Goal: Submit feedback/report problem: Submit feedback/report problem

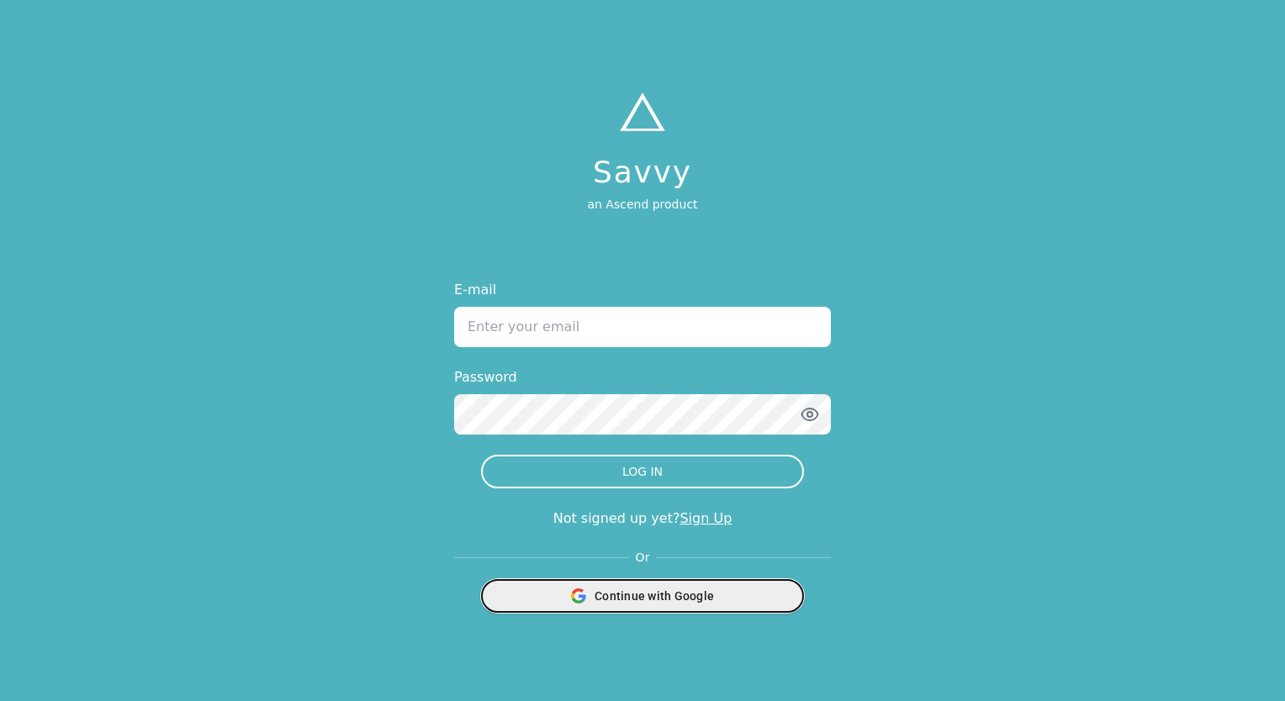
click at [647, 597] on span "Continue with Google" at bounding box center [654, 596] width 119 height 17
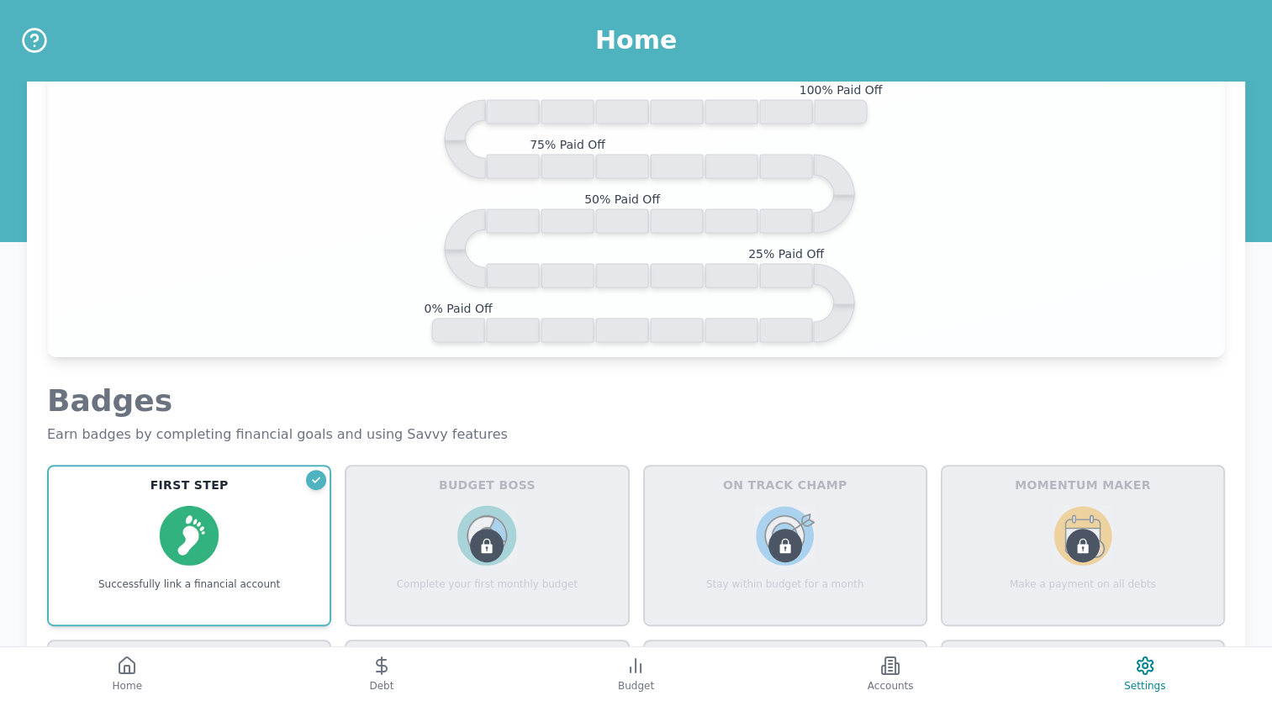
scroll to position [363, 0]
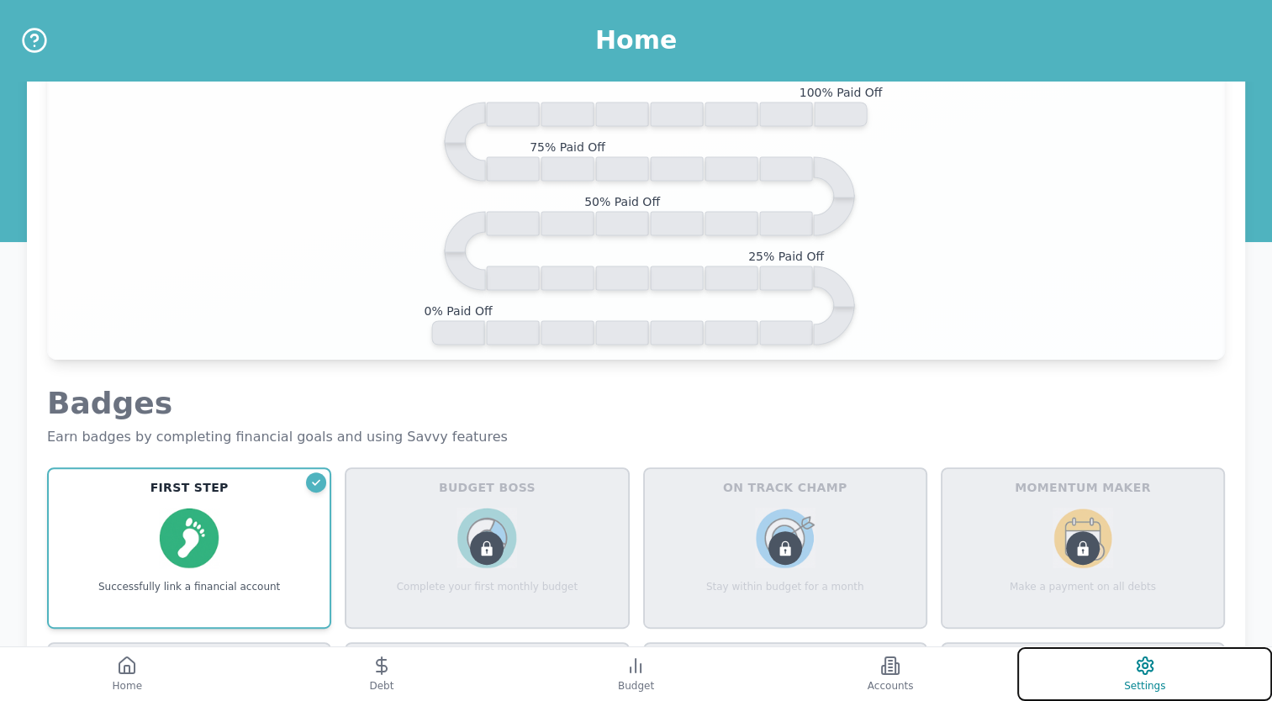
click at [1144, 681] on span "Settings" at bounding box center [1144, 686] width 41 height 13
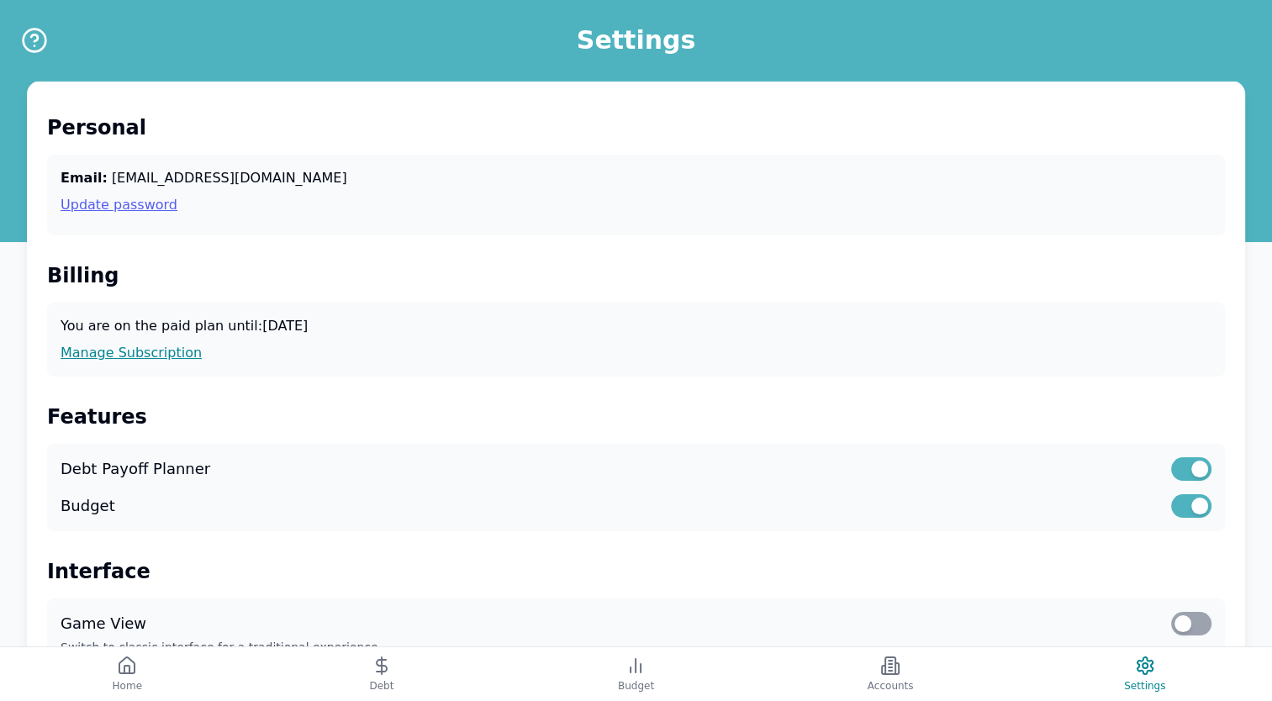
click at [135, 211] on link "Update password" at bounding box center [636, 205] width 1151 height 20
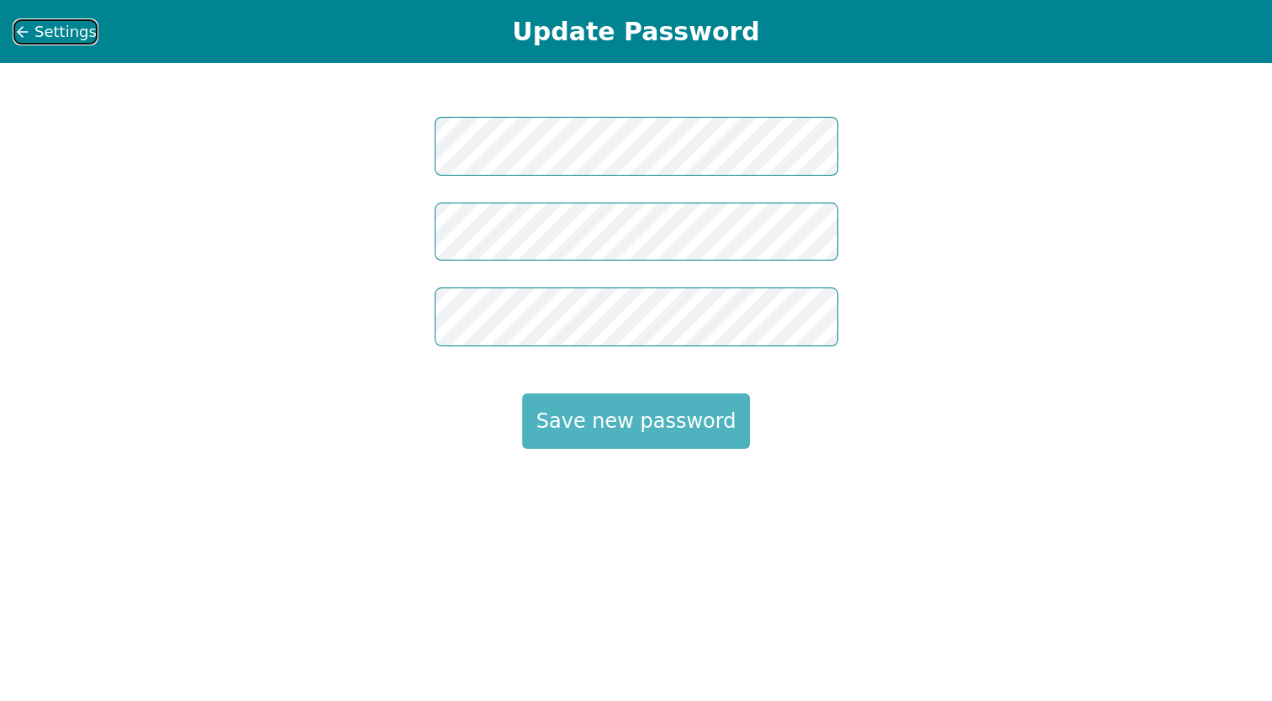
click at [30, 25] on icon at bounding box center [22, 32] width 17 height 17
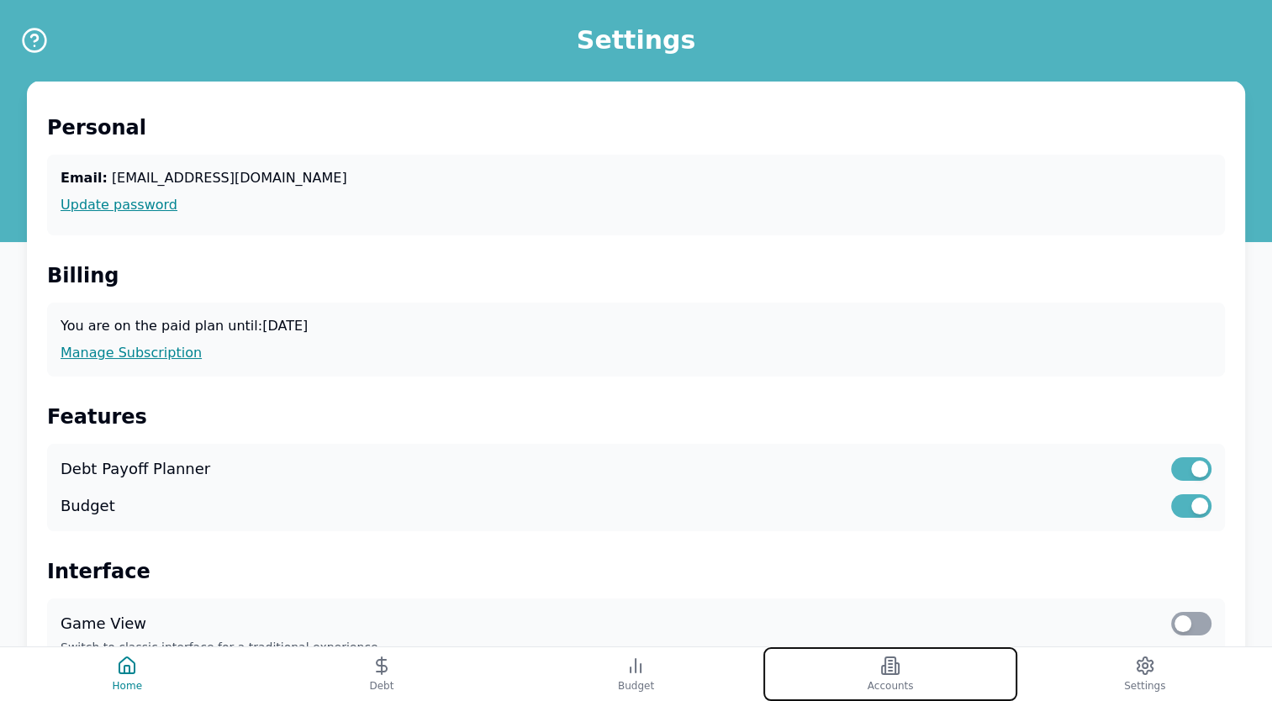
click at [898, 685] on span "Accounts" at bounding box center [891, 686] width 46 height 13
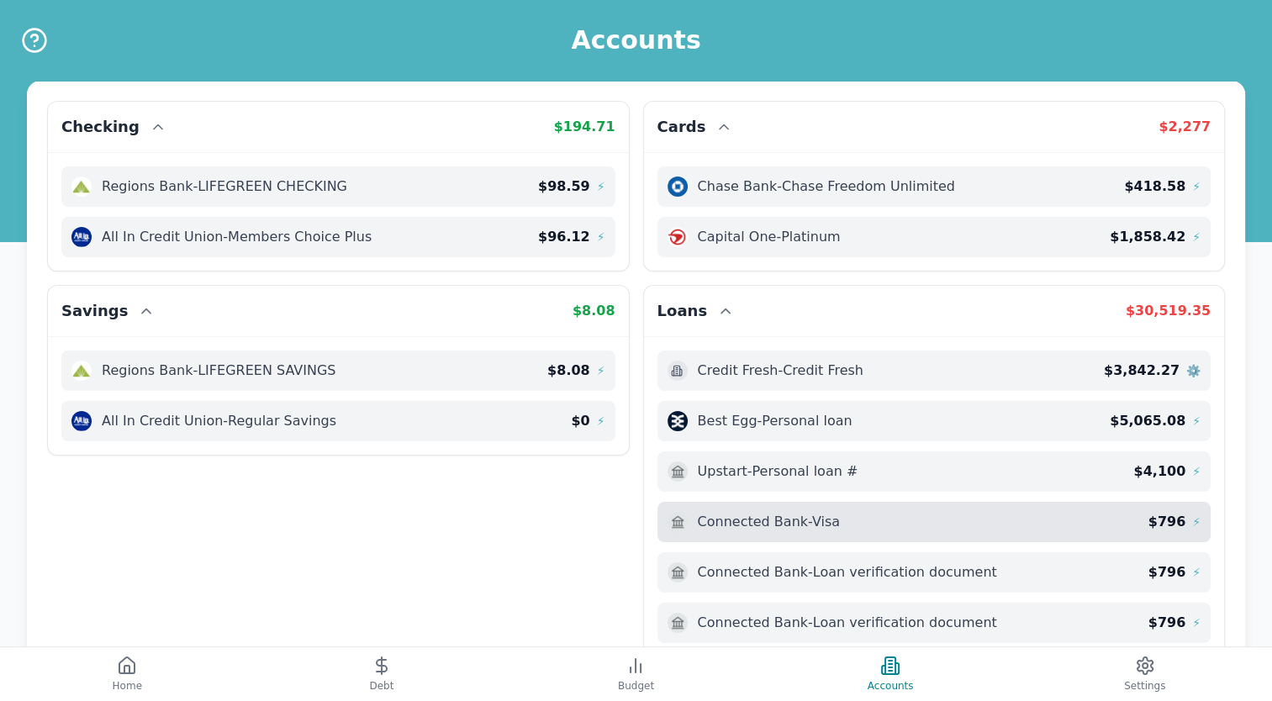
click at [797, 520] on span "Connected Bank - Visa" at bounding box center [769, 522] width 142 height 20
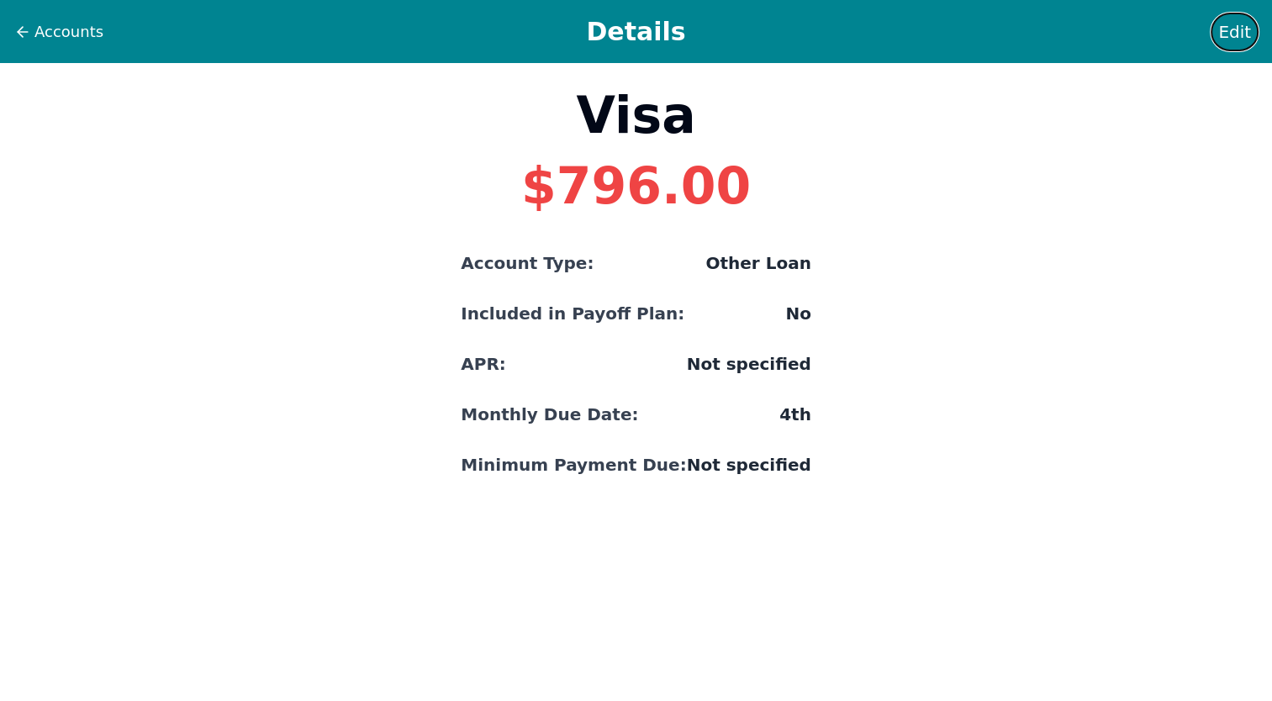
click at [1231, 32] on span "Edit" at bounding box center [1235, 32] width 33 height 24
select select "other"
select select "No"
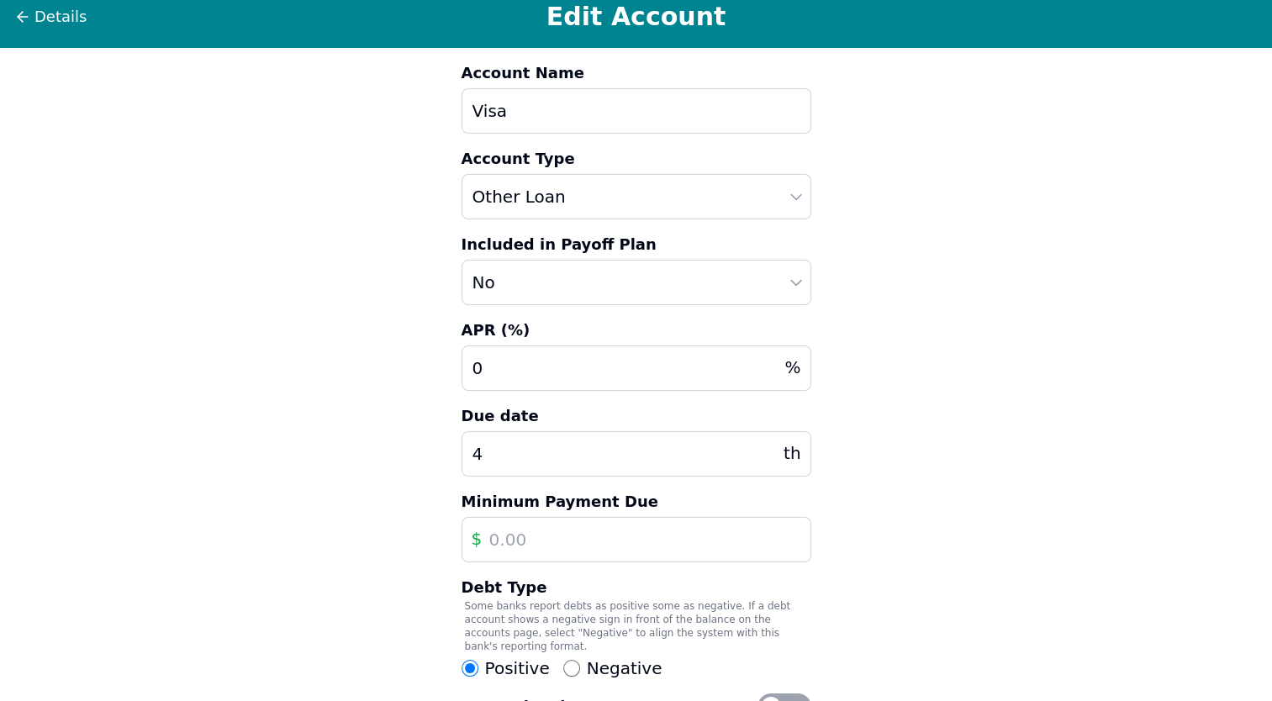
scroll to position [19, 0]
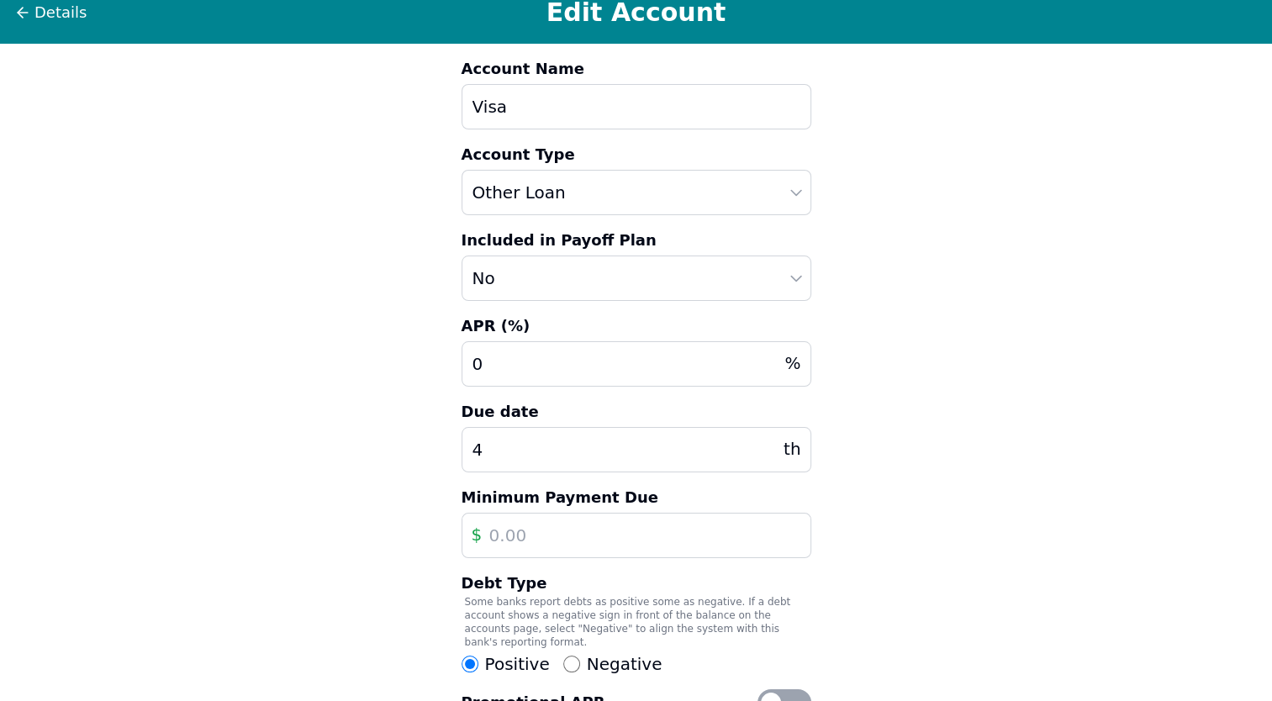
click at [881, 90] on div "Details Edit Account Account Name Visa Account Type Auto Loan Home Loan Student…" at bounding box center [636, 435] width 1272 height 909
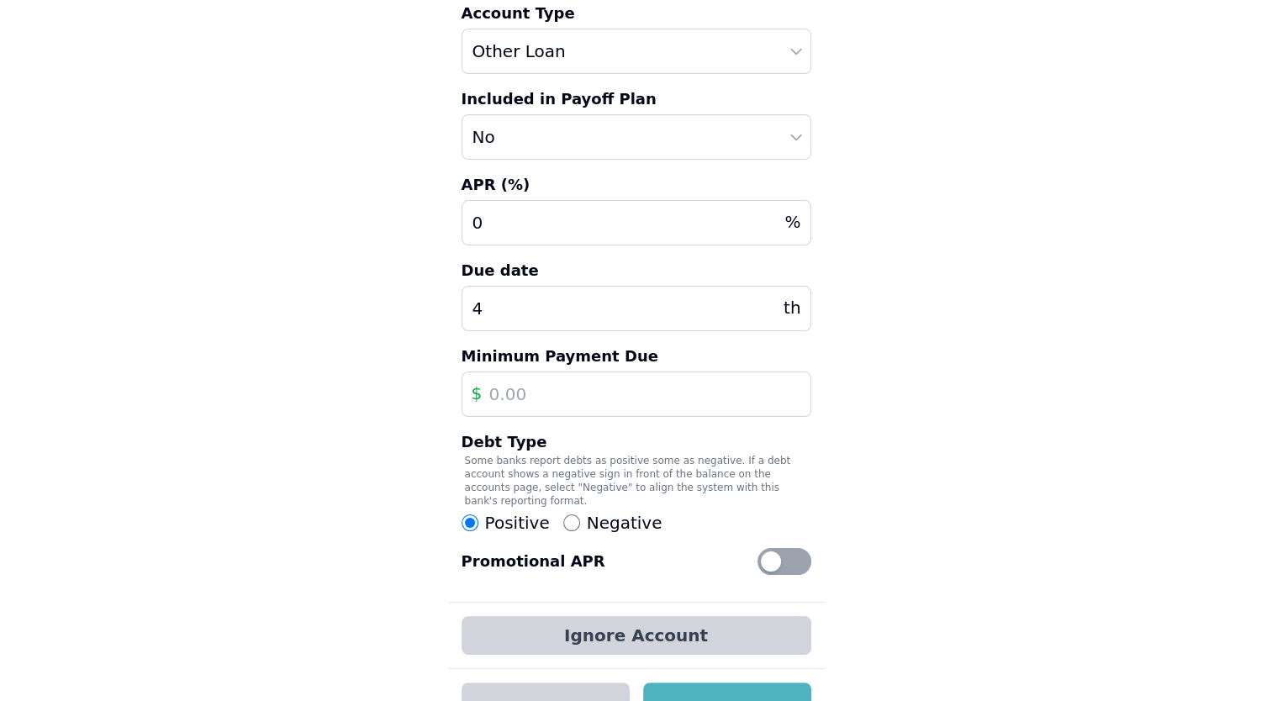
scroll to position [191, 0]
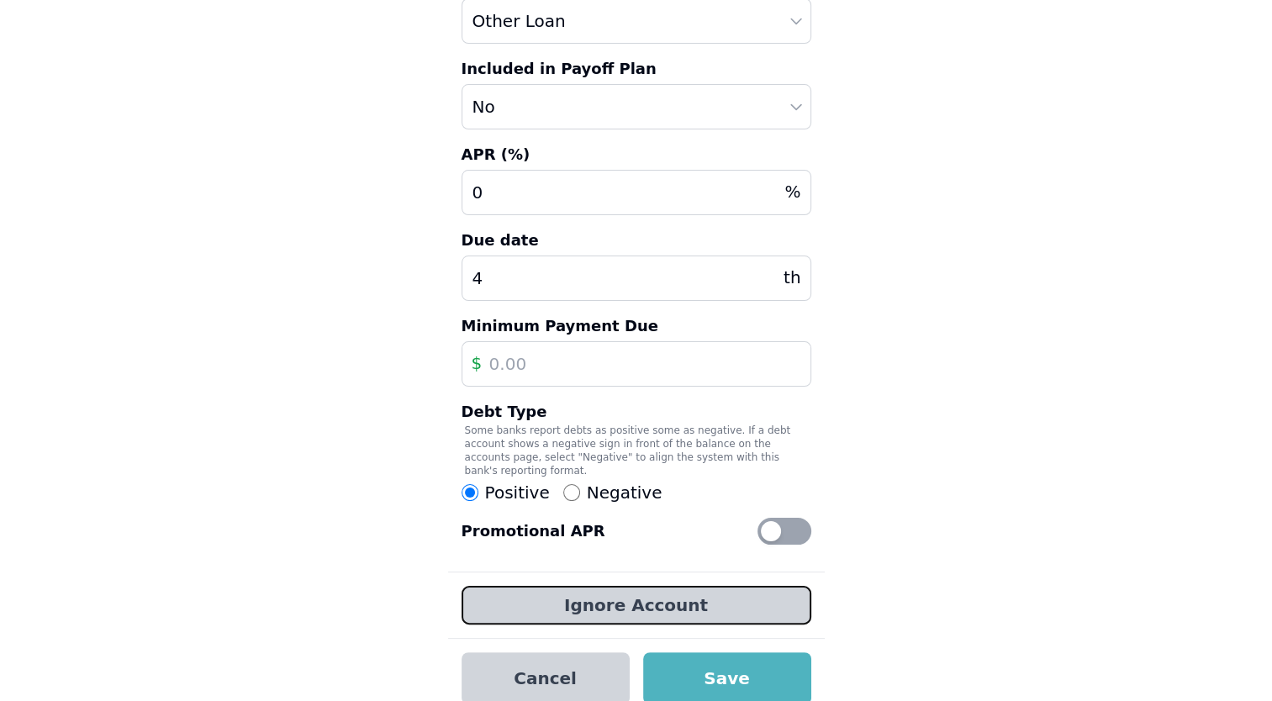
click at [617, 586] on button "Ignore Account" at bounding box center [637, 605] width 350 height 39
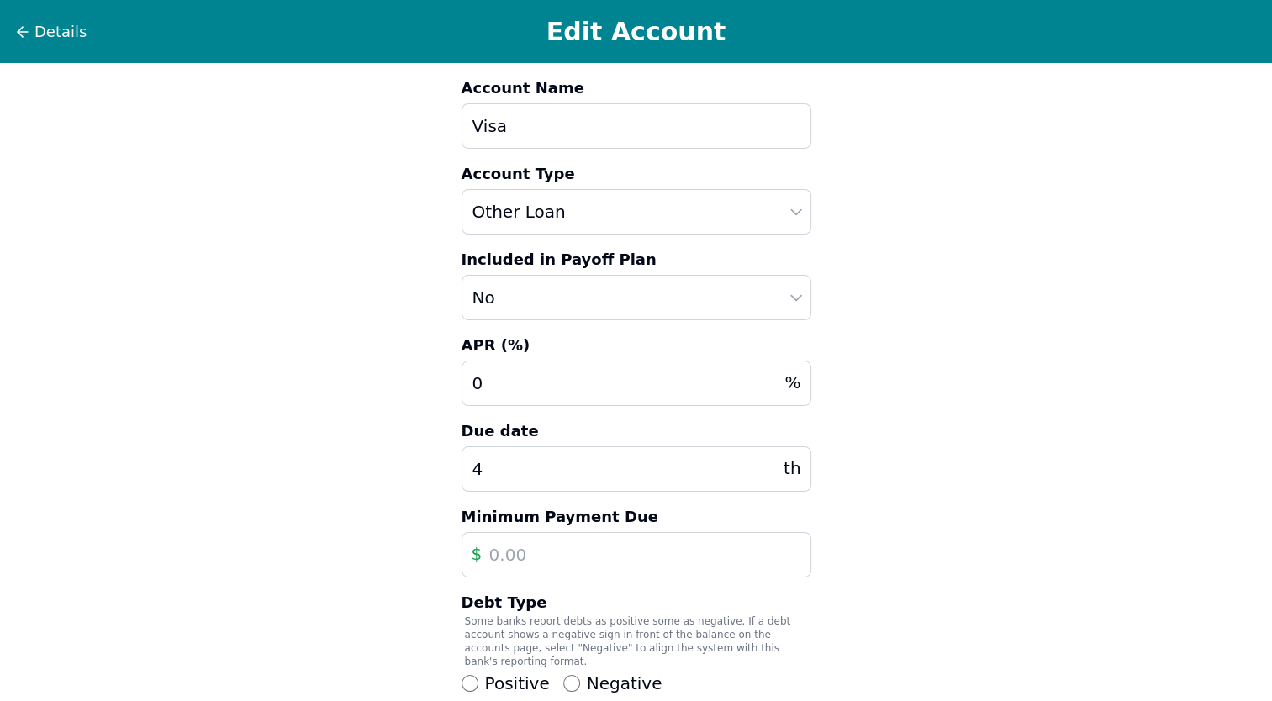
click at [13, 35] on div "Details Edit Account" at bounding box center [636, 31] width 1272 height 63
click at [24, 30] on icon at bounding box center [22, 32] width 17 height 17
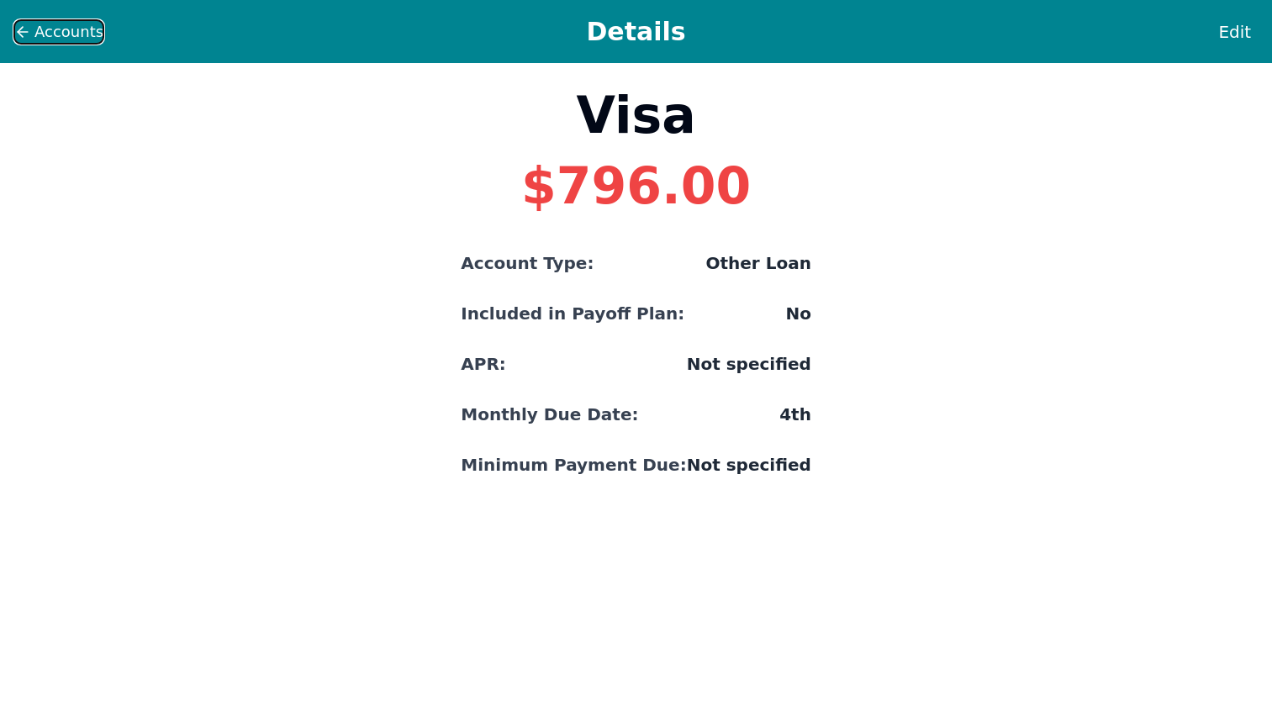
click at [29, 29] on icon at bounding box center [22, 32] width 17 height 17
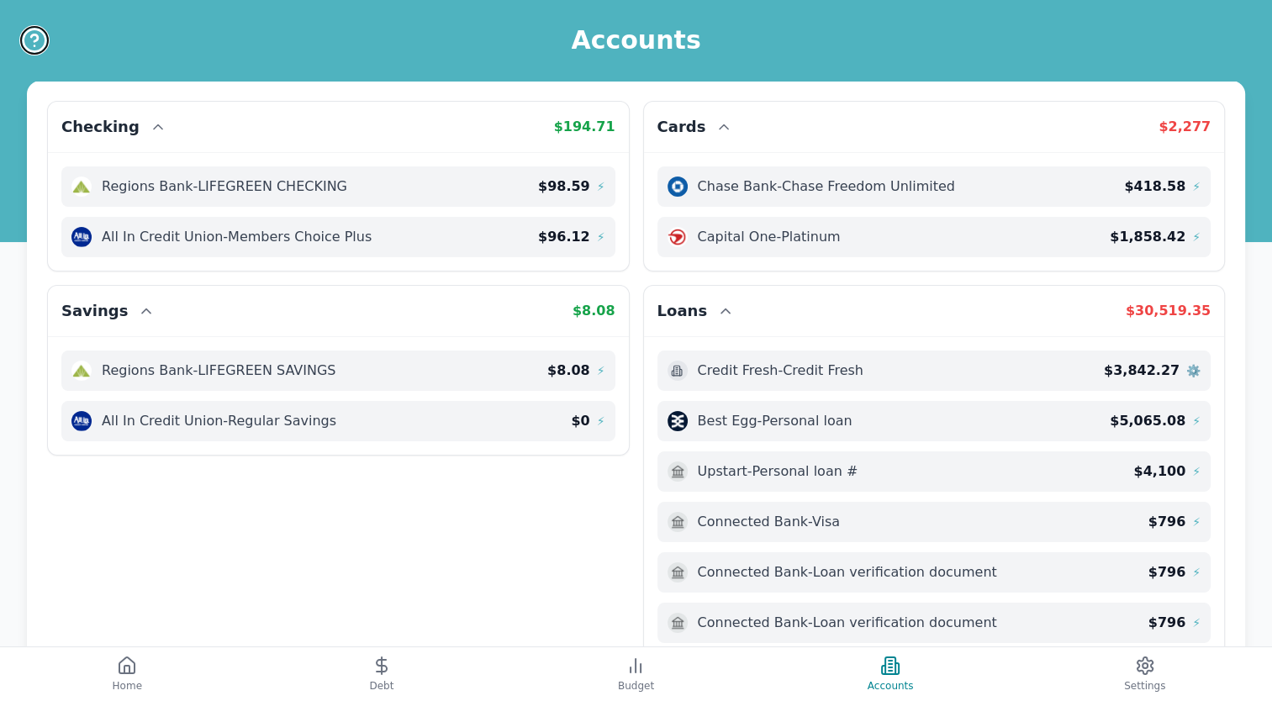
click at [31, 34] on icon "Help" at bounding box center [34, 37] width 7 height 7
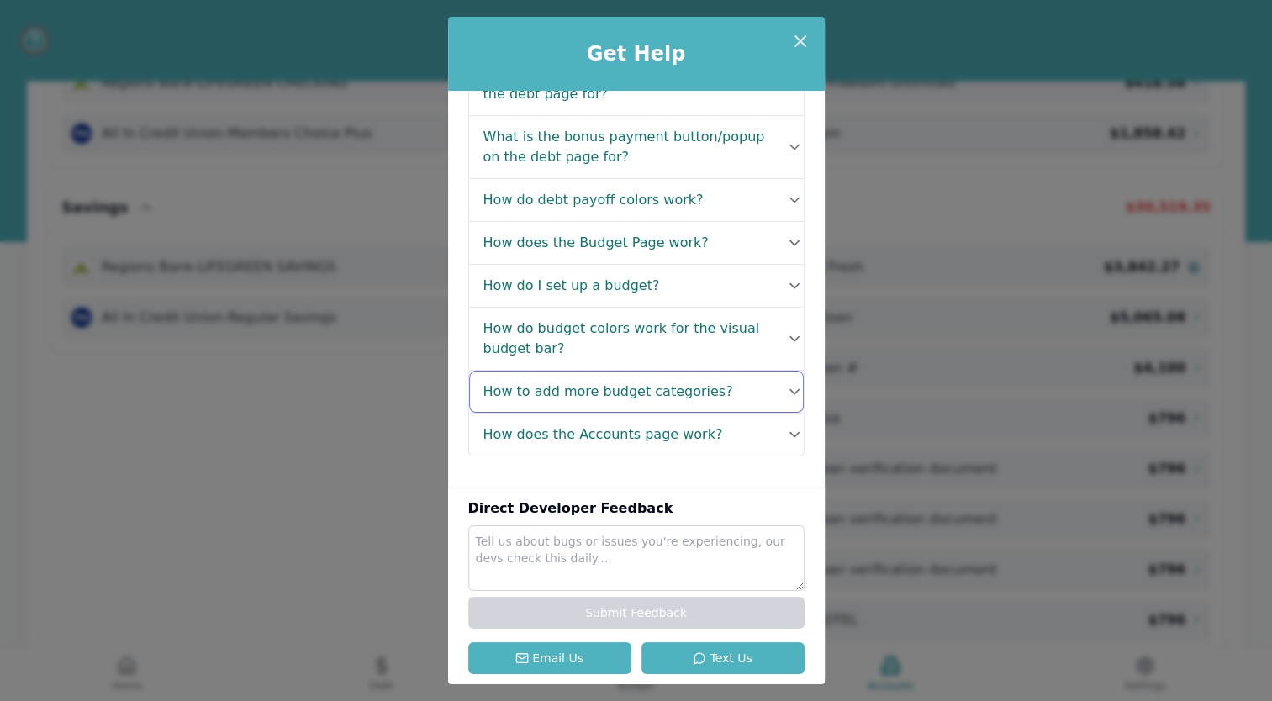
scroll to position [104, 0]
click at [378, 458] on div "Get Help FAQ's What is the data for on the Home Page? Your Home page gives you …" at bounding box center [636, 350] width 1272 height 701
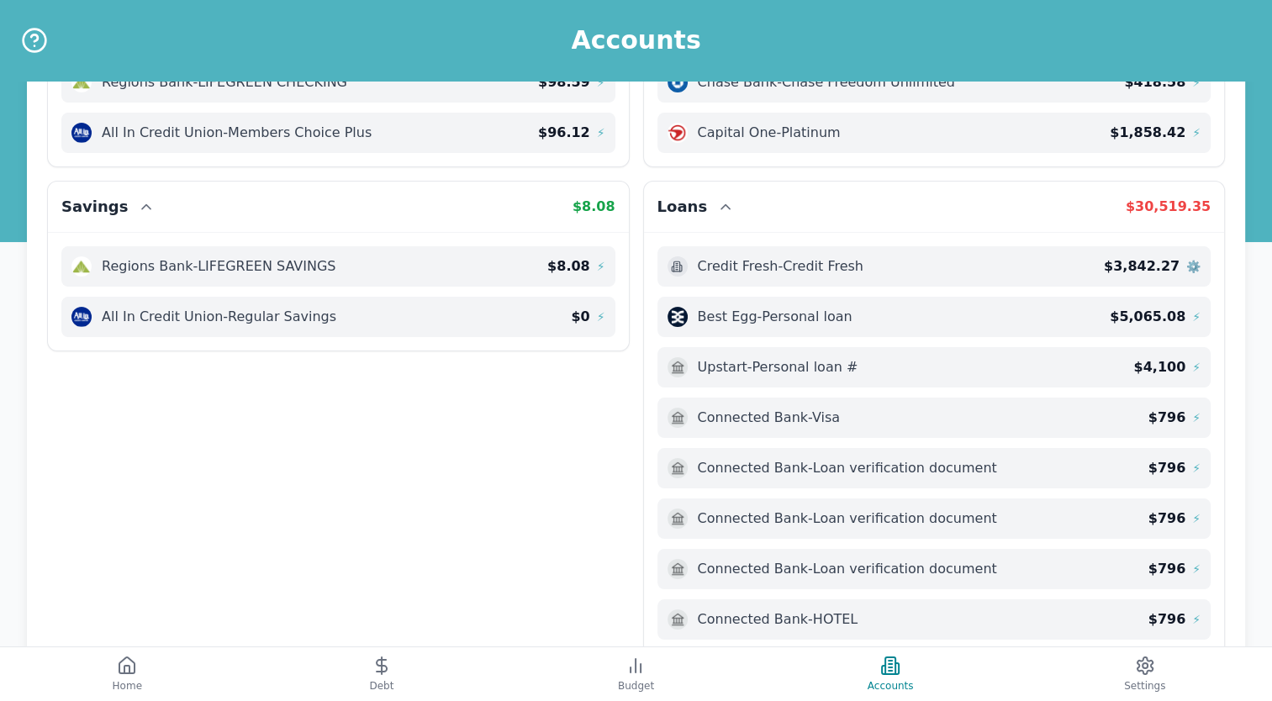
scroll to position [0, 0]
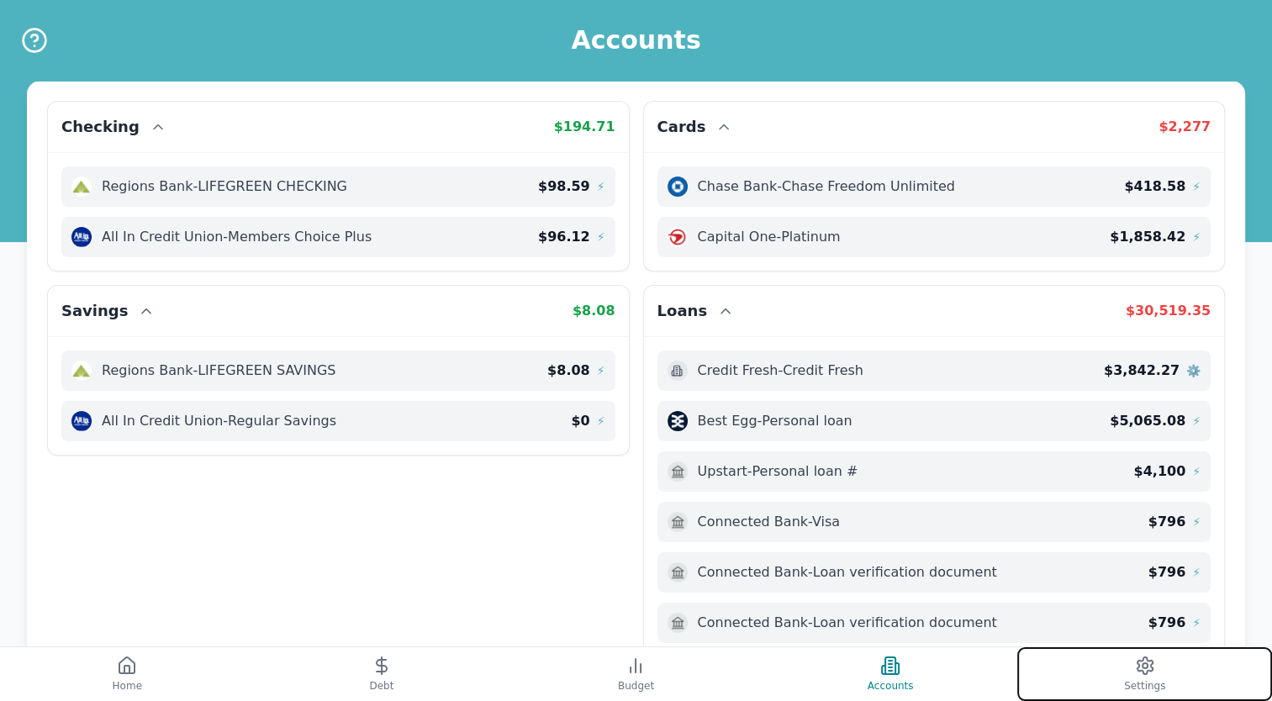
click at [1125, 681] on button "Settings" at bounding box center [1145, 675] width 255 height 54
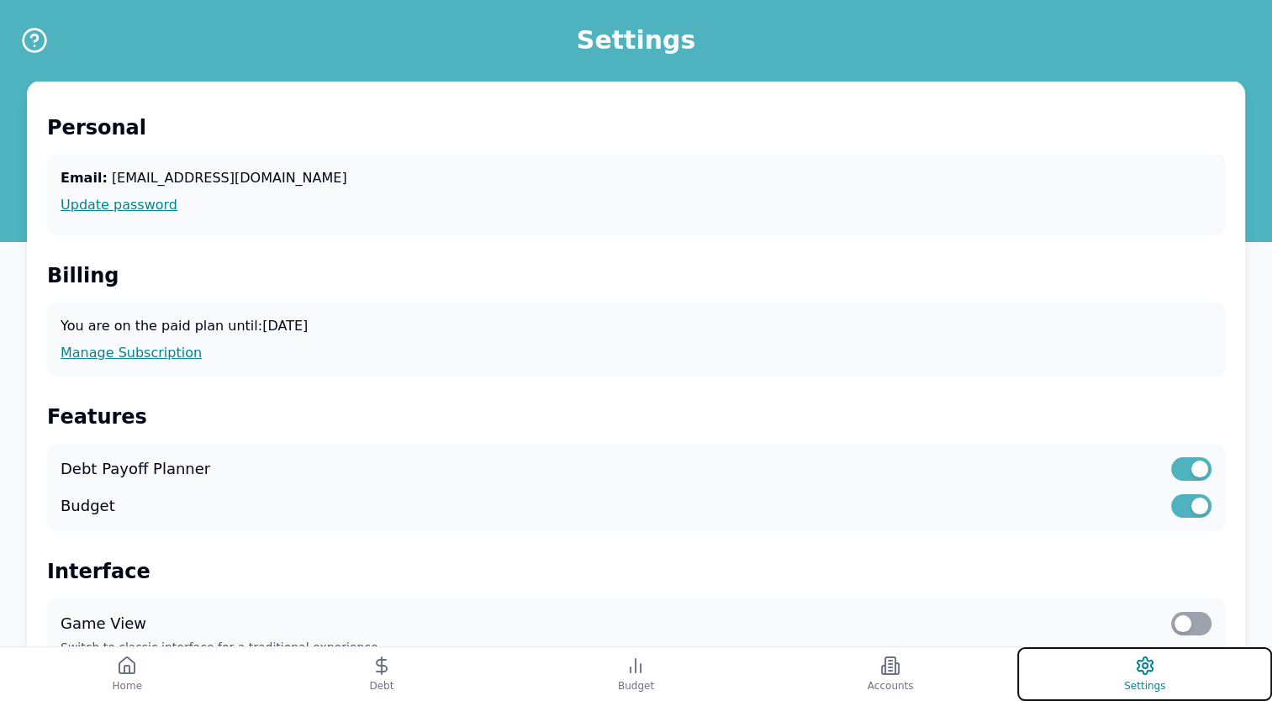
click at [1144, 673] on icon at bounding box center [1145, 666] width 20 height 20
click at [162, 207] on link "Update password" at bounding box center [636, 205] width 1151 height 20
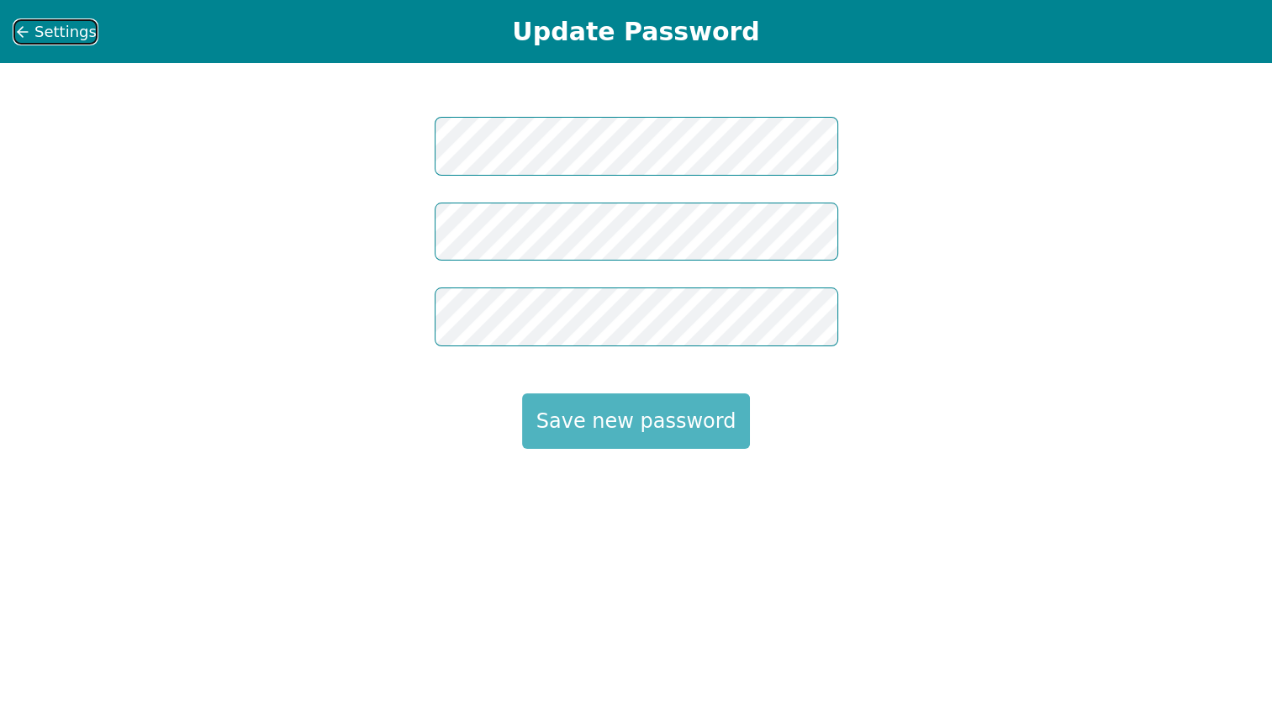
click at [23, 35] on icon at bounding box center [20, 32] width 5 height 10
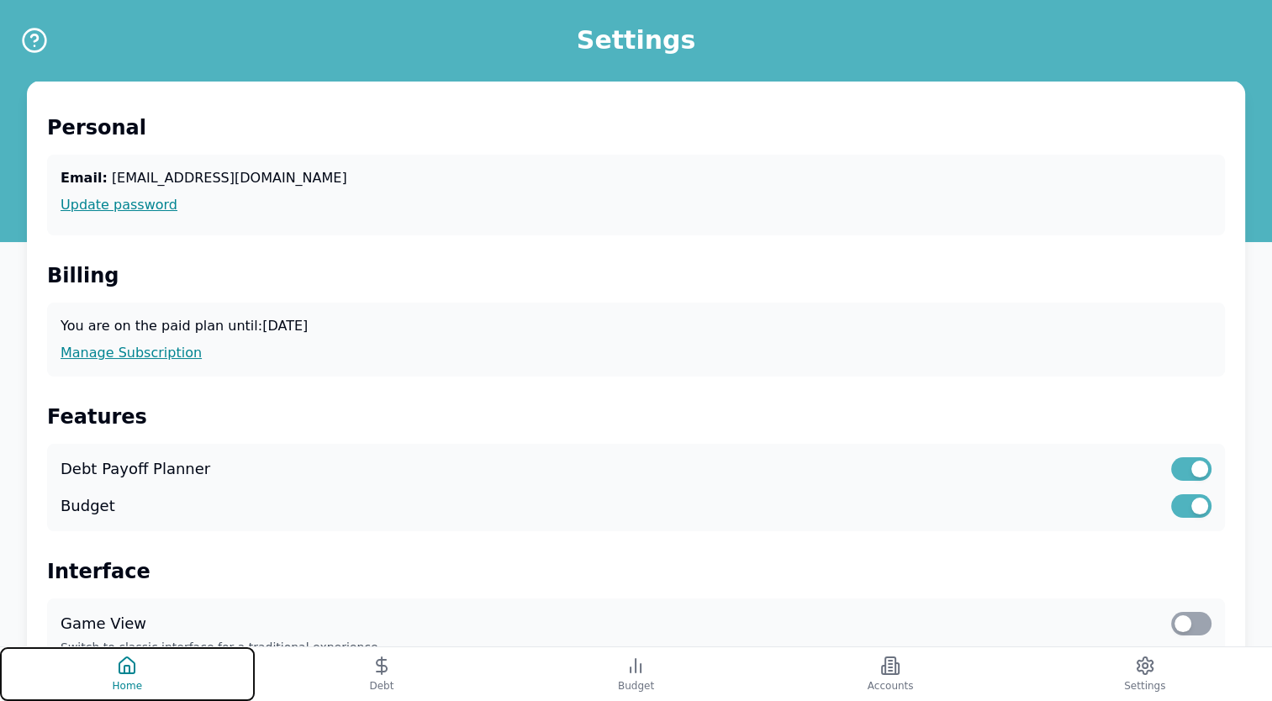
click at [130, 678] on button "Home" at bounding box center [127, 675] width 255 height 54
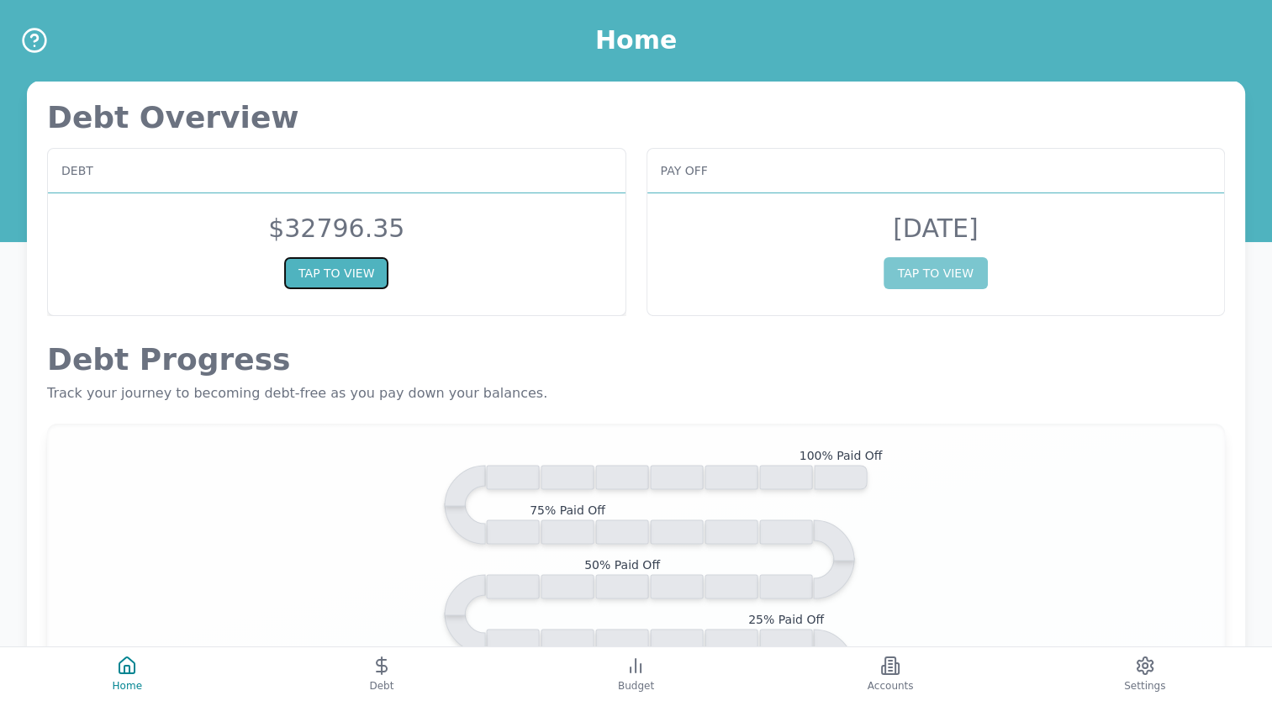
click at [316, 279] on button "TAP TO VIEW" at bounding box center [336, 273] width 104 height 32
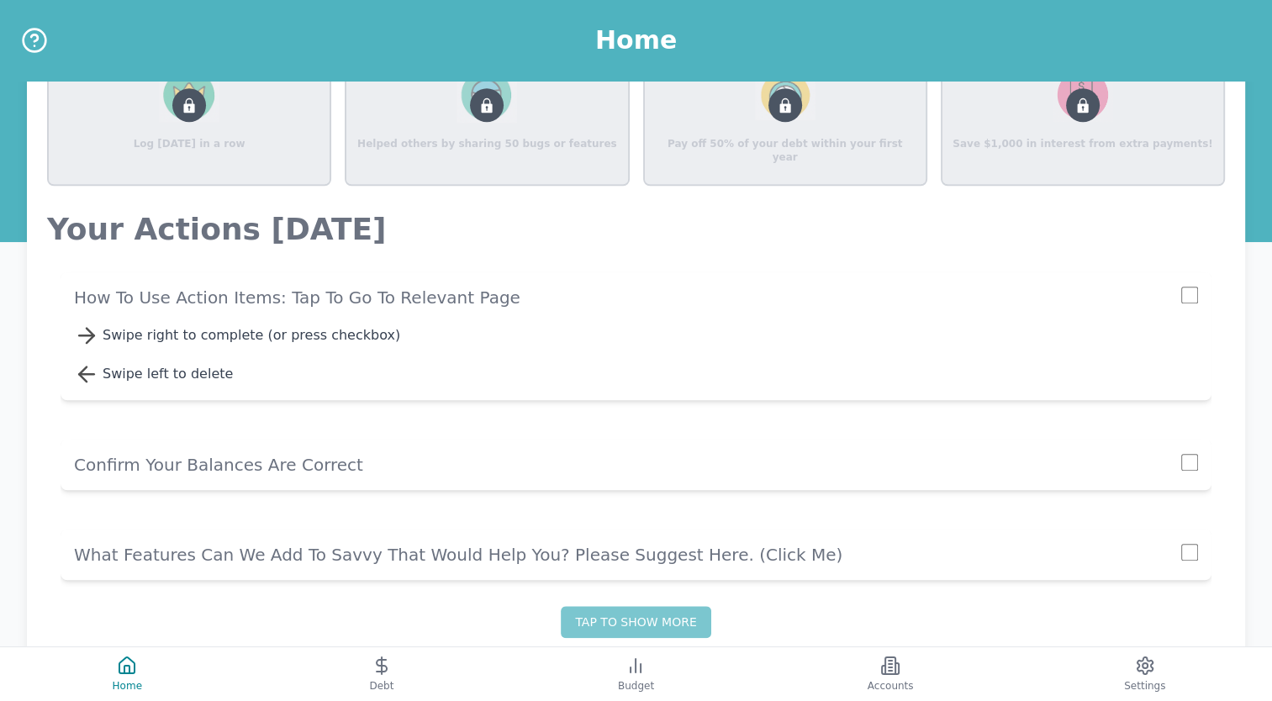
scroll to position [1590, 0]
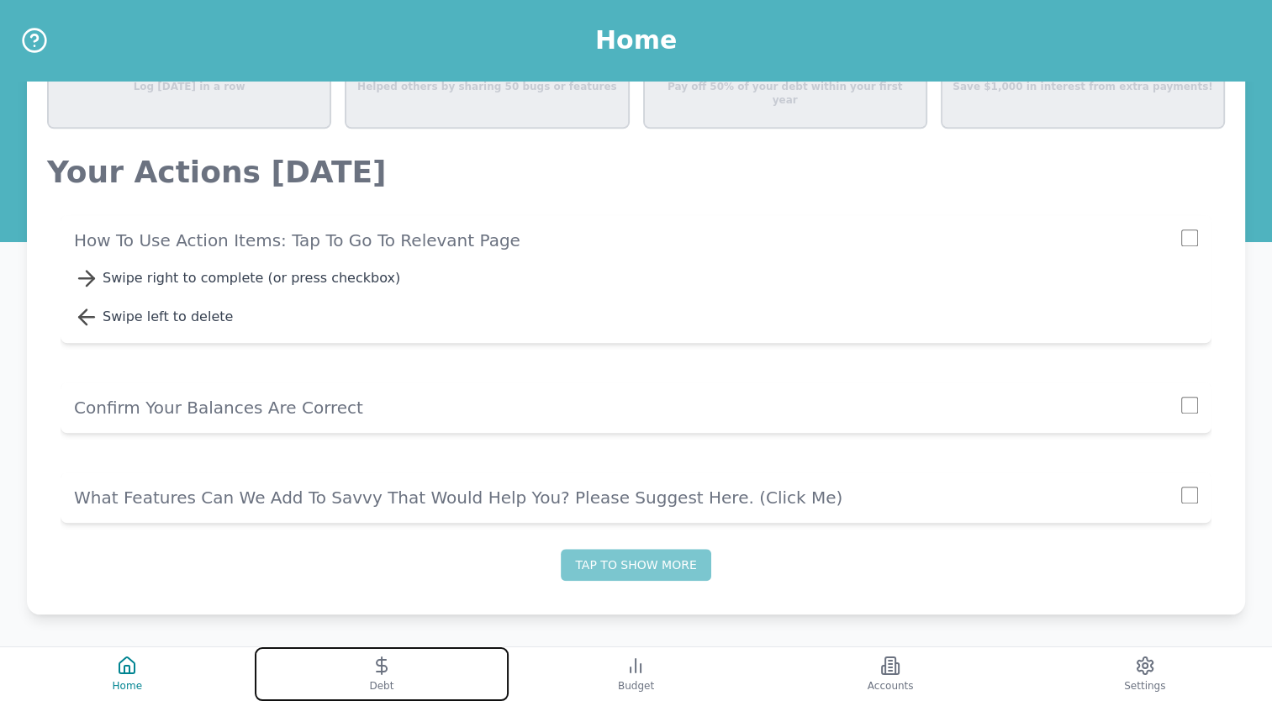
click at [385, 679] on button "Debt" at bounding box center [382, 675] width 255 height 54
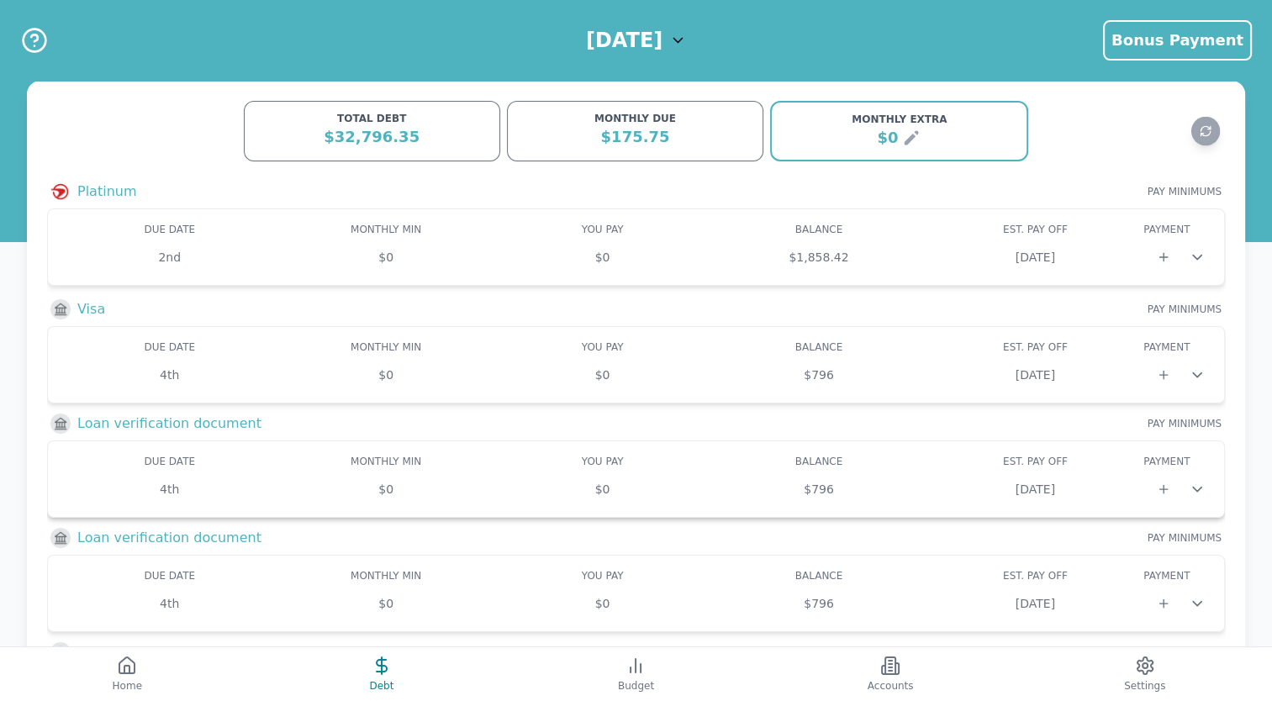
click at [1200, 495] on div at bounding box center [1177, 489] width 67 height 29
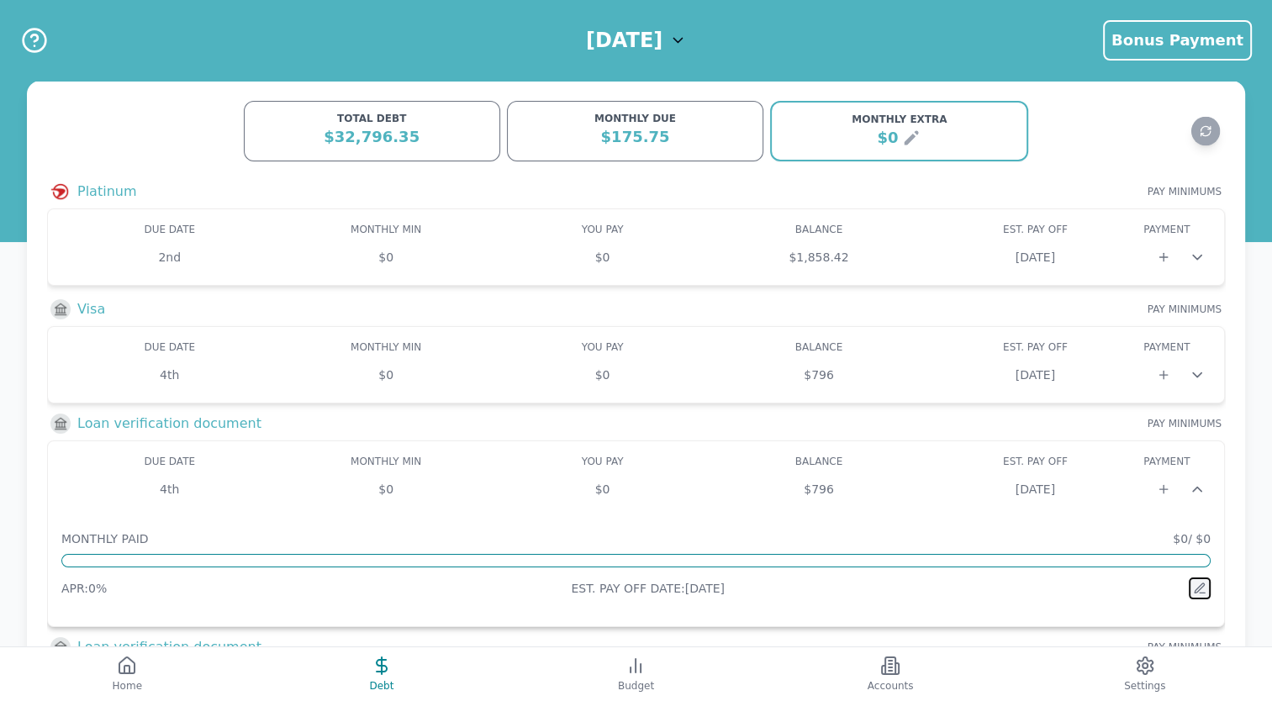
click at [1200, 593] on icon at bounding box center [1202, 593] width 5 height 0
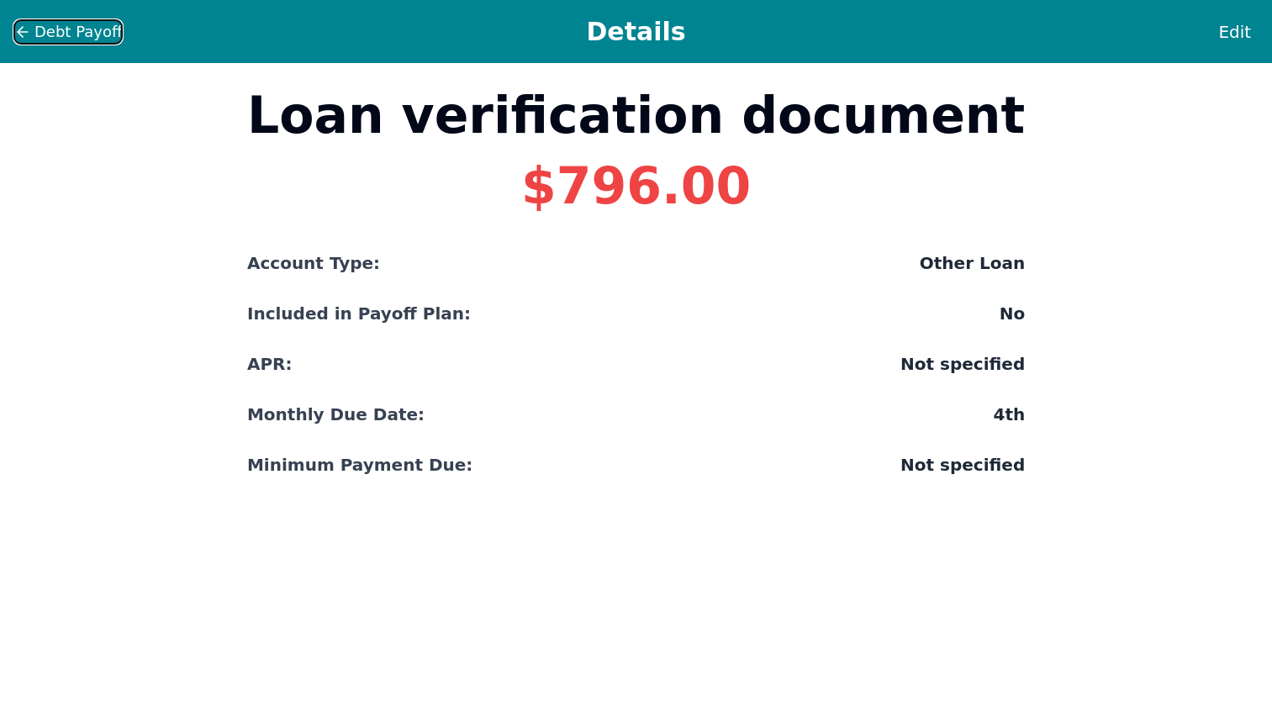
click at [24, 32] on icon at bounding box center [23, 32] width 10 height 0
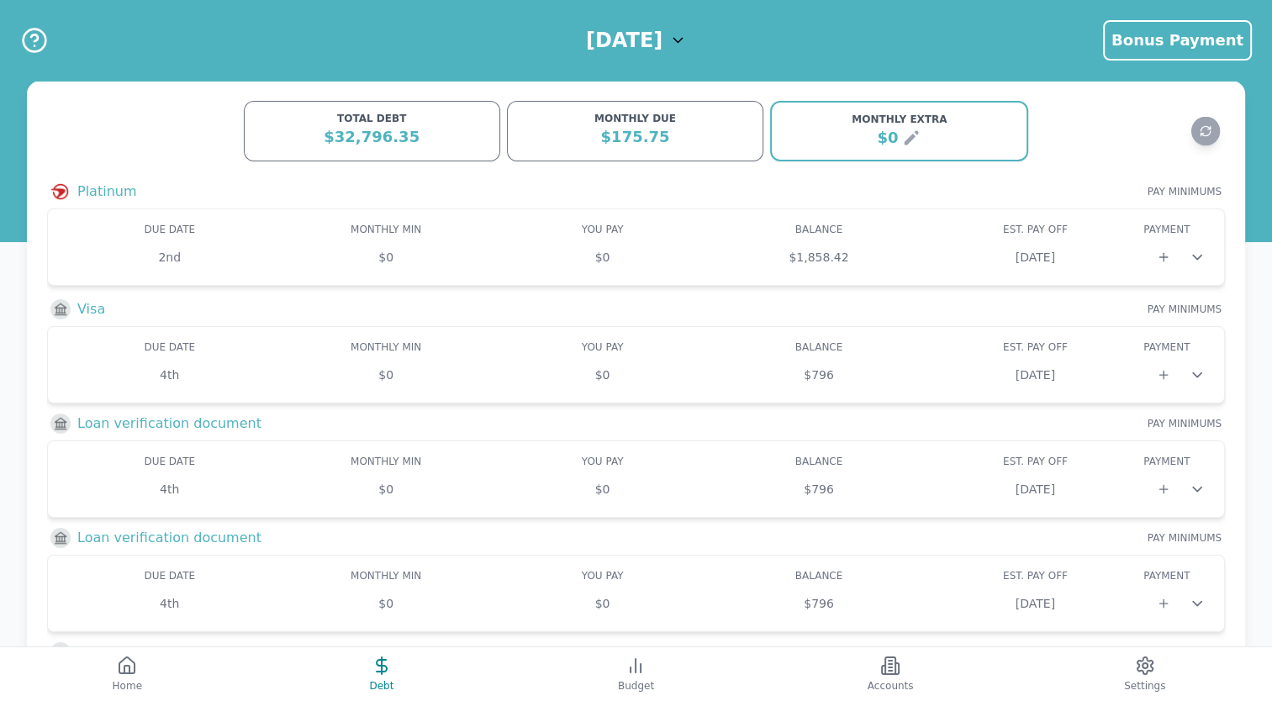
click at [87, 429] on h3 "Loan verification document" at bounding box center [169, 424] width 184 height 20
click at [893, 671] on icon at bounding box center [891, 666] width 20 height 20
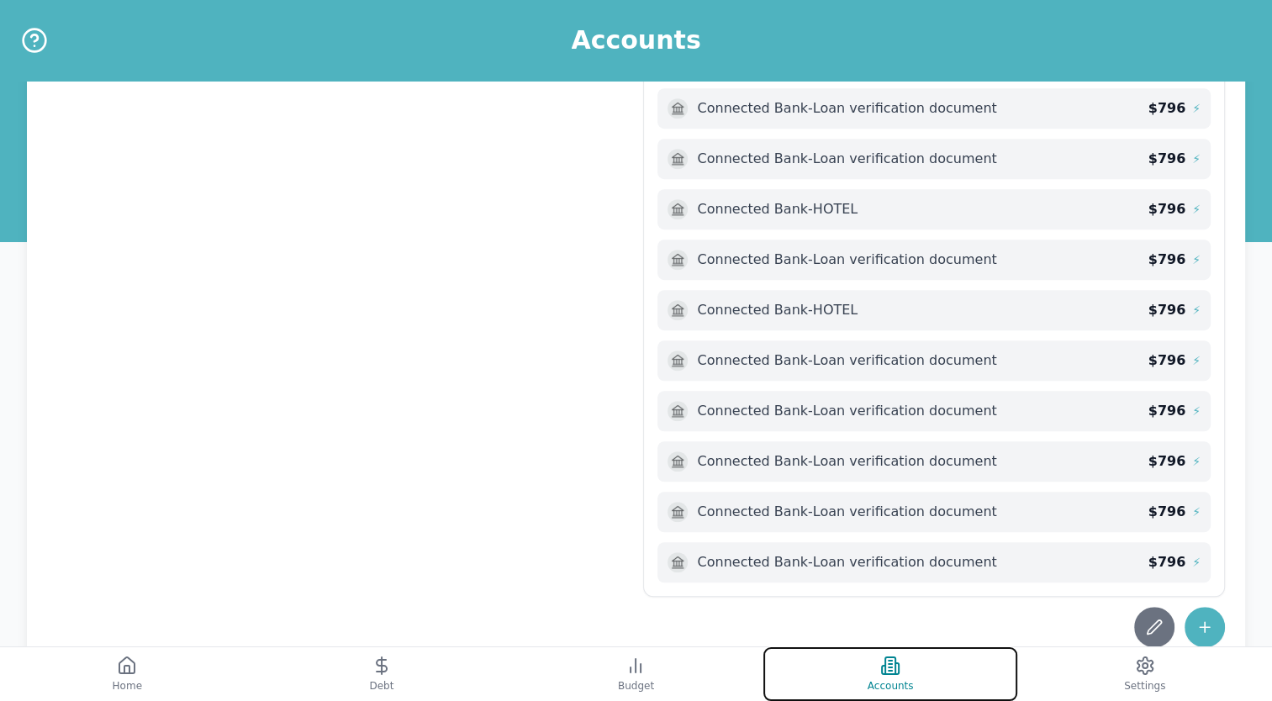
scroll to position [1071, 0]
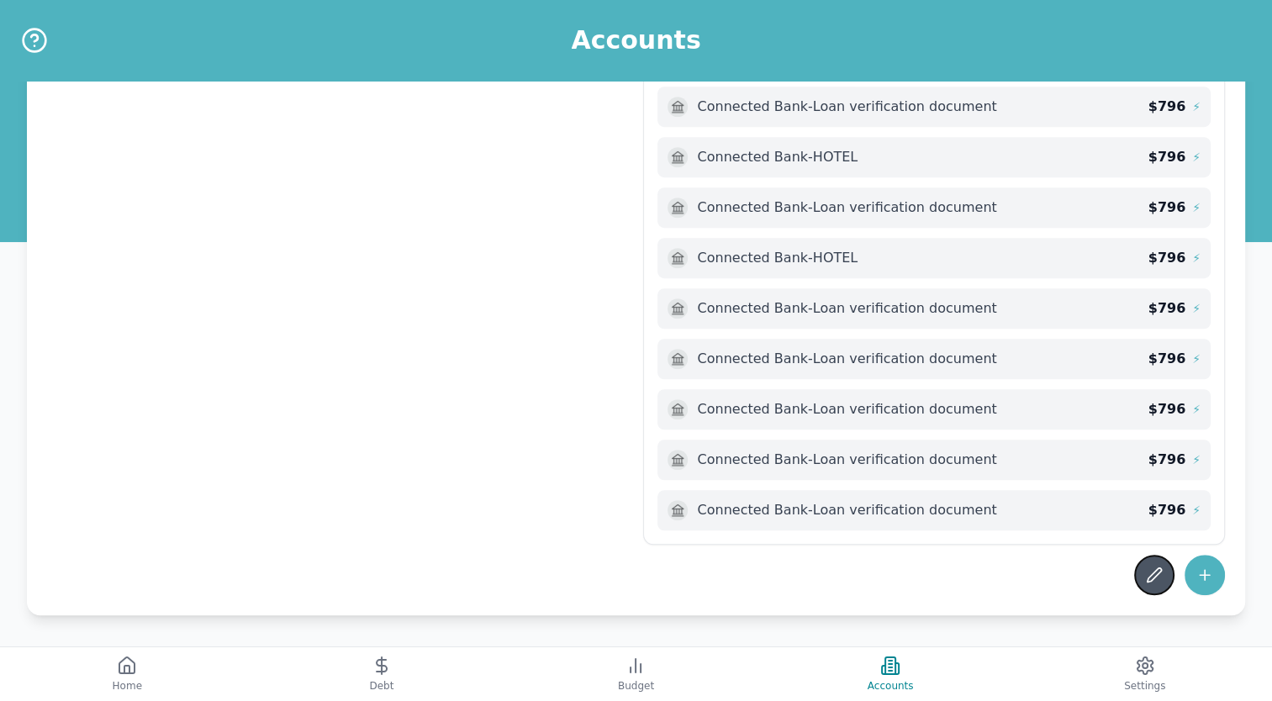
click at [1147, 572] on icon at bounding box center [1154, 575] width 17 height 17
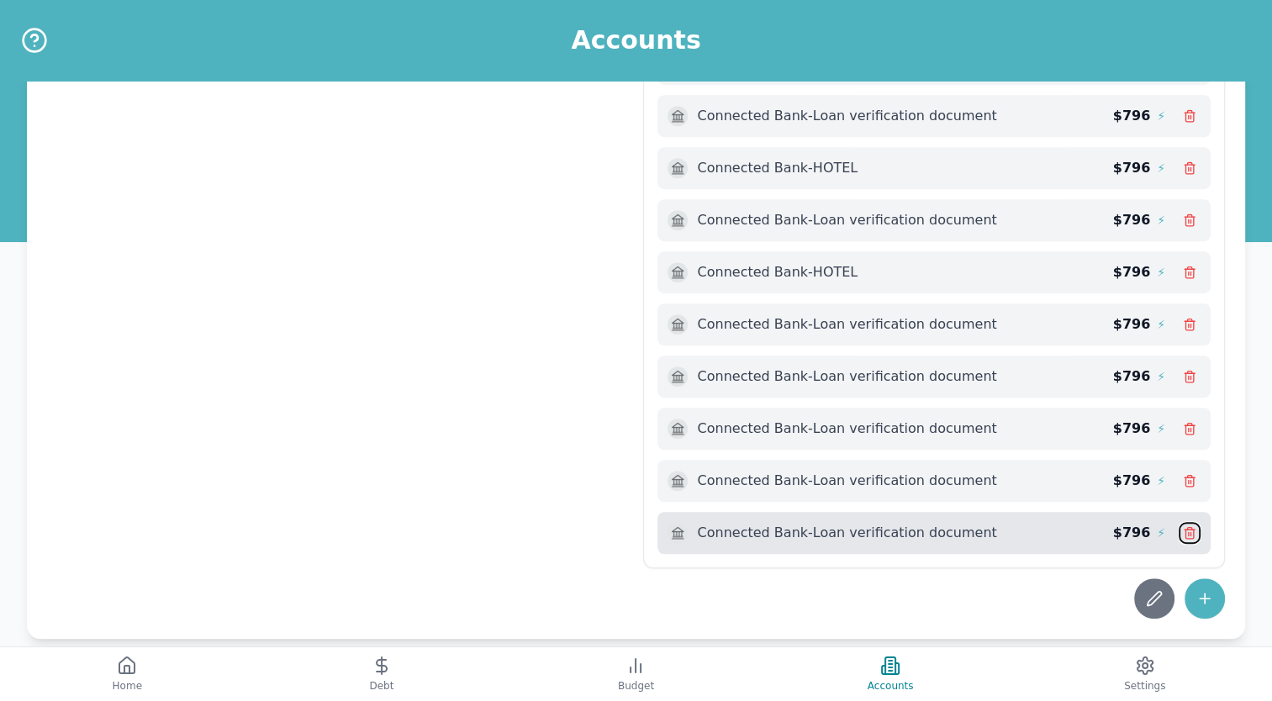
click at [1191, 532] on line at bounding box center [1191, 533] width 0 height 3
click at [1189, 532] on line at bounding box center [1189, 533] width 0 height 3
click at [1188, 526] on icon at bounding box center [1189, 532] width 13 height 13
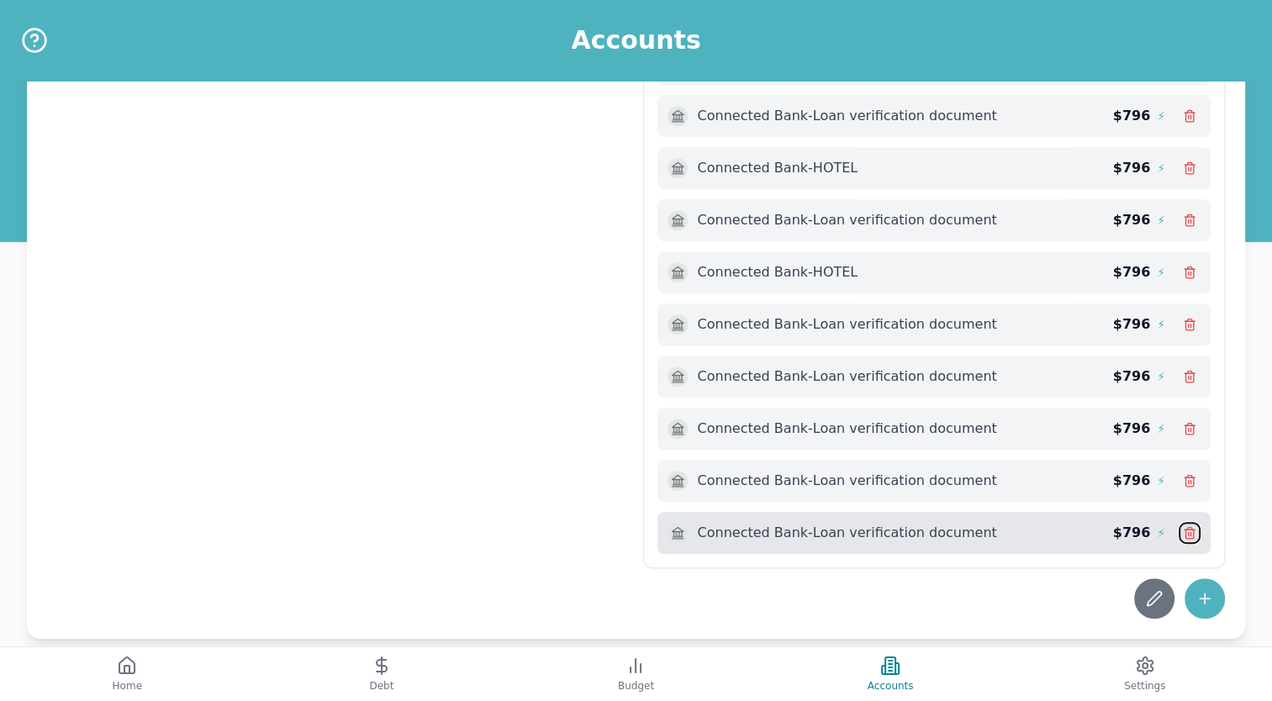
click at [1188, 526] on icon at bounding box center [1189, 532] width 13 height 13
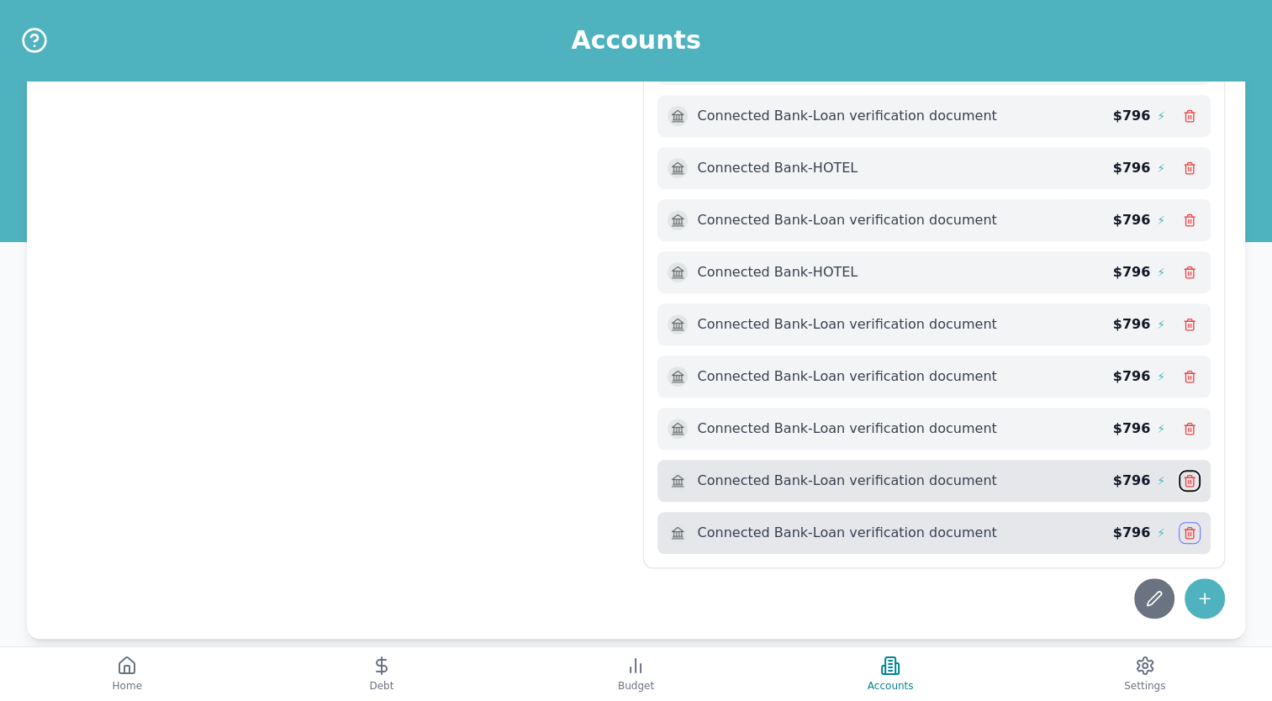
click at [1193, 474] on icon at bounding box center [1189, 480] width 13 height 13
click at [34, 38] on icon "Help" at bounding box center [34, 40] width 27 height 27
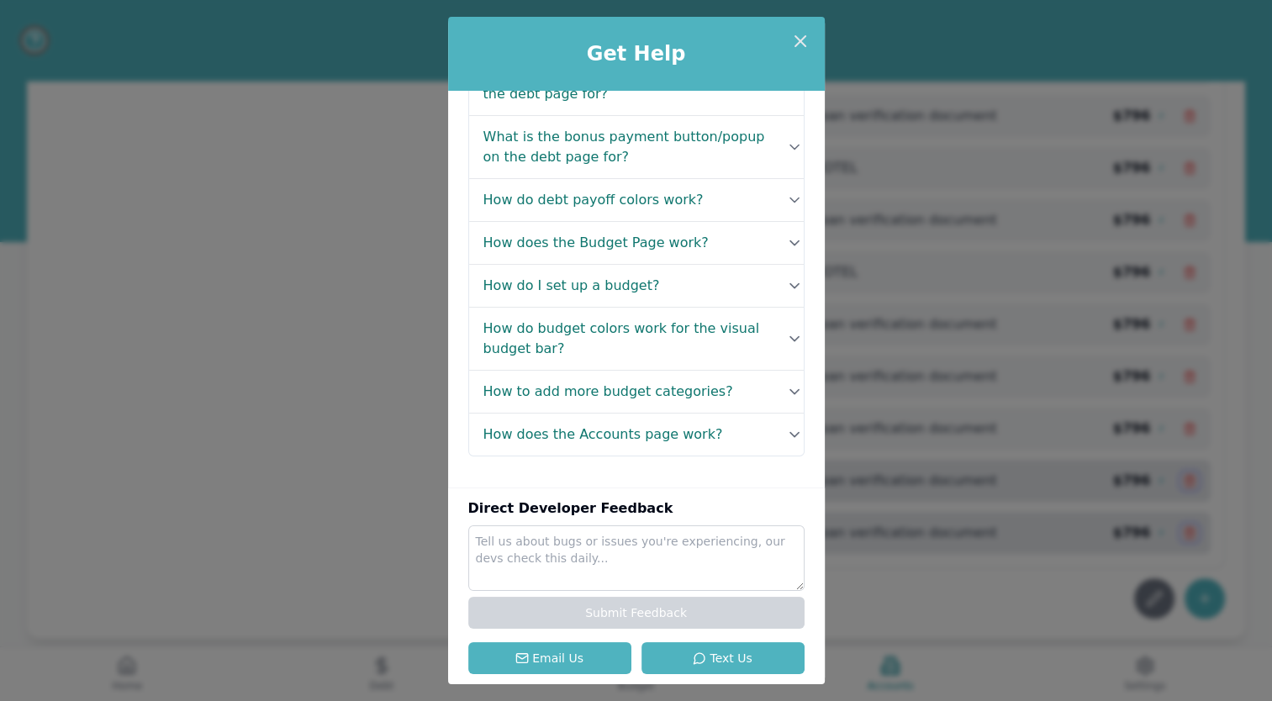
scroll to position [1108, 0]
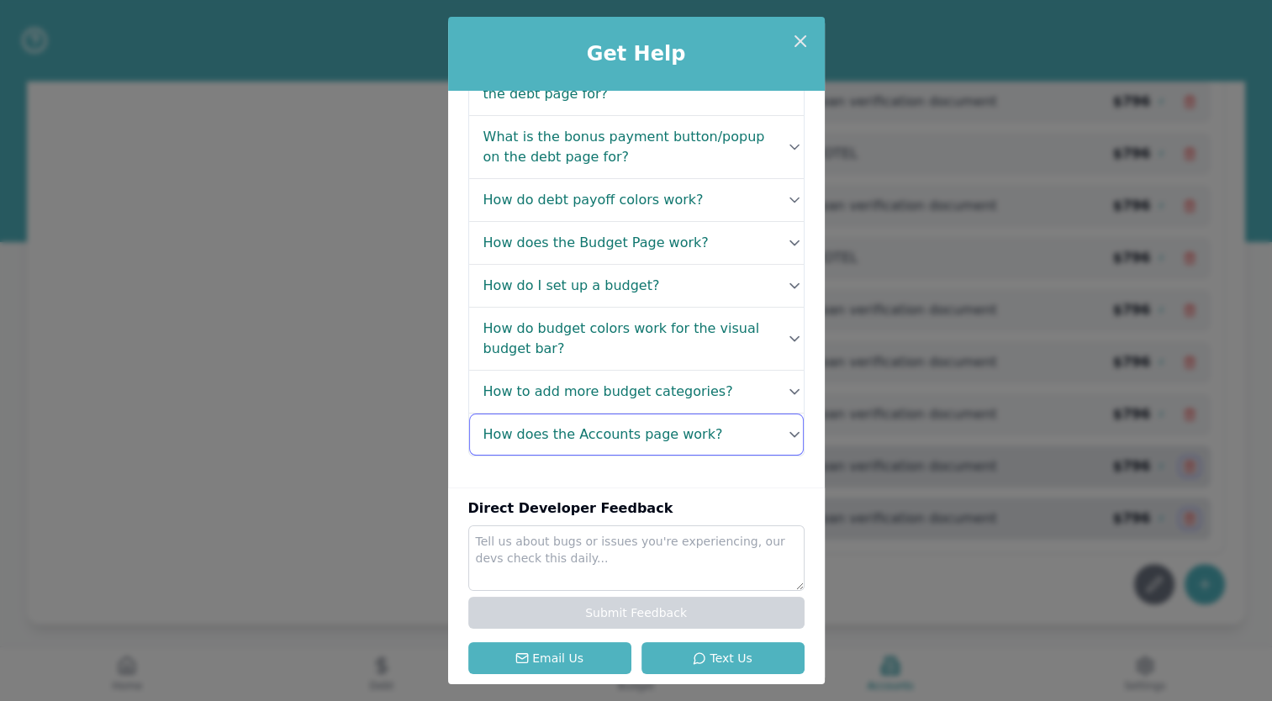
click at [611, 436] on h4 "How does the Accounts page work?" at bounding box center [604, 435] width 240 height 20
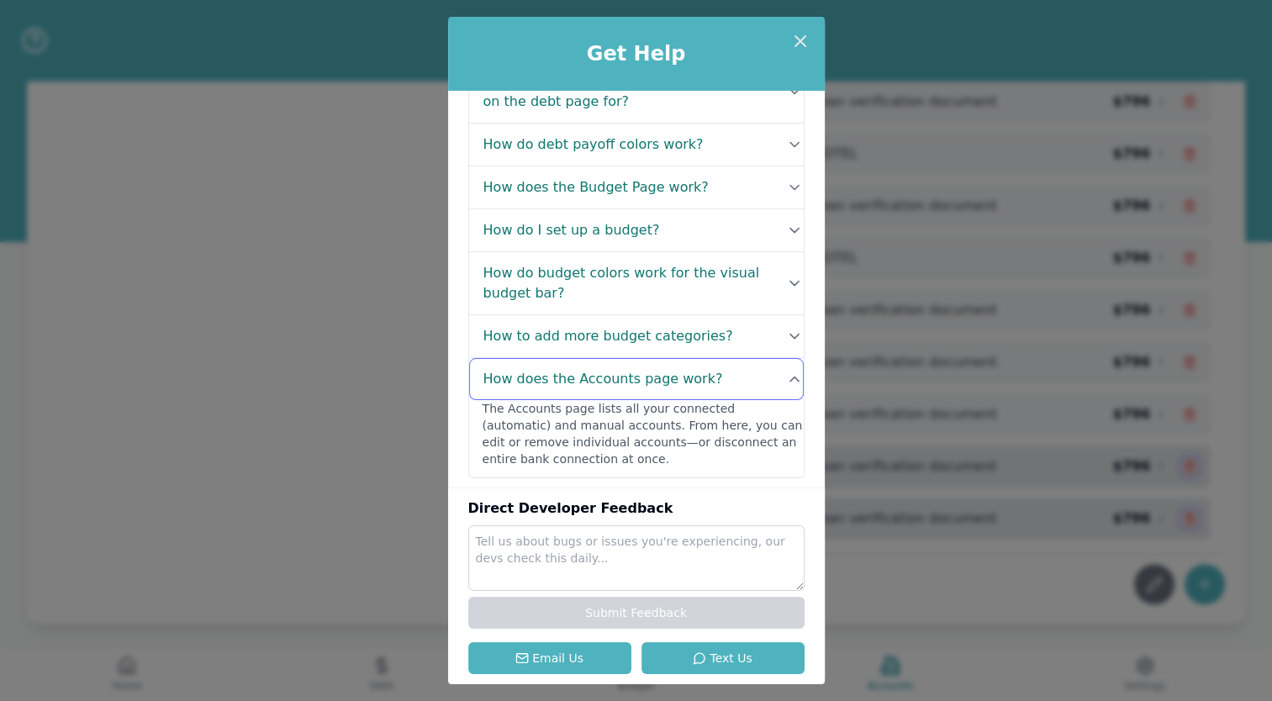
scroll to position [382, 0]
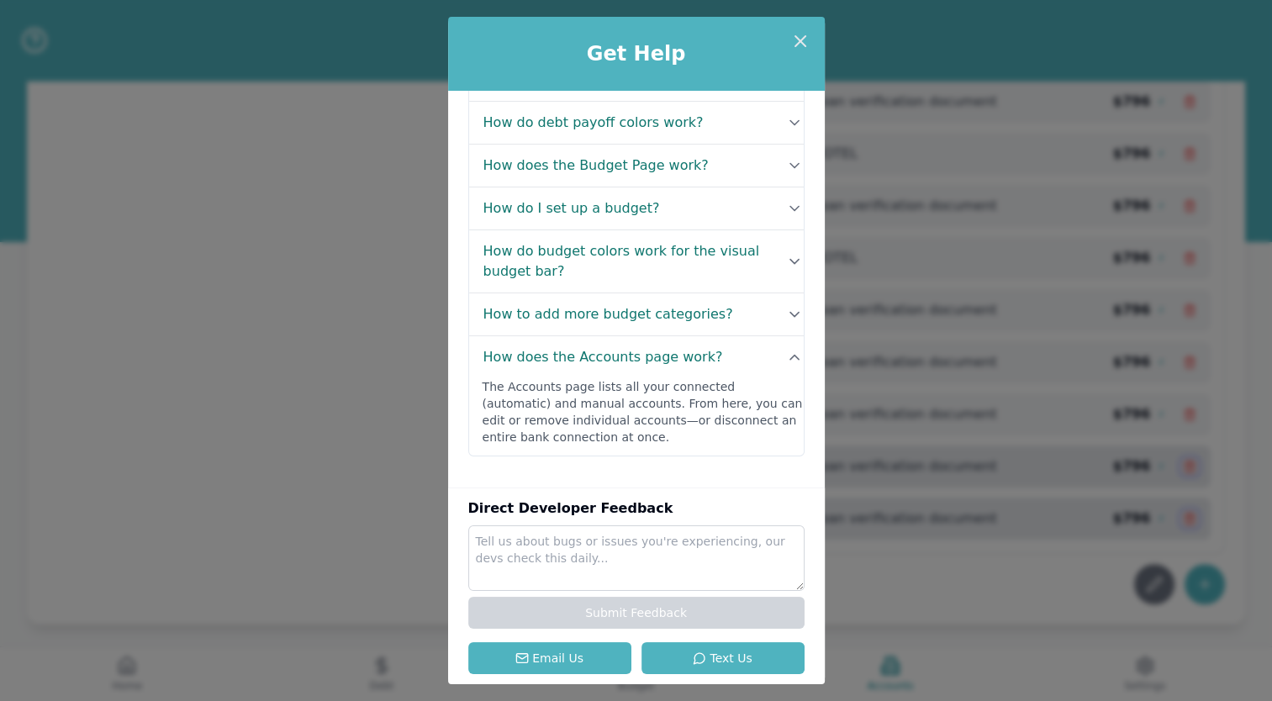
click at [378, 520] on div "Get Help FAQ's What is the data for on the Home Page? Your Home page gives you …" at bounding box center [636, 350] width 1272 height 701
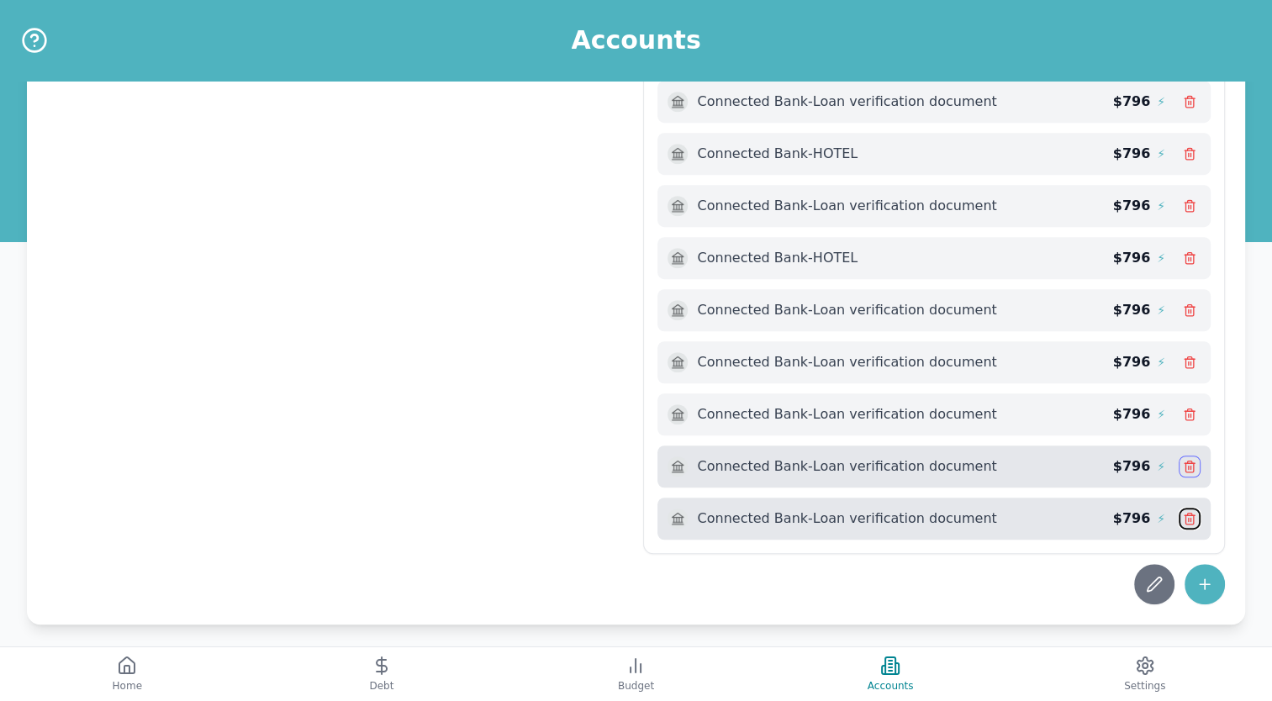
click at [1193, 516] on icon at bounding box center [1190, 520] width 8 height 9
click at [1137, 570] on button at bounding box center [1155, 584] width 40 height 40
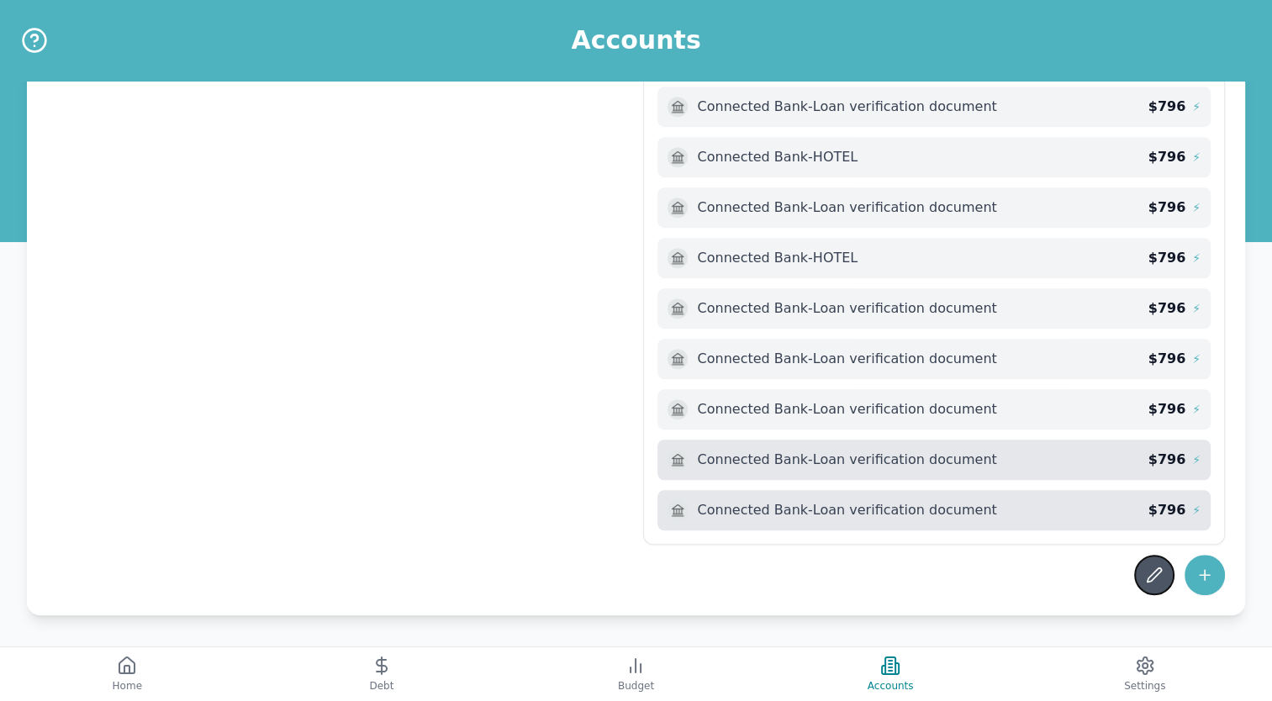
click at [1153, 570] on icon at bounding box center [1154, 575] width 17 height 17
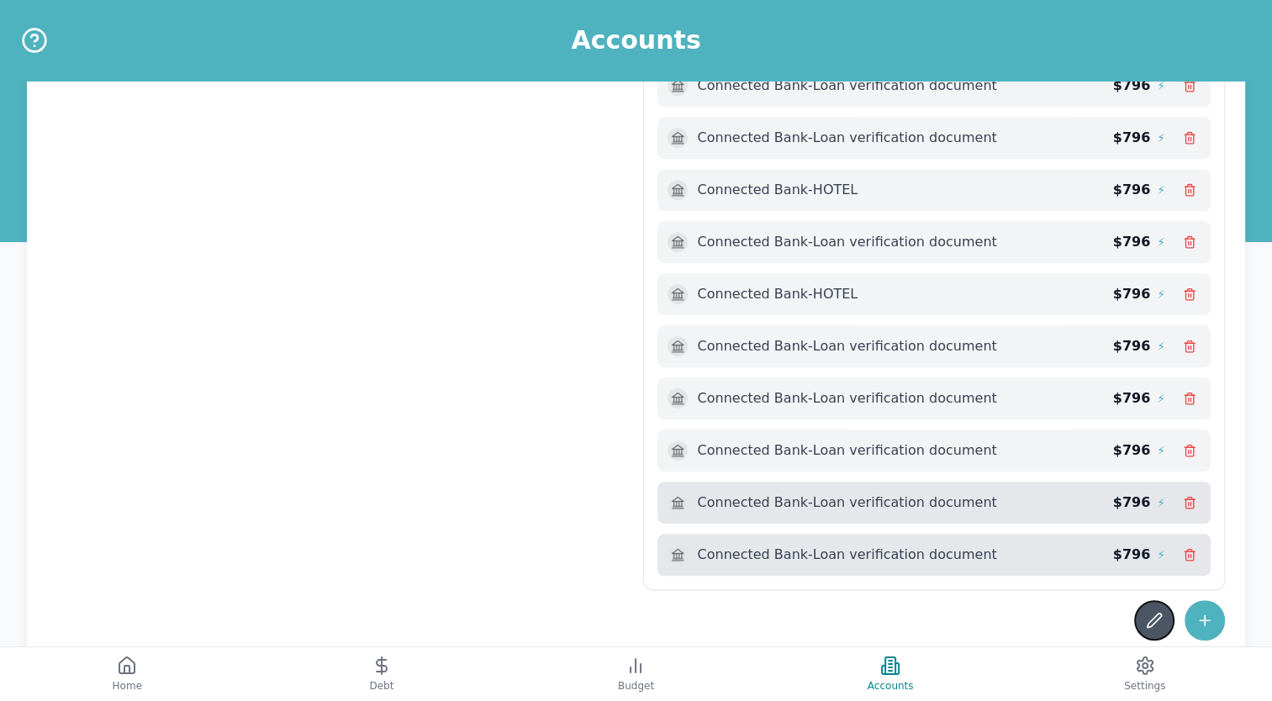
scroll to position [1108, 0]
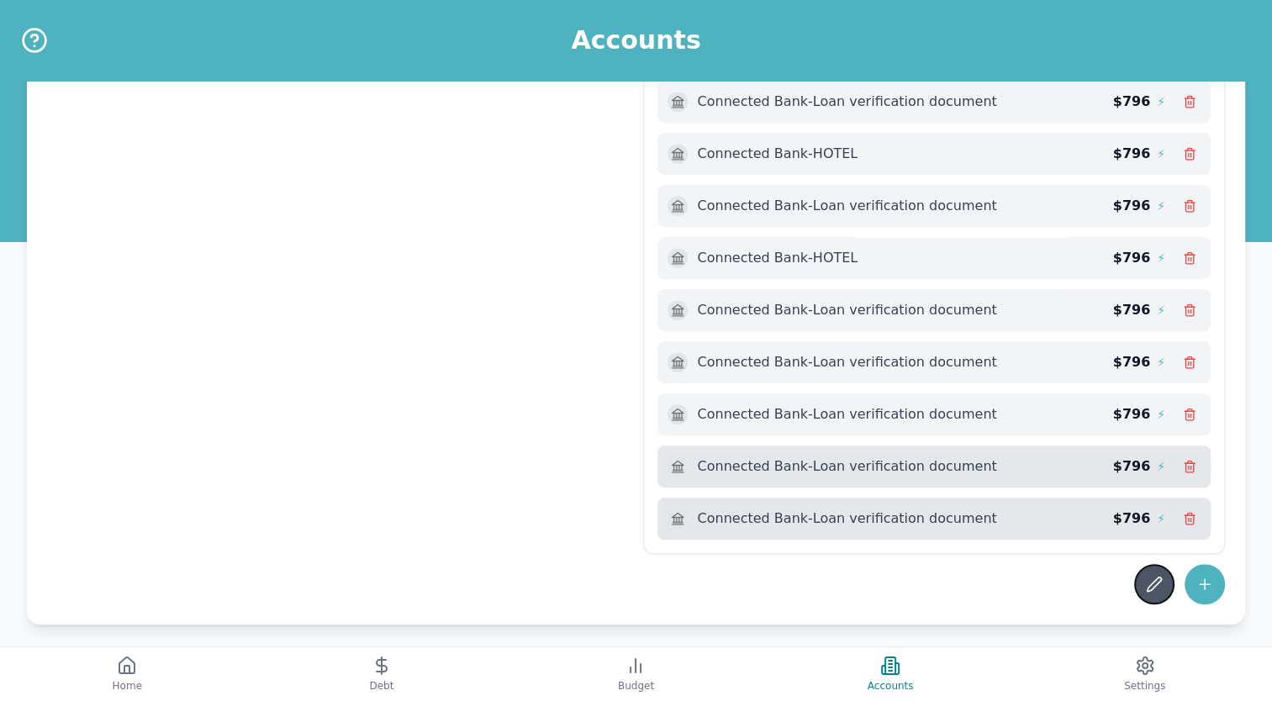
click at [1155, 576] on icon at bounding box center [1154, 584] width 17 height 17
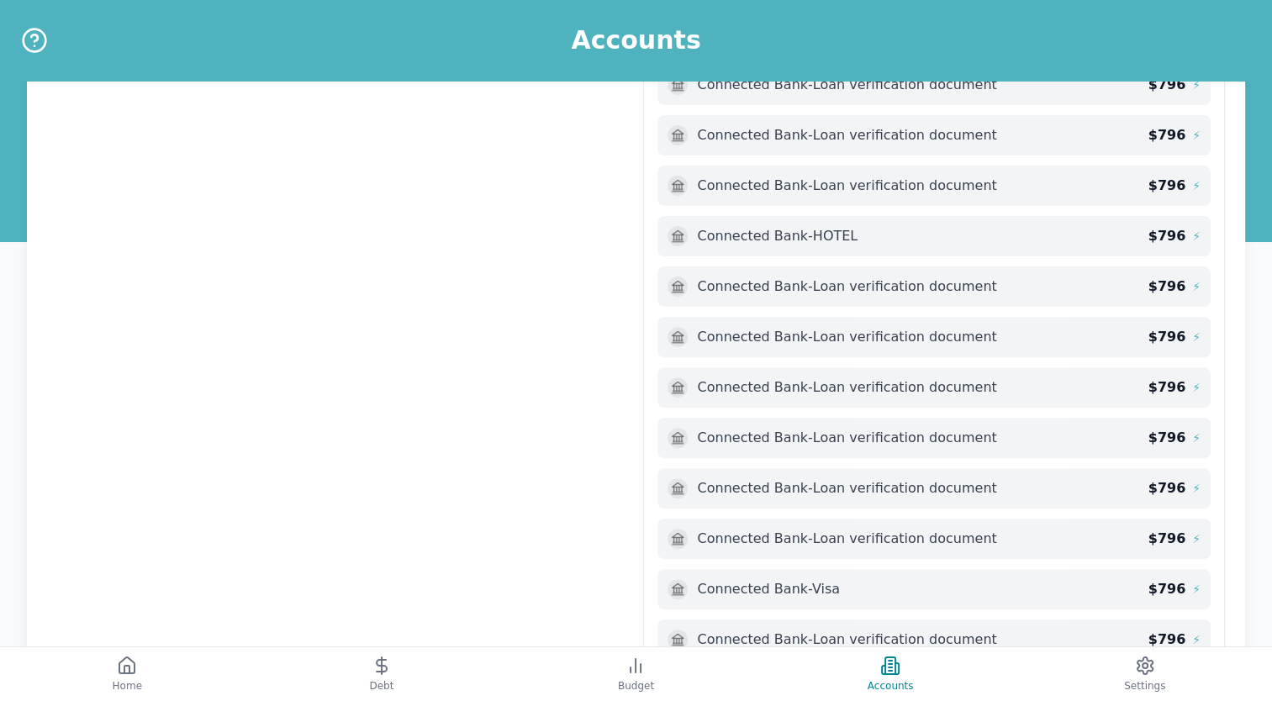
scroll to position [0, 0]
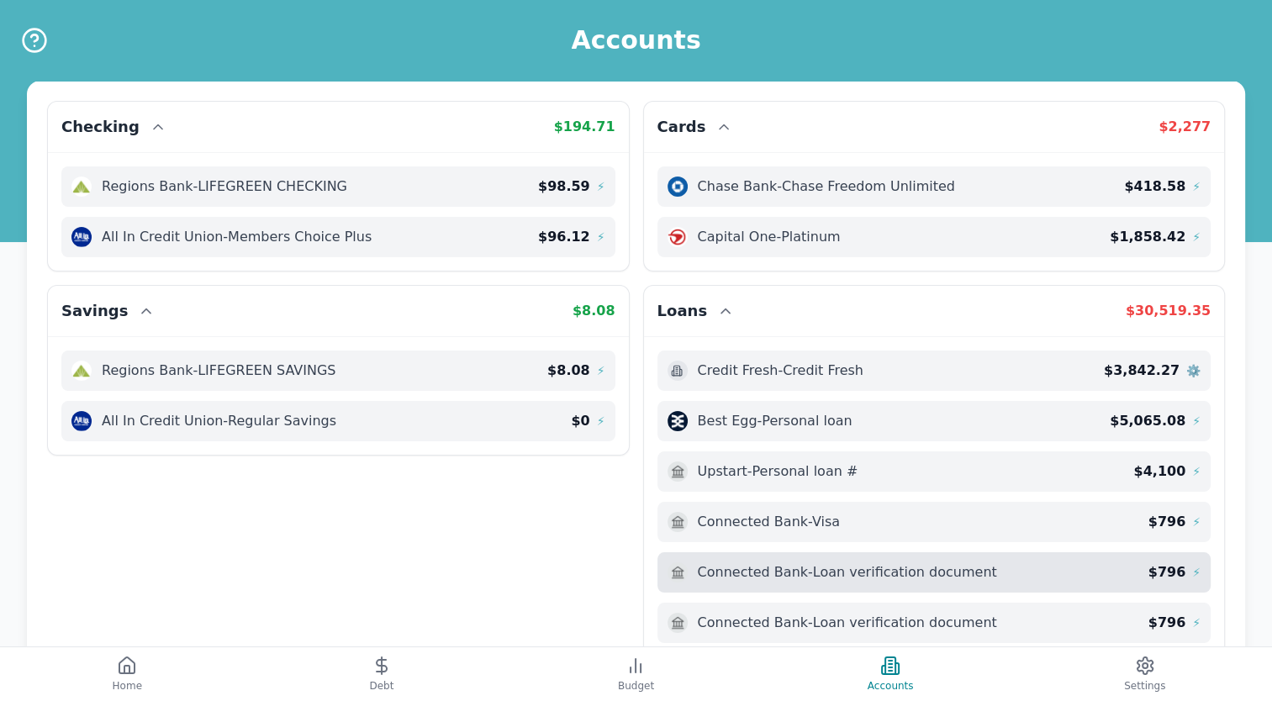
click at [819, 575] on span "Connected Bank - Loan verification document" at bounding box center [847, 573] width 299 height 20
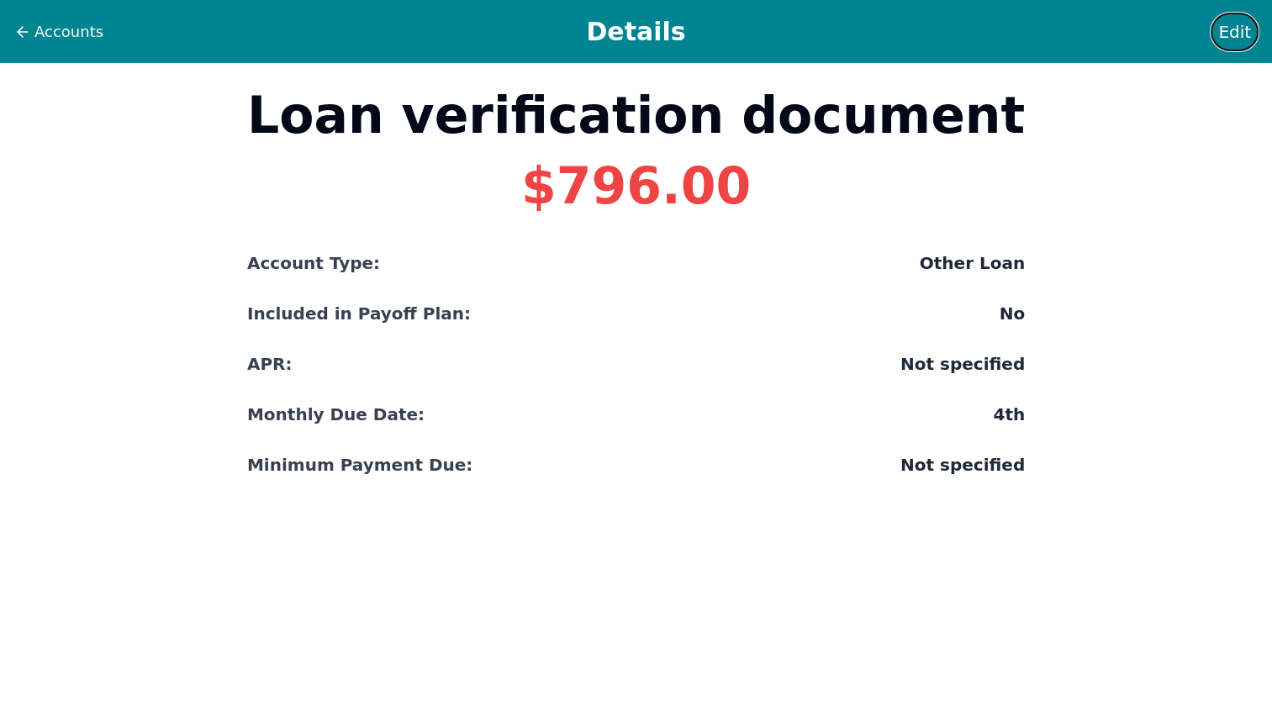
click at [1243, 35] on span "Edit" at bounding box center [1235, 32] width 33 height 24
select select "other"
select select "No"
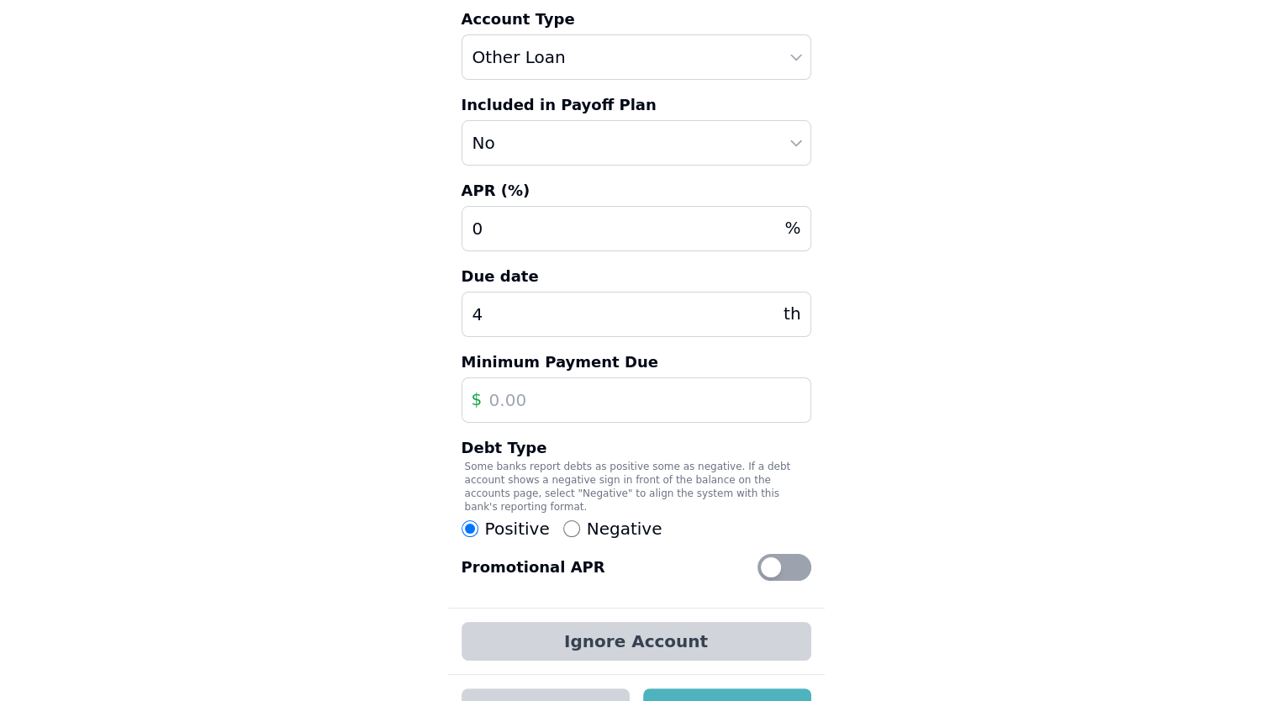
scroll to position [191, 0]
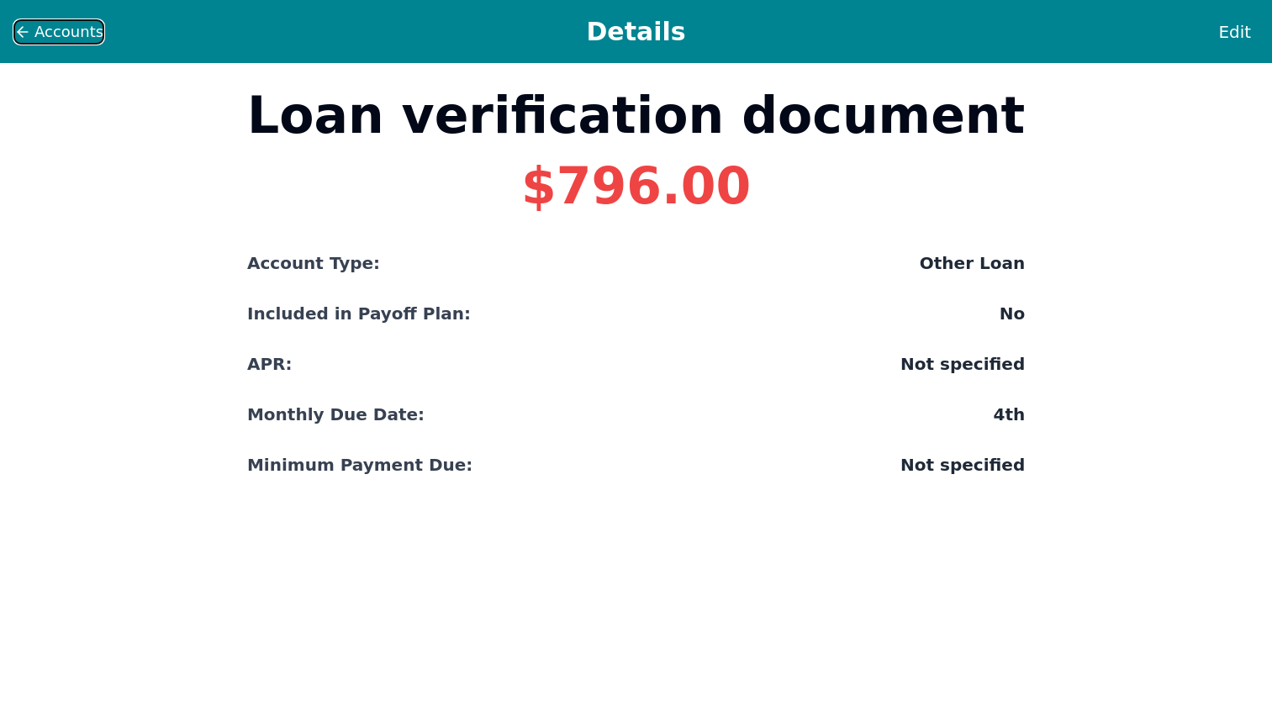
click at [27, 41] on button "Accounts" at bounding box center [58, 31] width 91 height 25
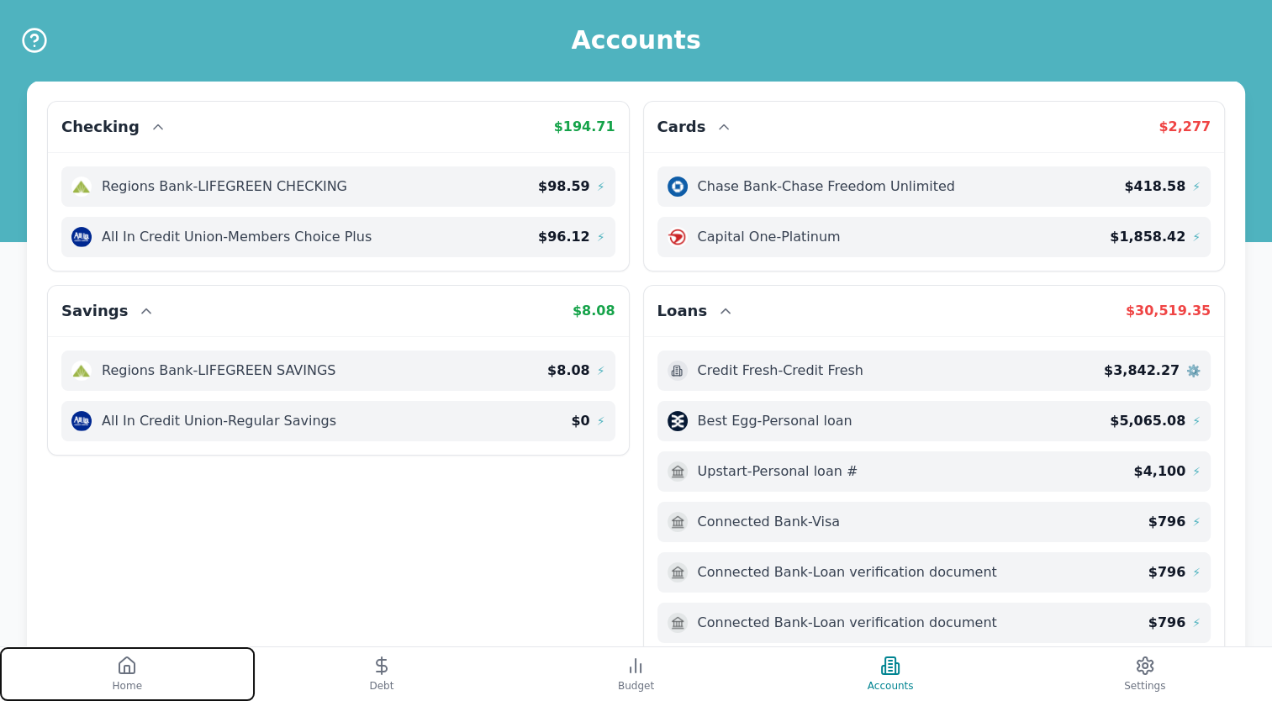
click at [127, 666] on icon at bounding box center [126, 670] width 5 height 8
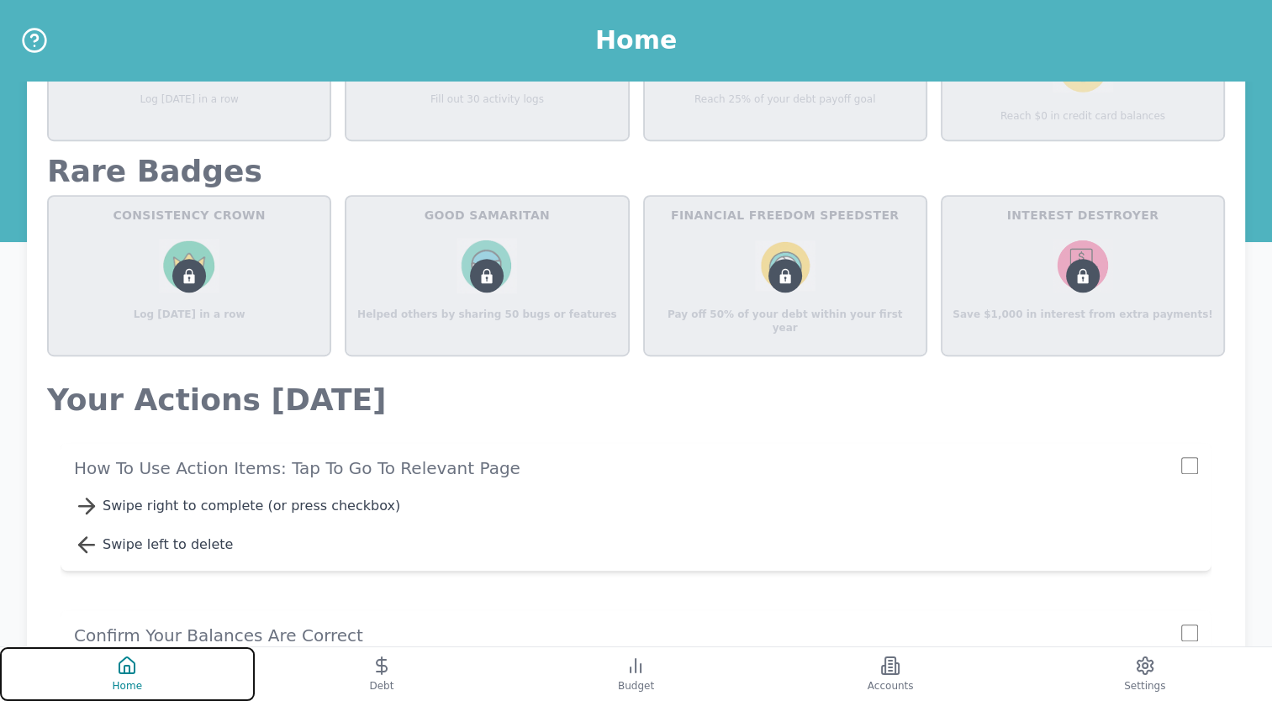
scroll to position [1042, 0]
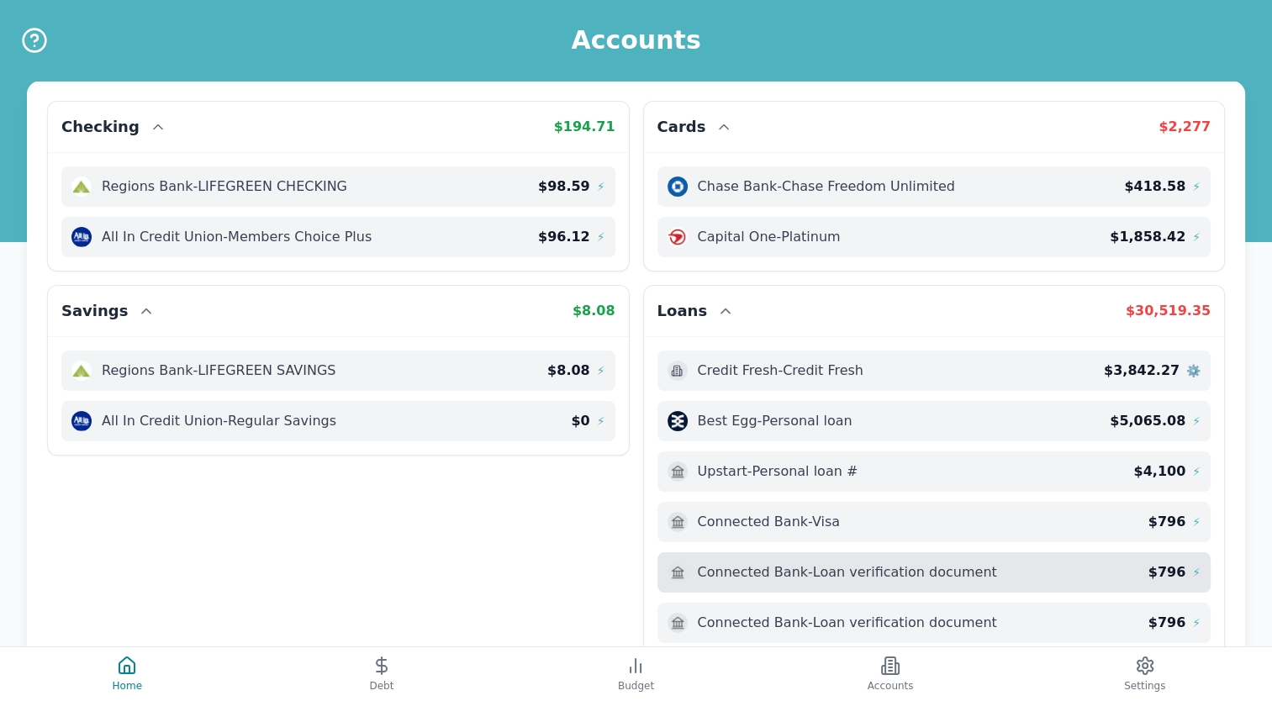
click at [804, 574] on span "Connected Bank - Loan verification document" at bounding box center [847, 573] width 299 height 20
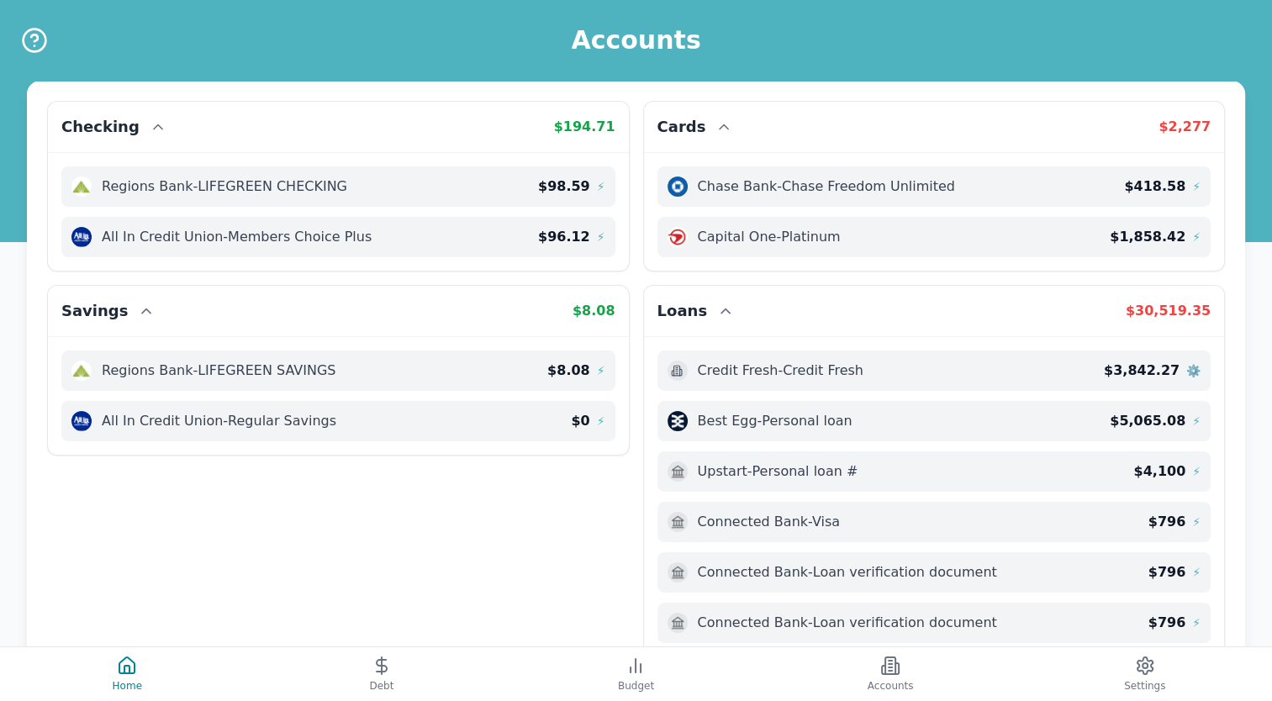
click at [804, 574] on span "Connected Bank - Loan verification document" at bounding box center [847, 573] width 299 height 20
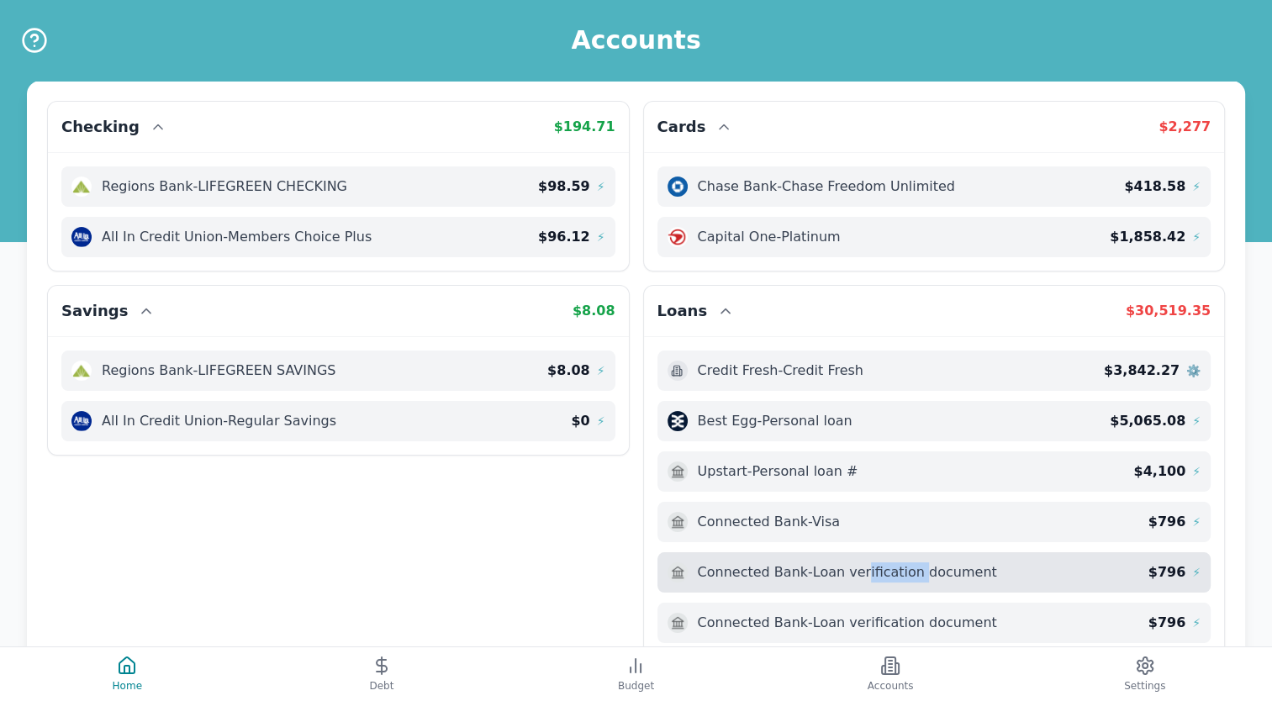
drag, startPoint x: 913, startPoint y: 572, endPoint x: 863, endPoint y: 567, distance: 50.7
click at [863, 567] on span "Connected Bank - Loan verification document" at bounding box center [847, 573] width 299 height 20
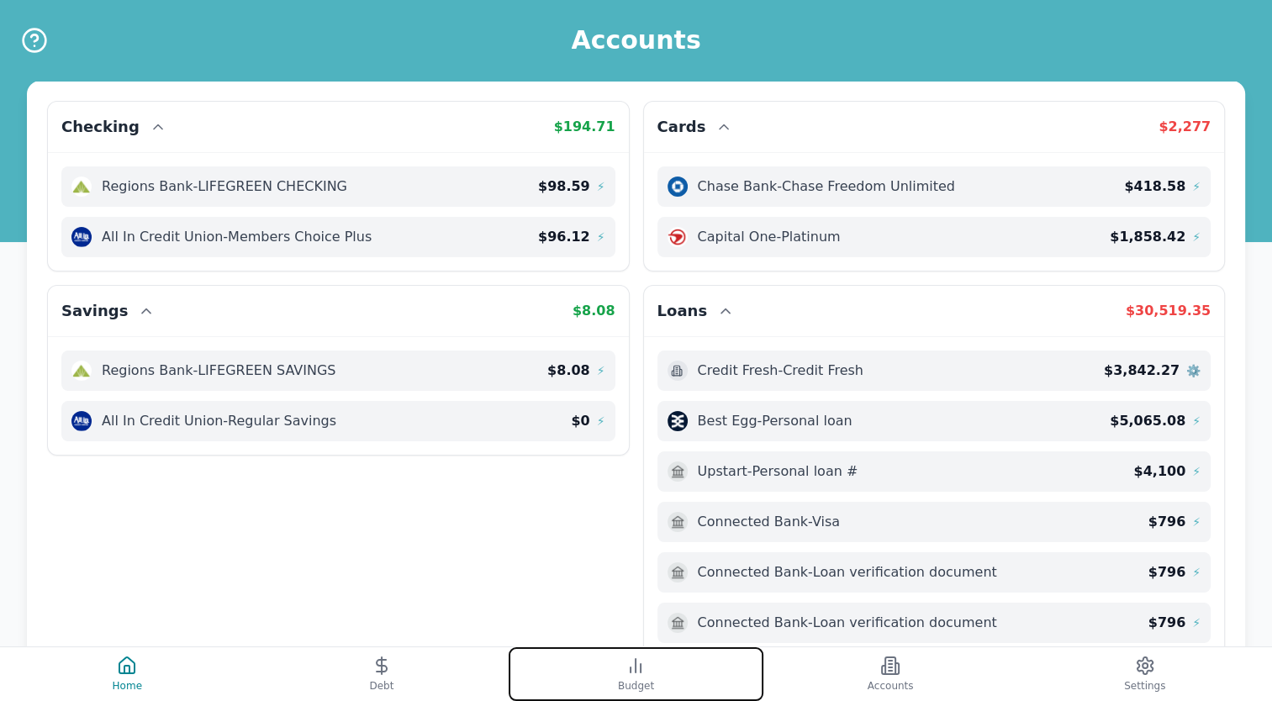
click at [616, 679] on button "Budget" at bounding box center [636, 675] width 255 height 54
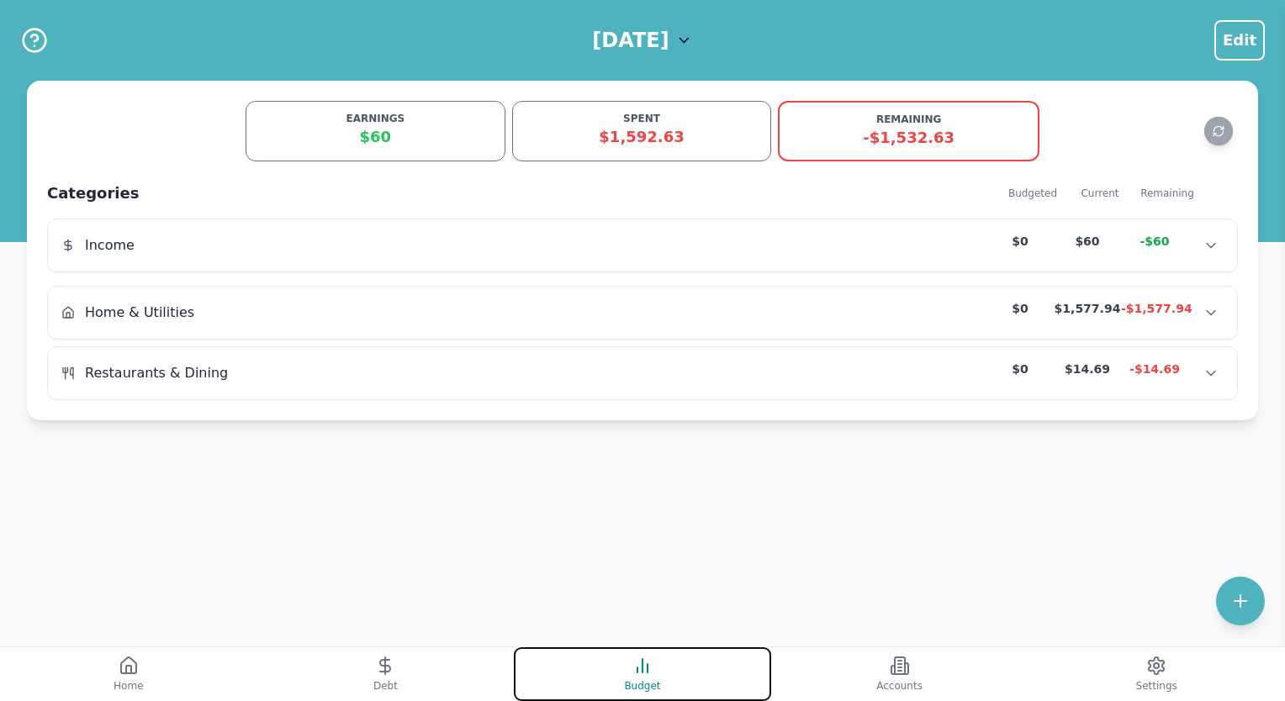
click at [616, 679] on button "Budget" at bounding box center [642, 675] width 257 height 54
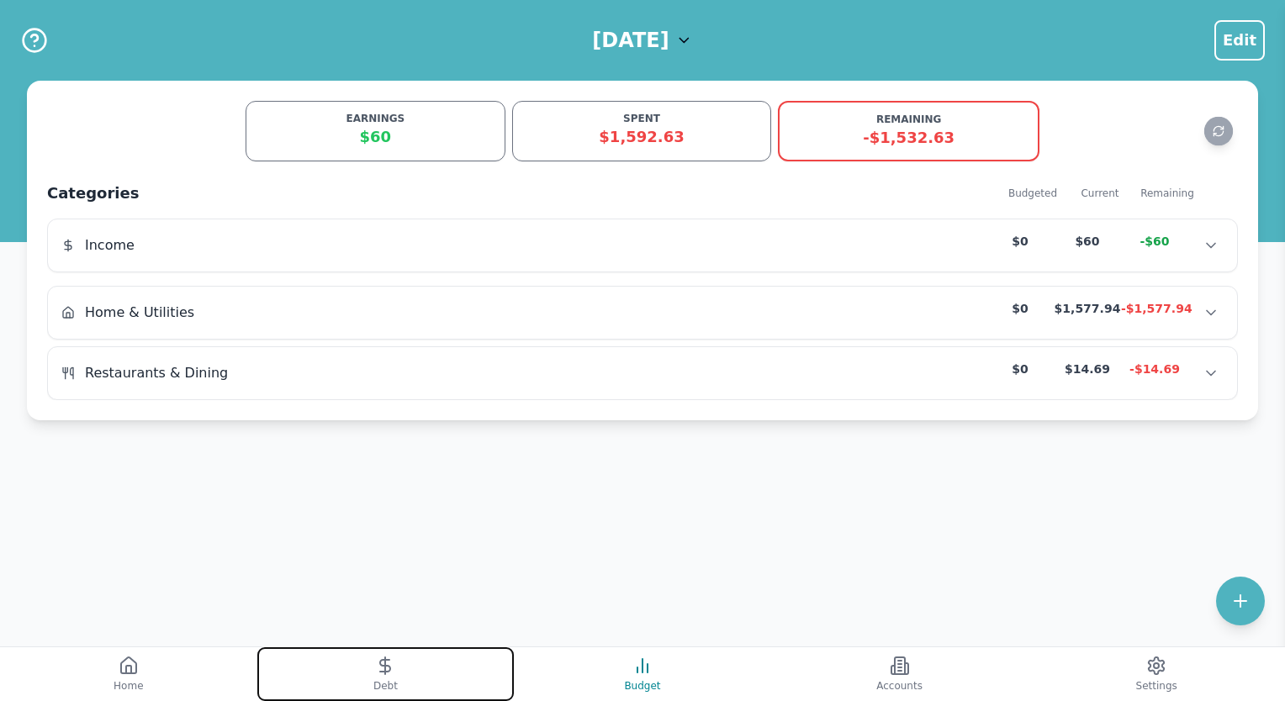
click at [402, 680] on button "Debt" at bounding box center [385, 675] width 257 height 54
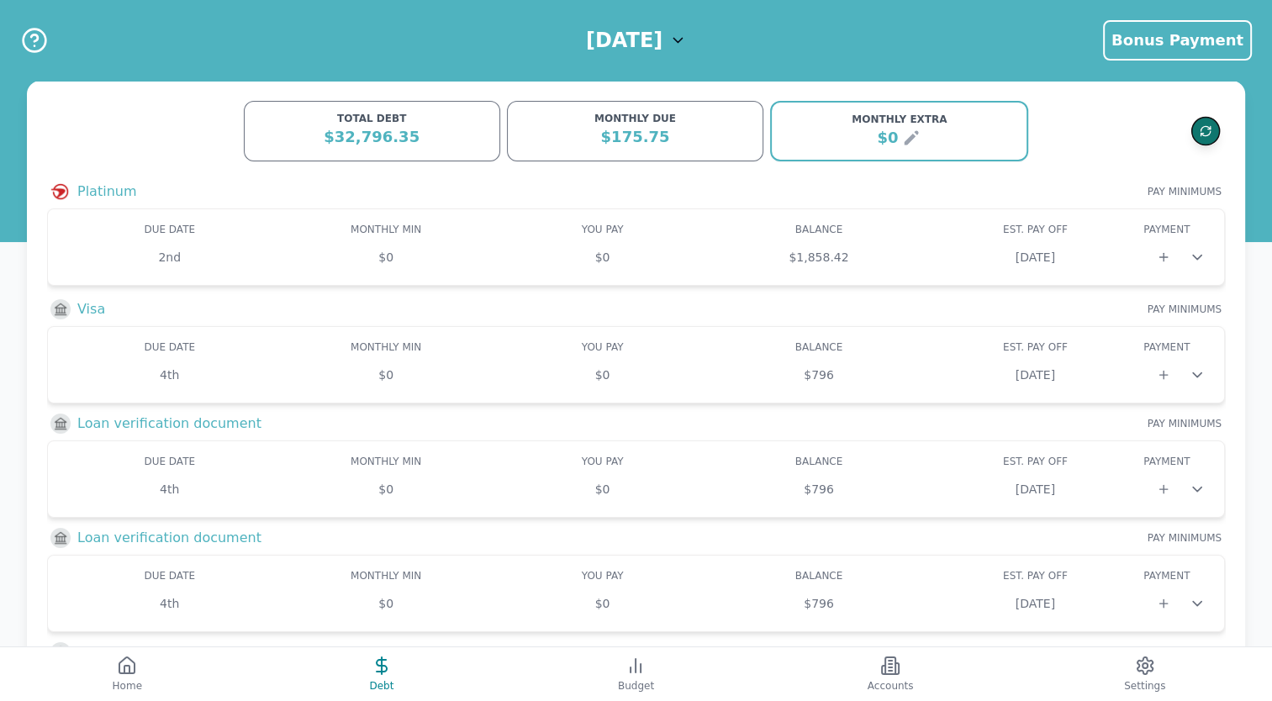
click at [1200, 133] on icon "Refresh data" at bounding box center [1206, 131] width 13 height 13
click at [77, 426] on h3 "Loan verification document" at bounding box center [169, 424] width 184 height 20
click at [56, 421] on img at bounding box center [60, 424] width 20 height 20
click at [101, 424] on h3 "Loan verification document" at bounding box center [169, 424] width 184 height 20
click at [108, 463] on div "DUE DATE" at bounding box center [169, 461] width 216 height 13
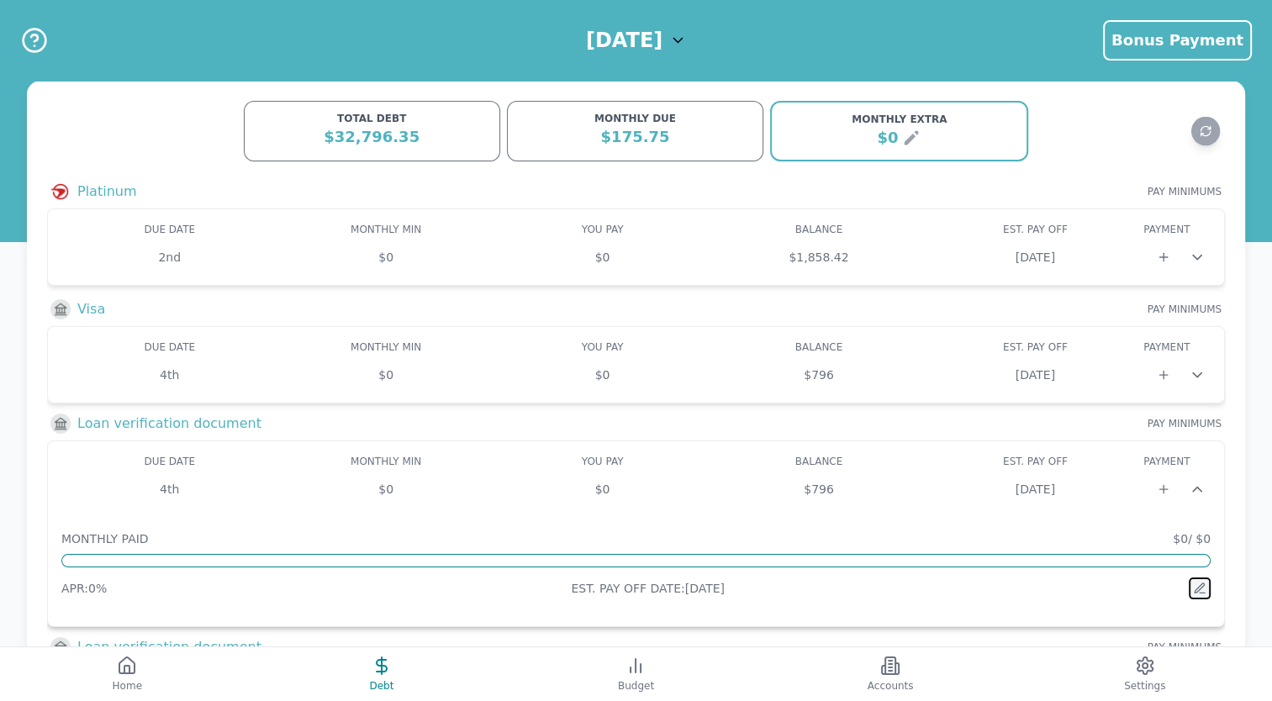
click at [1198, 585] on icon at bounding box center [1199, 588] width 9 height 9
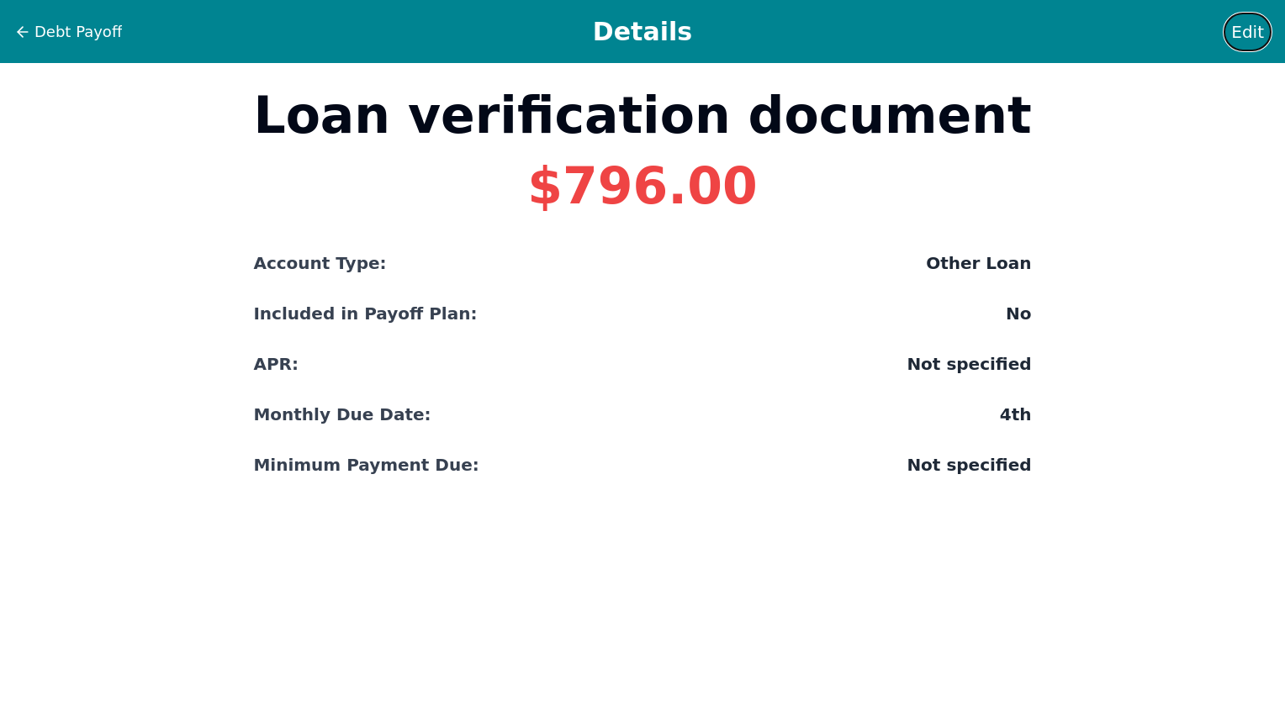
click at [1253, 36] on span "Edit" at bounding box center [1247, 32] width 33 height 24
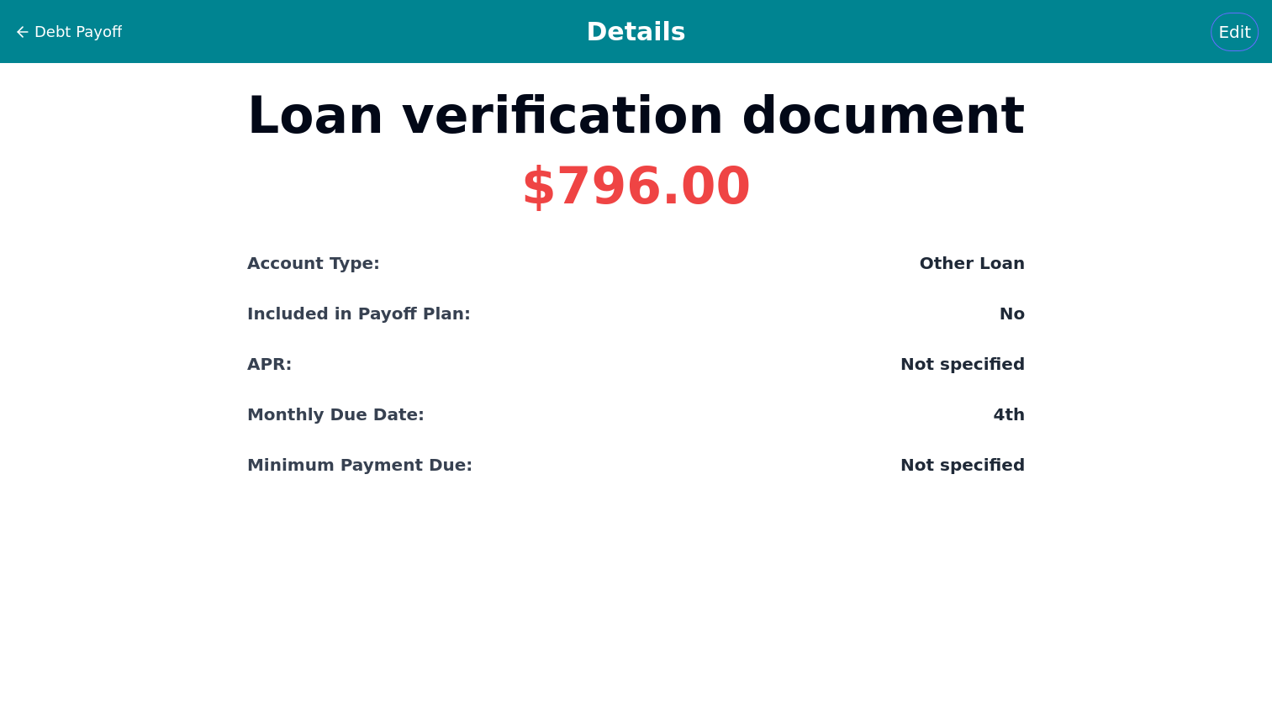
select select "other"
select select "No"
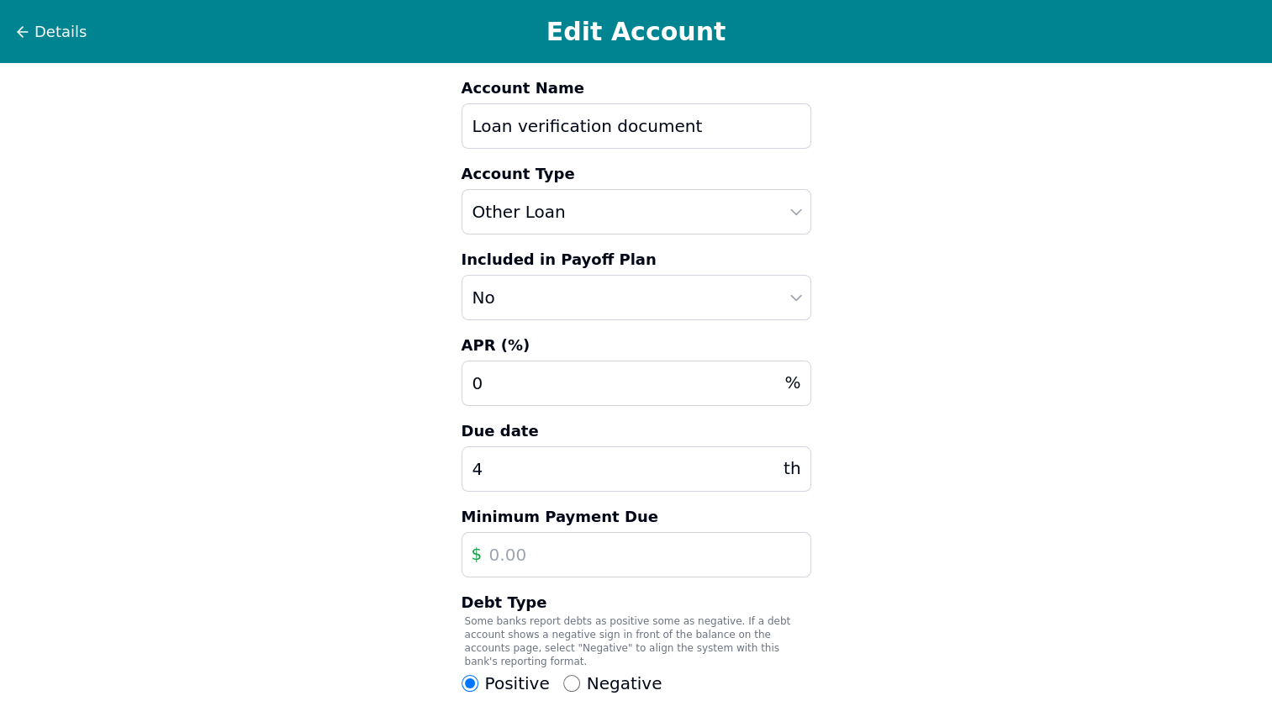
click at [744, 125] on input "Loan verification document" at bounding box center [637, 125] width 350 height 45
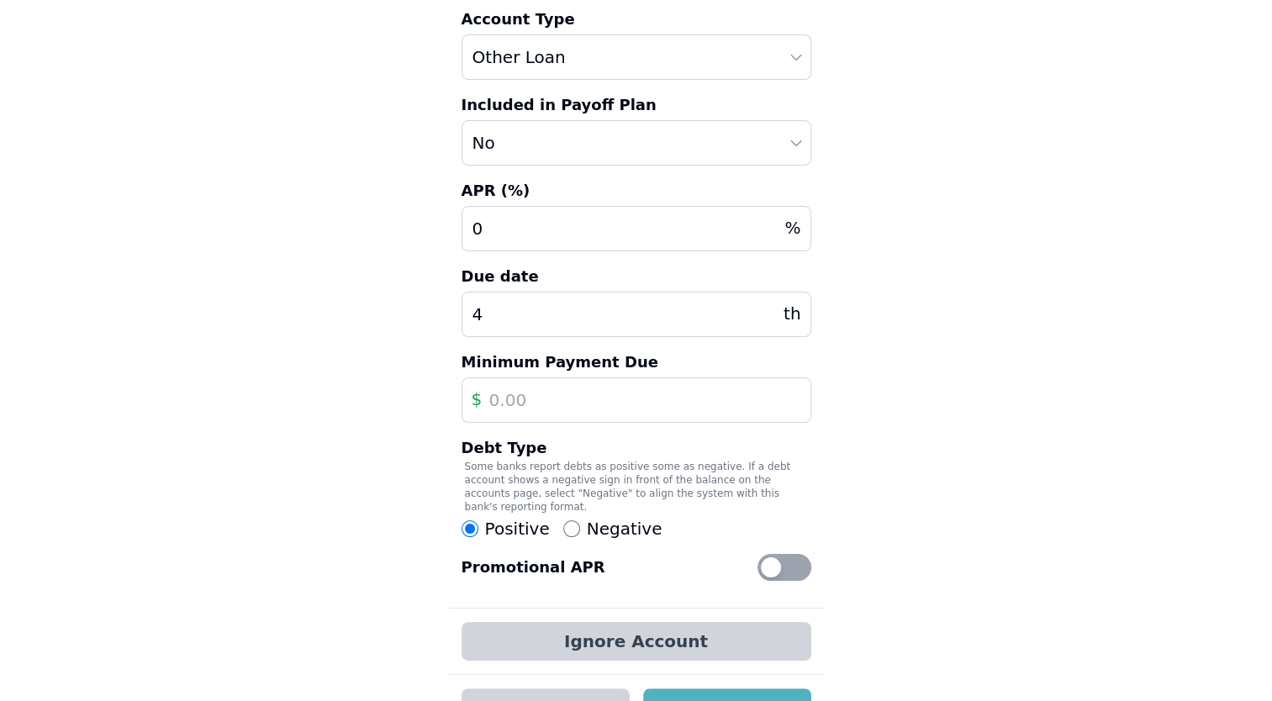
scroll to position [191, 0]
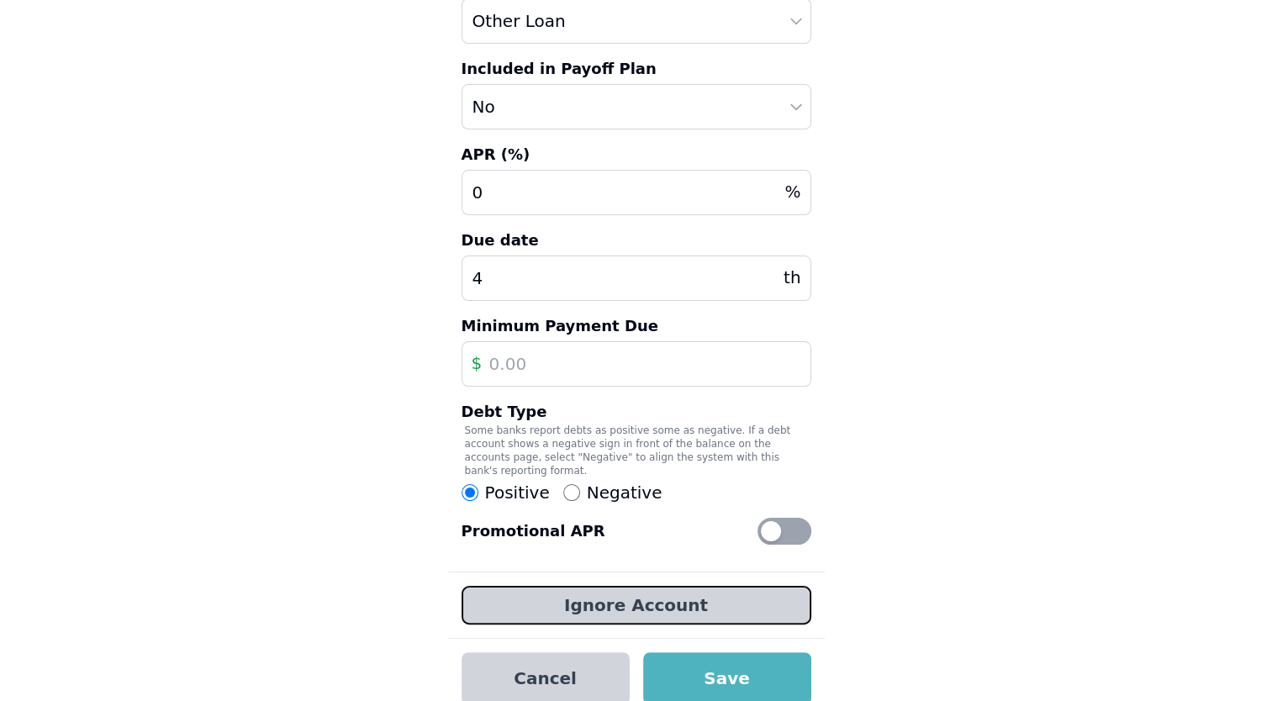
click at [619, 586] on button "Ignore Account" at bounding box center [637, 605] width 350 height 39
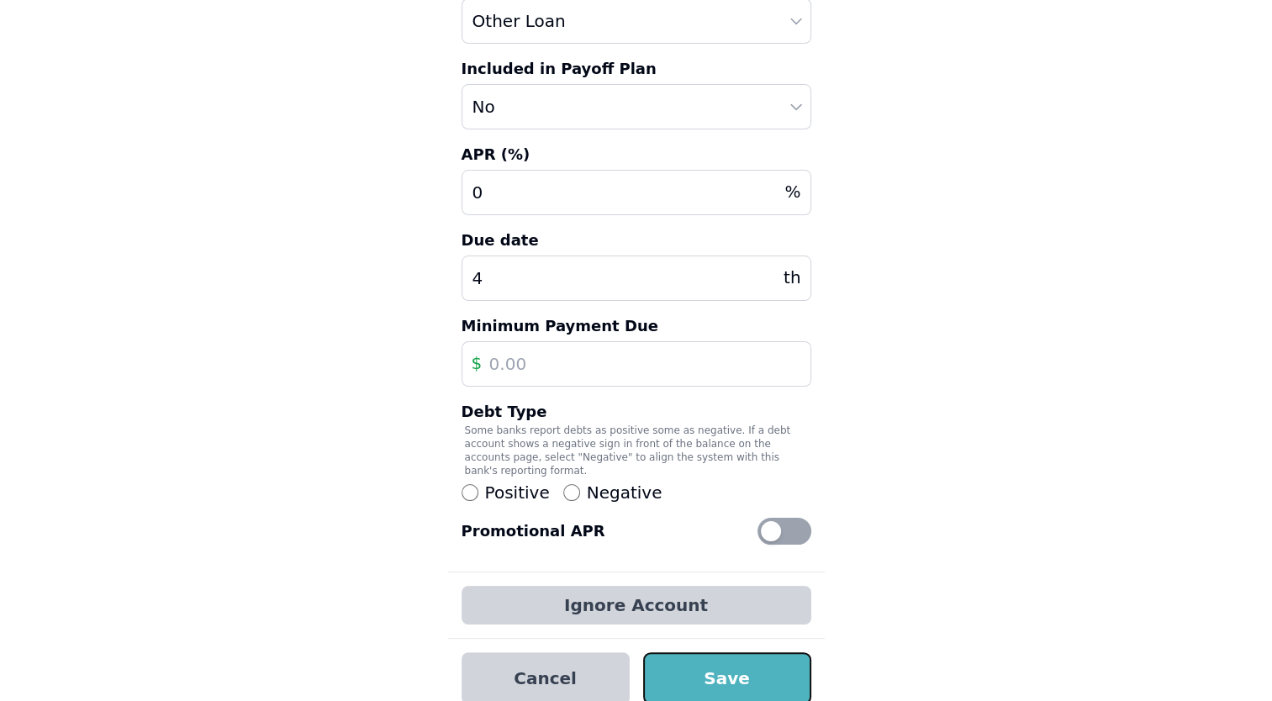
click at [680, 653] on button "Save" at bounding box center [727, 679] width 168 height 52
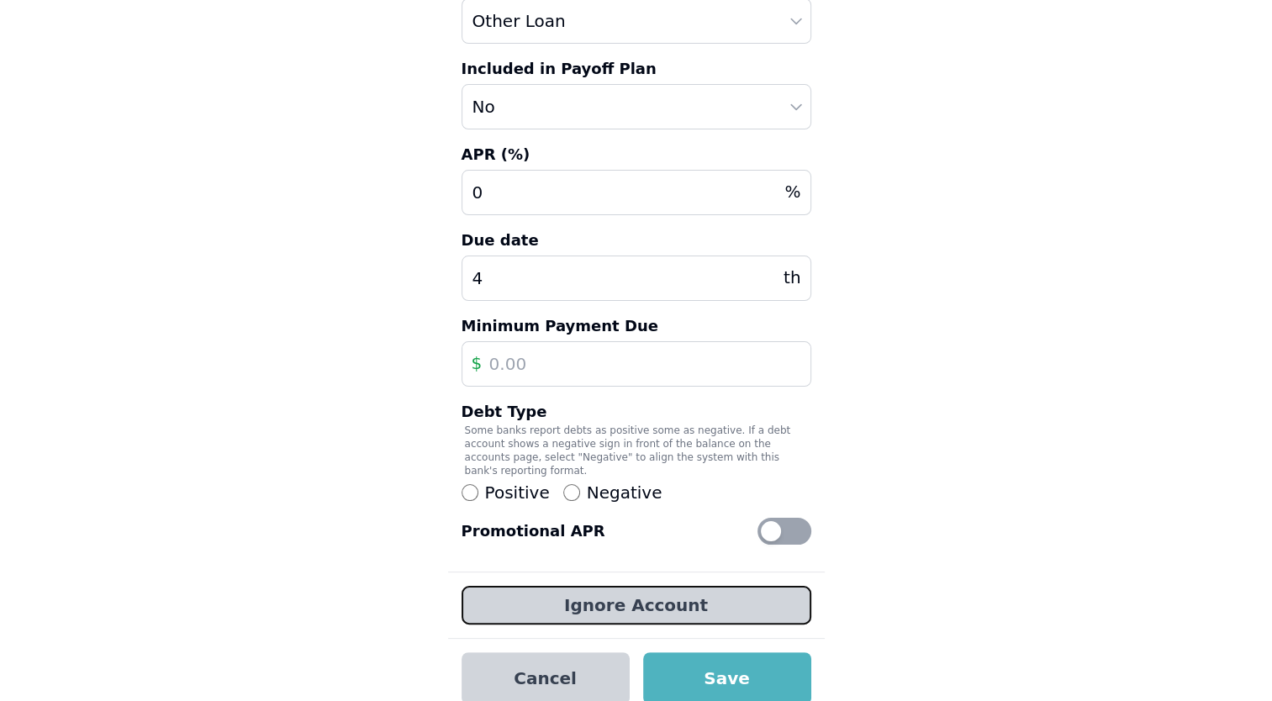
click at [653, 594] on button "Ignore Account" at bounding box center [637, 605] width 350 height 39
click at [663, 616] on div "Ignore Account" at bounding box center [636, 605] width 377 height 66
click at [653, 596] on button "Ignore Account" at bounding box center [637, 605] width 350 height 39
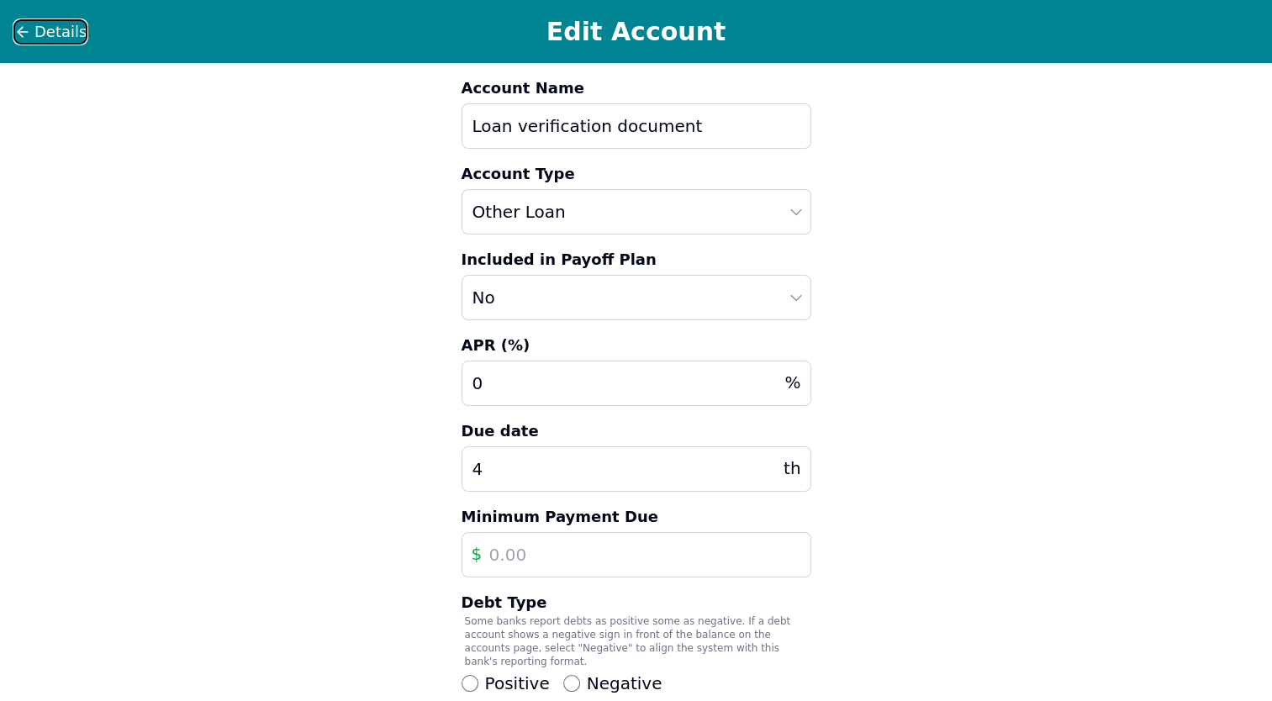
click at [28, 32] on icon at bounding box center [22, 32] width 17 height 17
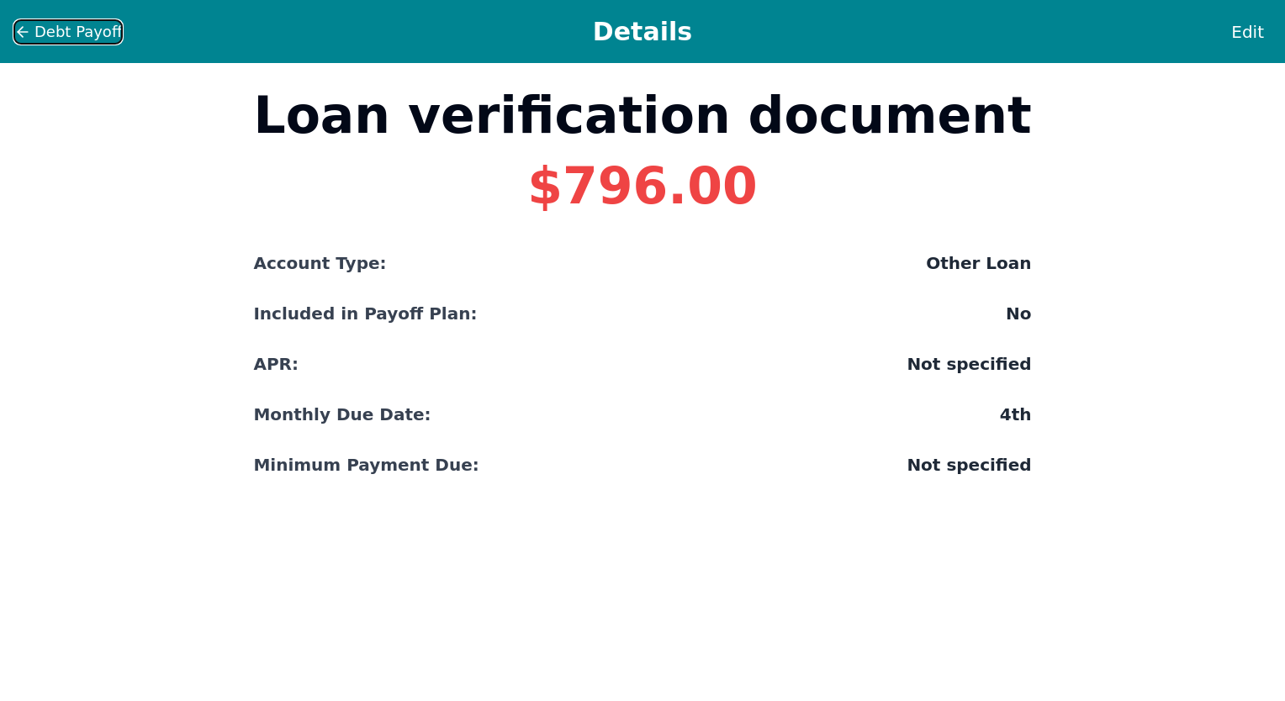
click at [28, 32] on icon at bounding box center [22, 32] width 17 height 17
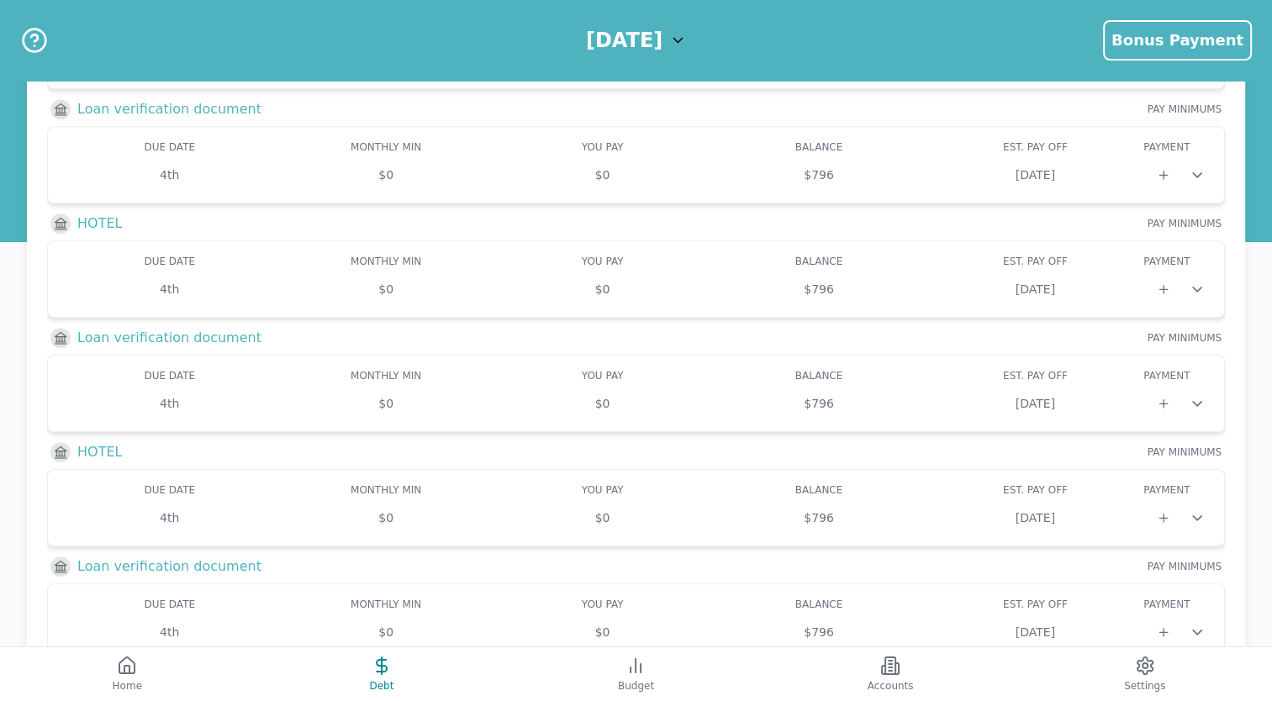
scroll to position [1689, 0]
click at [891, 672] on icon at bounding box center [891, 666] width 20 height 20
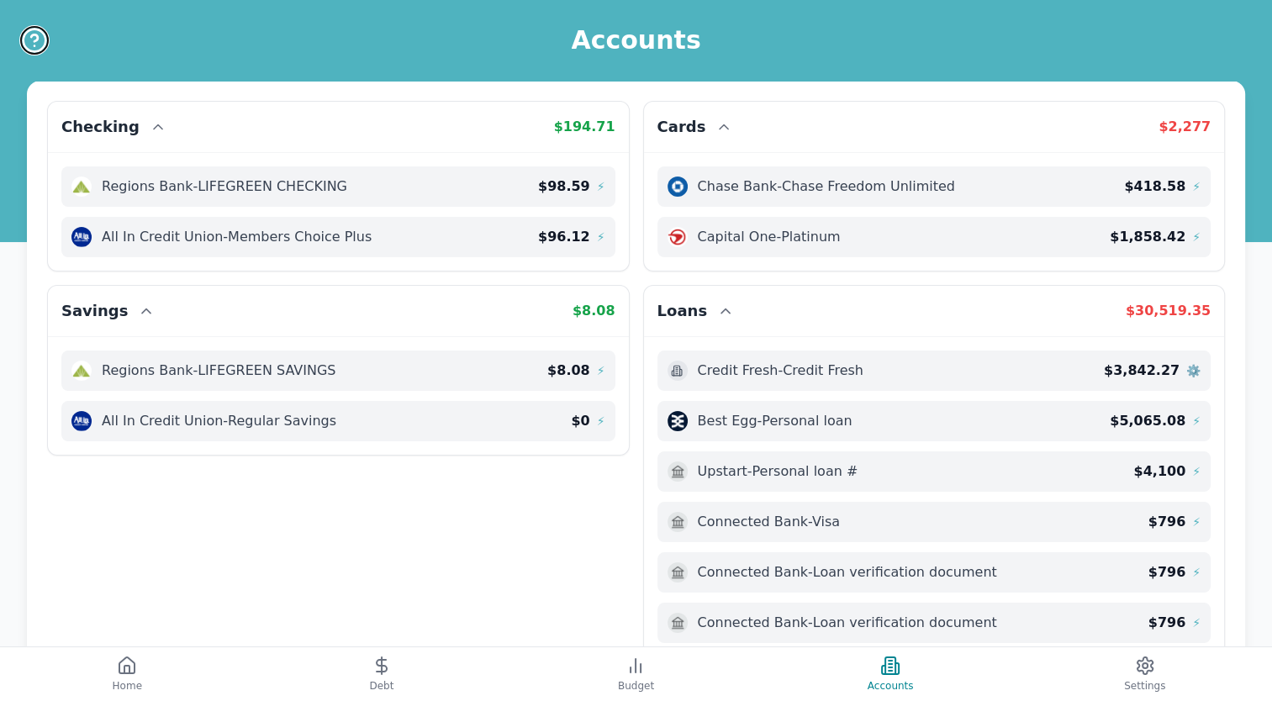
click at [34, 46] on icon "Help" at bounding box center [34, 46] width 0 height 0
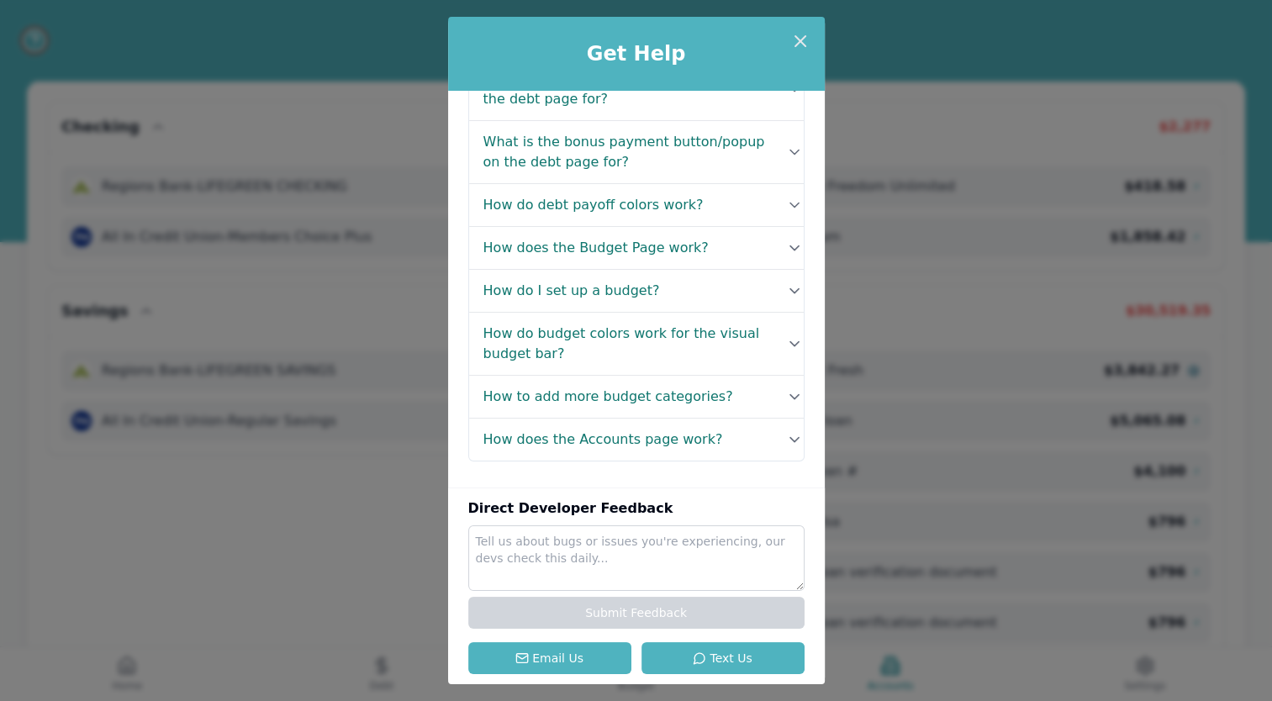
scroll to position [304, 0]
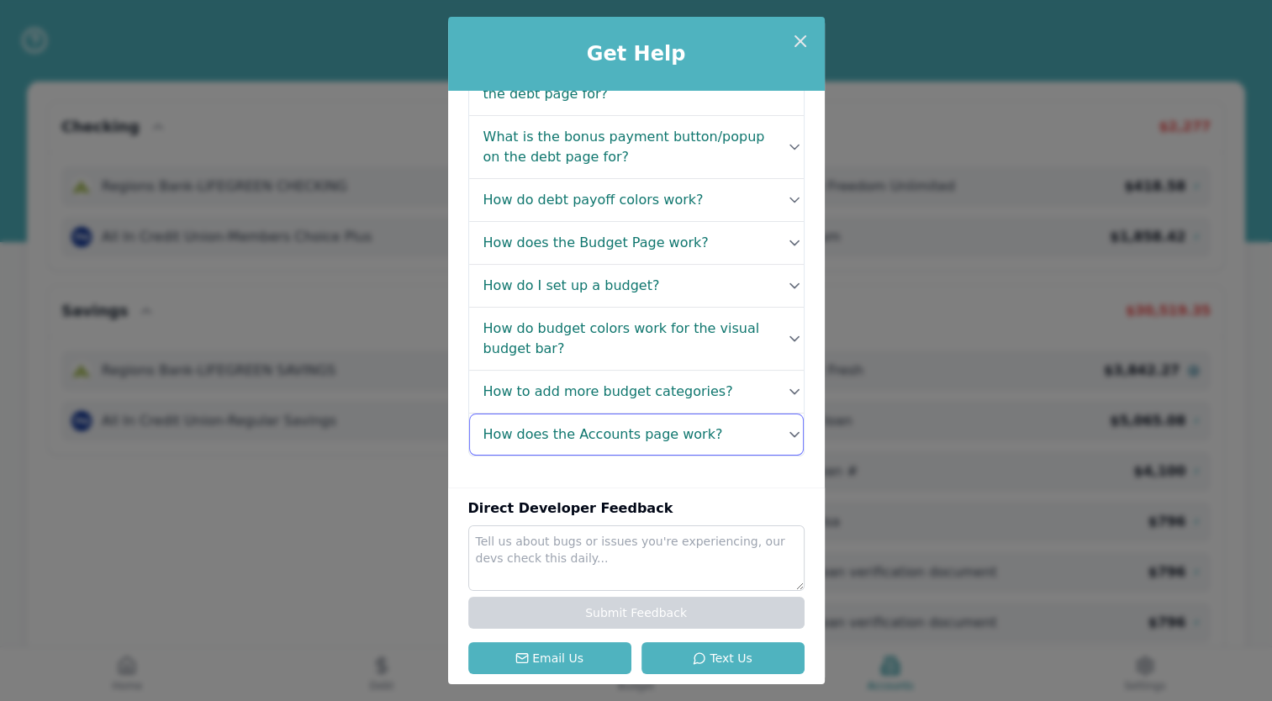
click at [651, 426] on h4 "How does the Accounts page work?" at bounding box center [604, 435] width 240 height 20
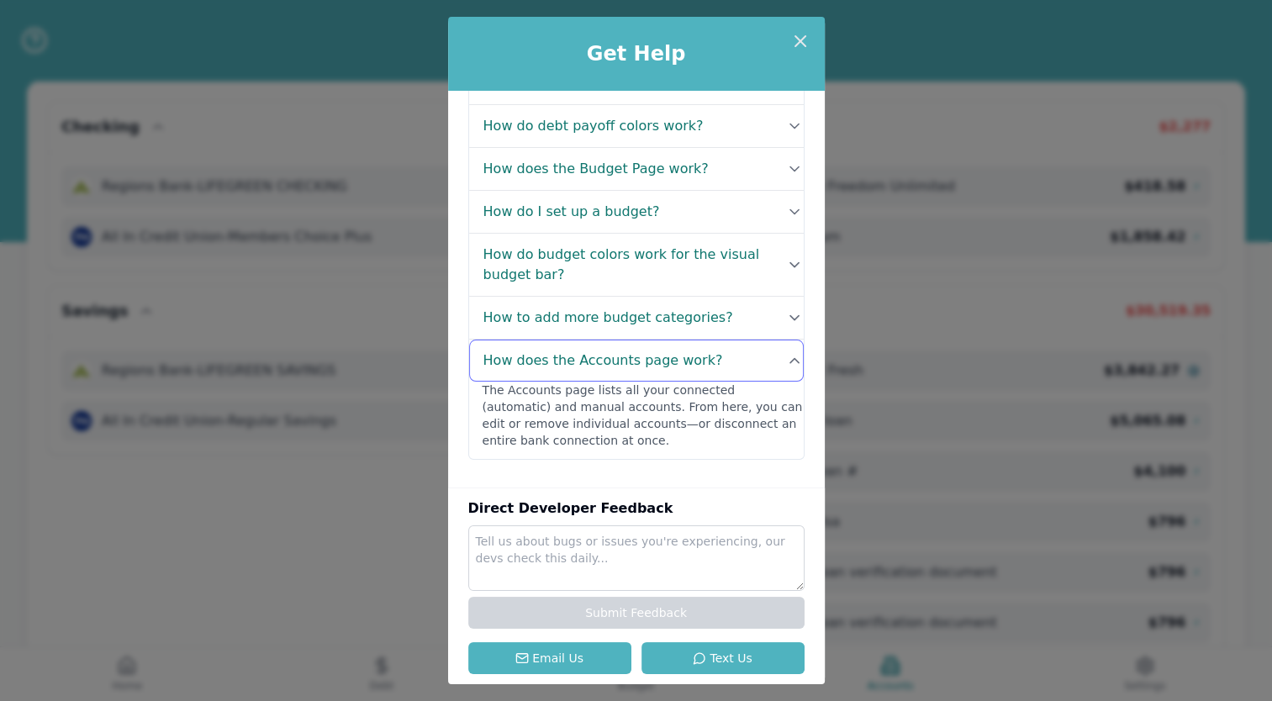
scroll to position [382, 0]
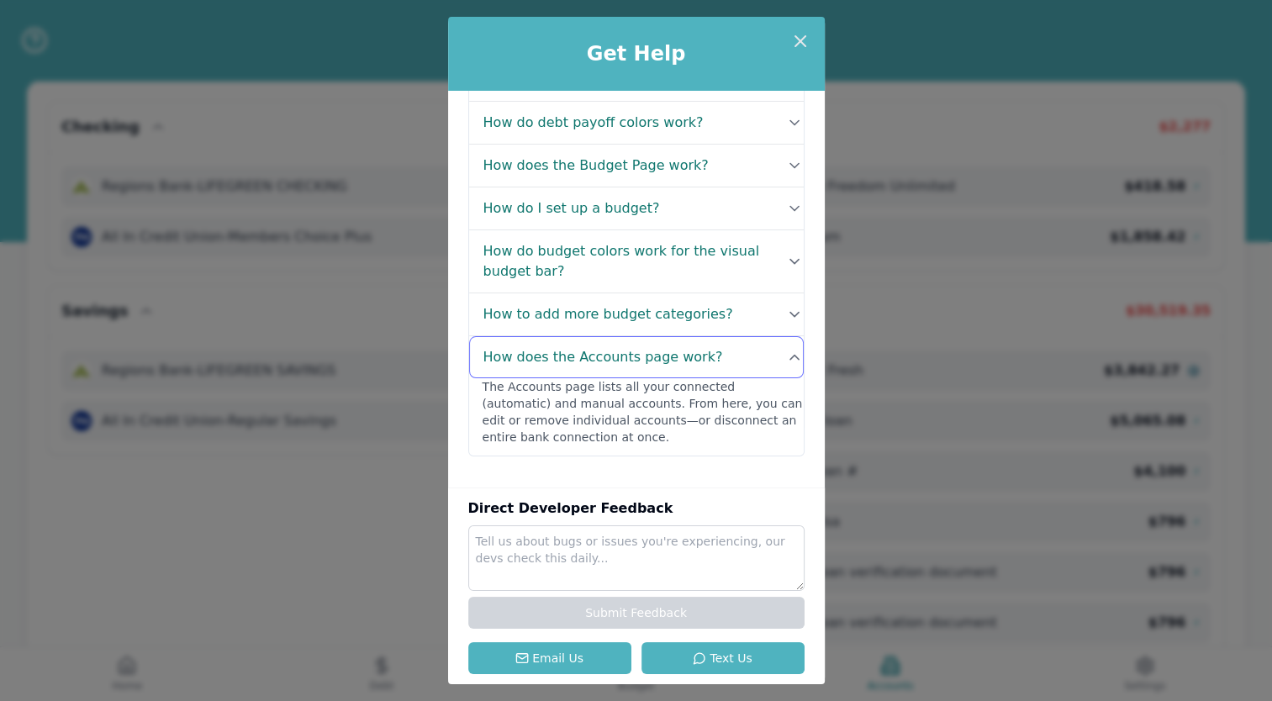
click at [651, 426] on div "The Accounts page lists all your connected (automatic) and manual accounts. Fro…" at bounding box center [643, 416] width 321 height 77
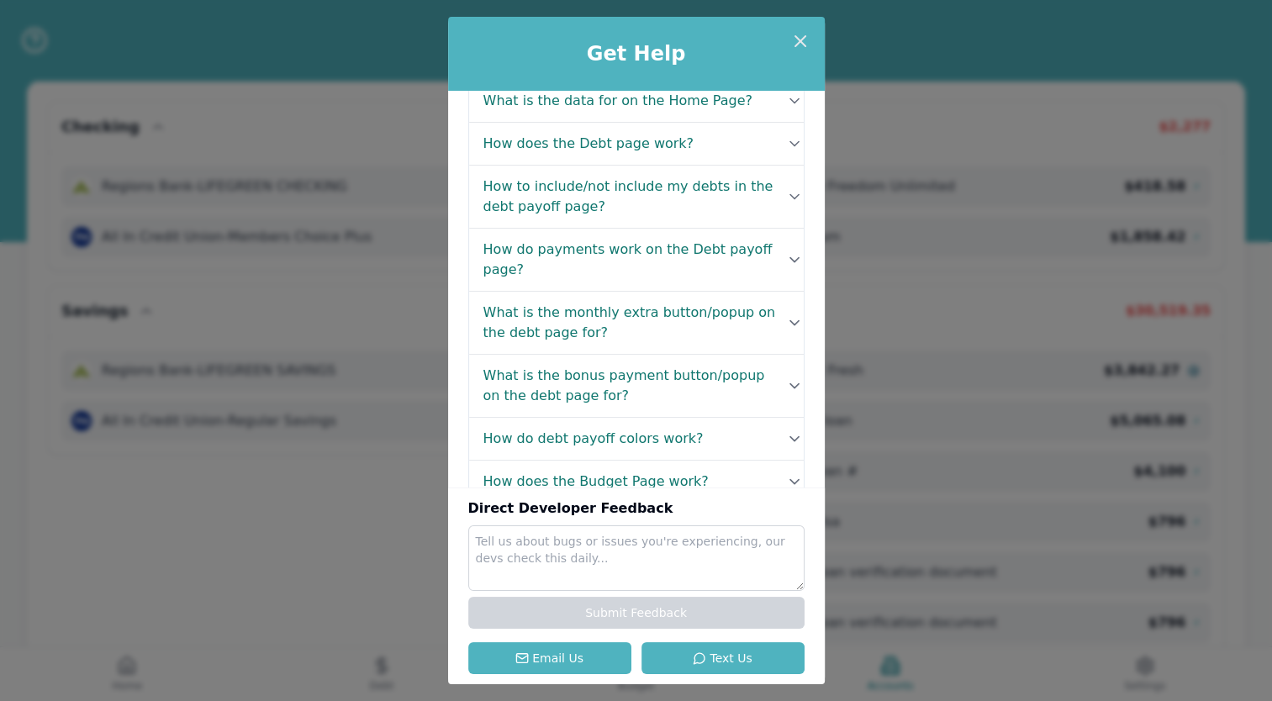
scroll to position [0, 0]
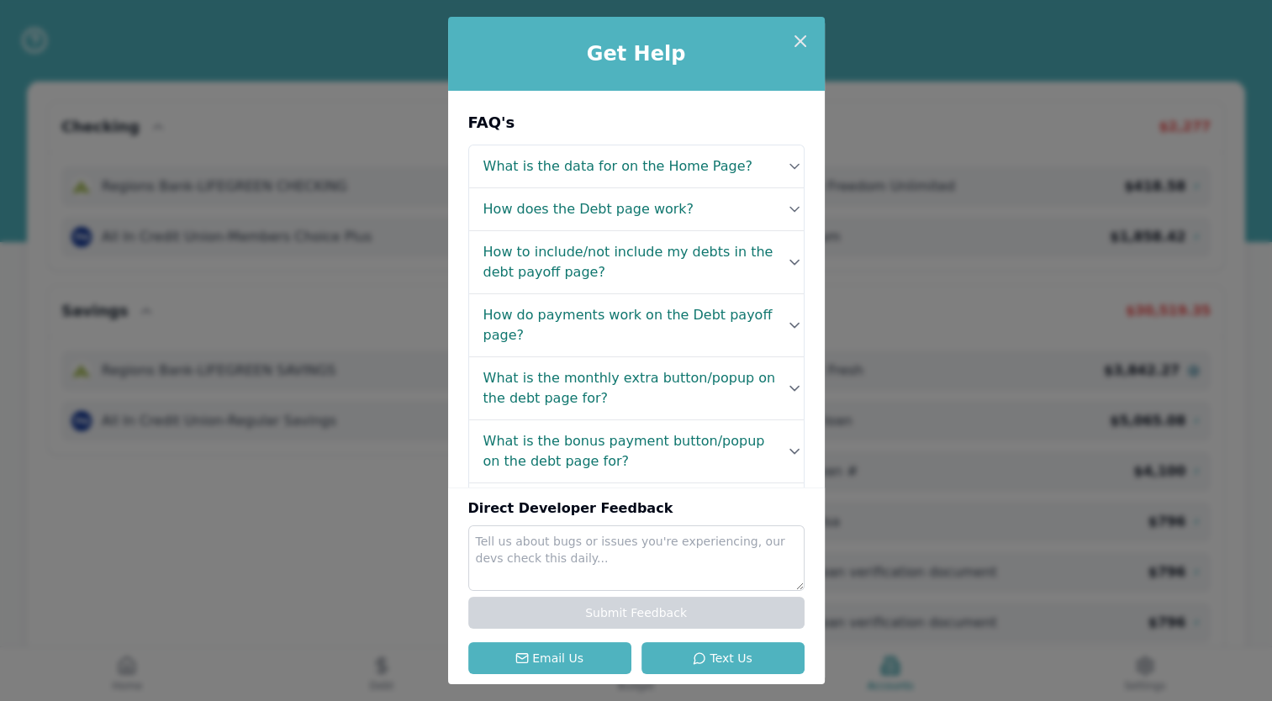
click at [613, 564] on textarea at bounding box center [636, 559] width 336 height 66
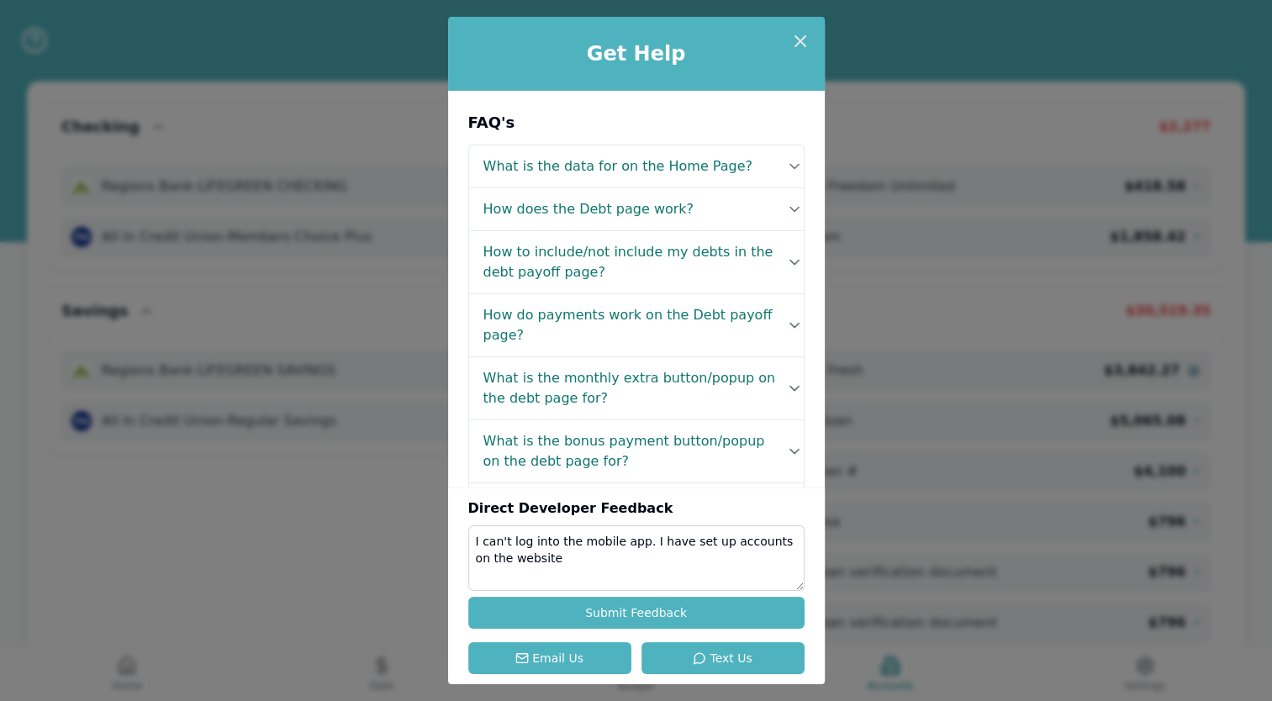
click at [639, 547] on textarea "I can't log into the mobile app. I have set up accounts on the website" at bounding box center [636, 559] width 336 height 66
click at [609, 580] on textarea "I can't log into the mobile app. It doesn't recognize the password although it …" at bounding box center [636, 559] width 336 height 66
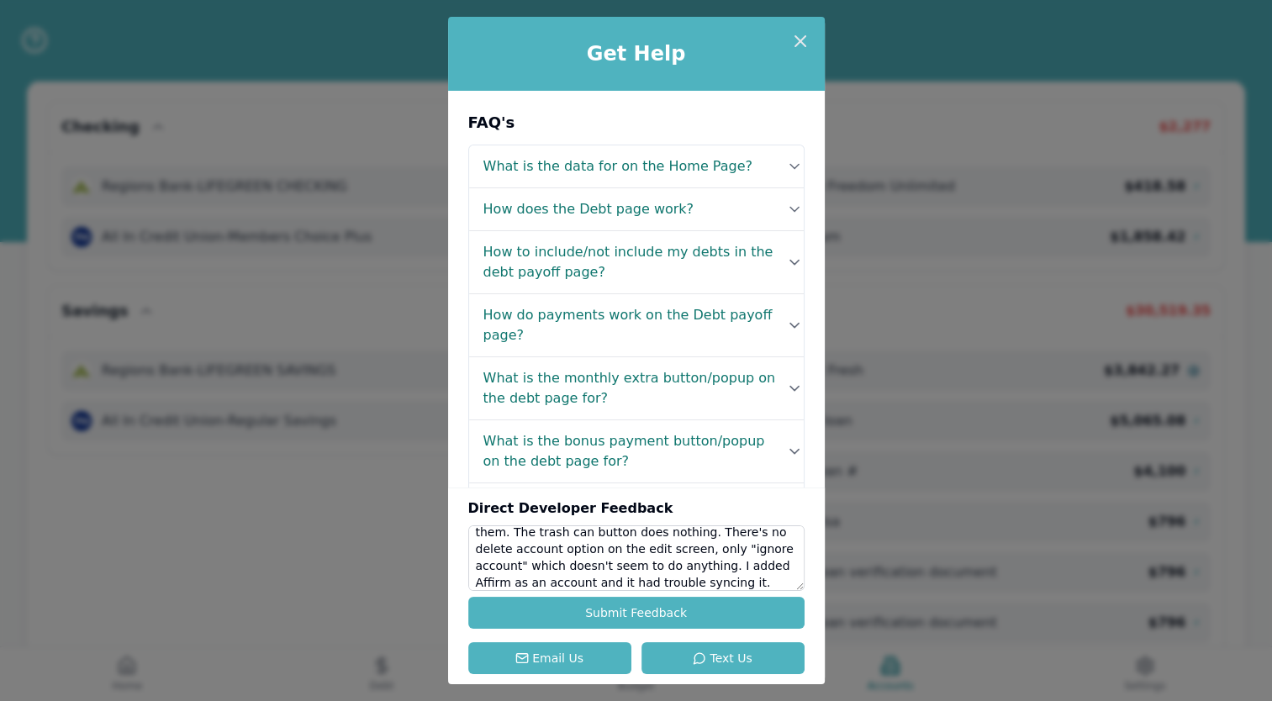
scroll to position [77, 0]
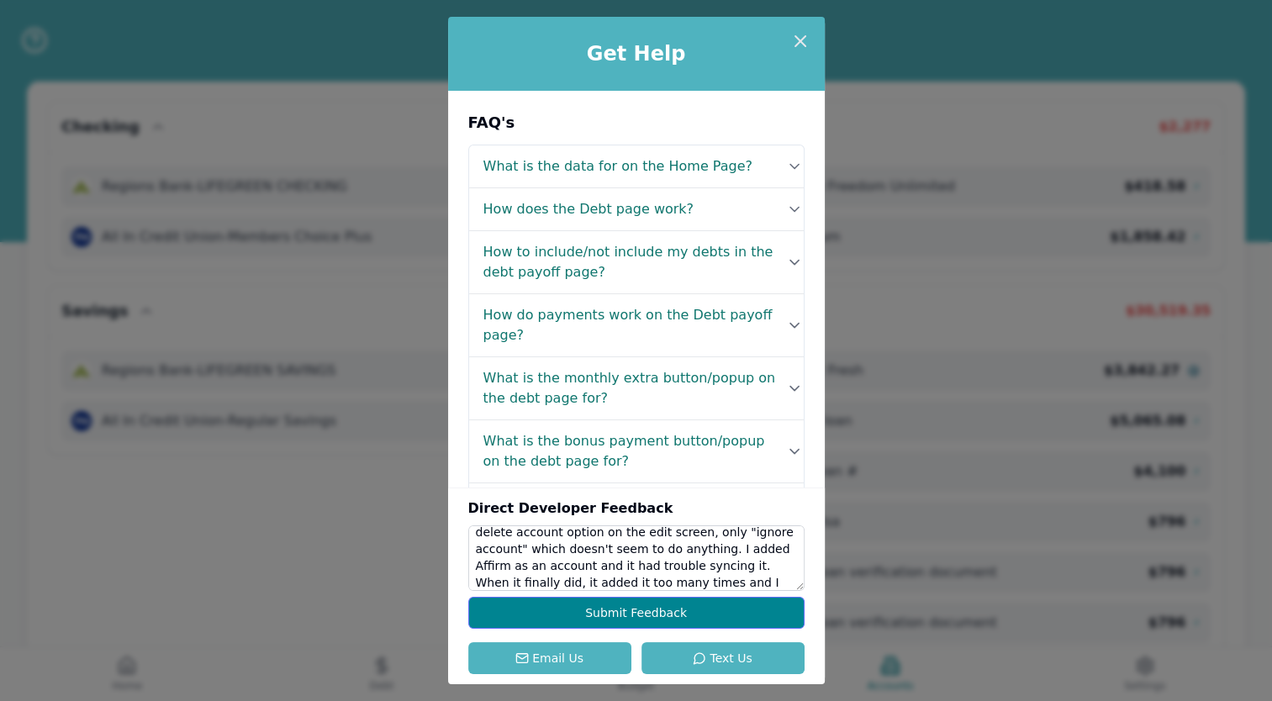
type textarea "I can't log into the mobile app. It doesn't recognize the password although it …"
click at [589, 621] on button "Submit Feedback" at bounding box center [636, 613] width 336 height 32
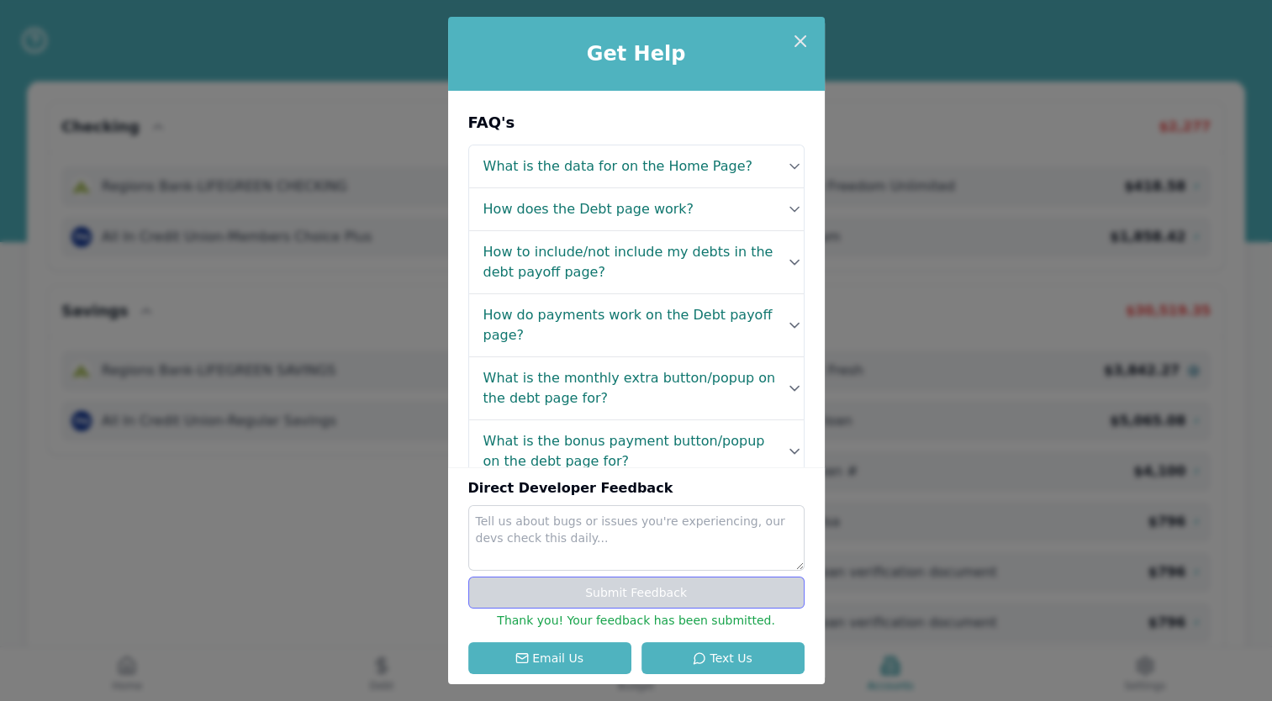
scroll to position [0, 0]
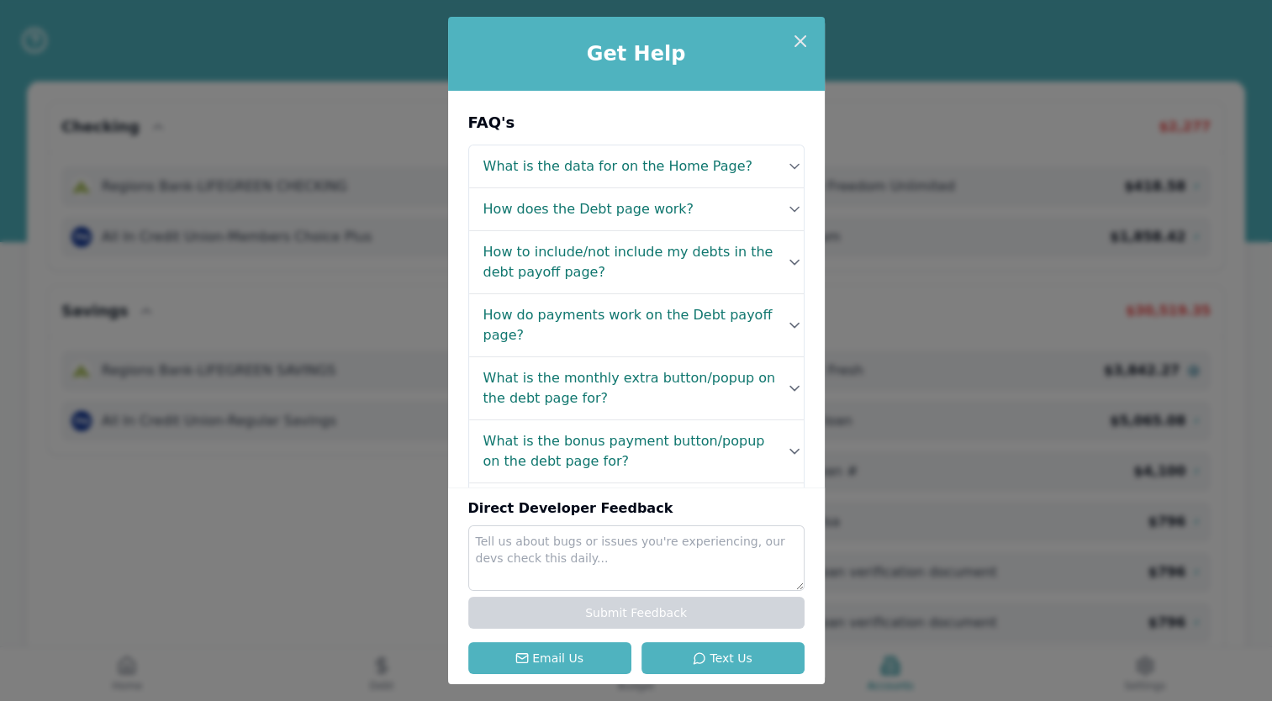
click at [361, 605] on div "Get Help FAQ's What is the data for on the Home Page? Your Home page gives you …" at bounding box center [636, 350] width 1272 height 701
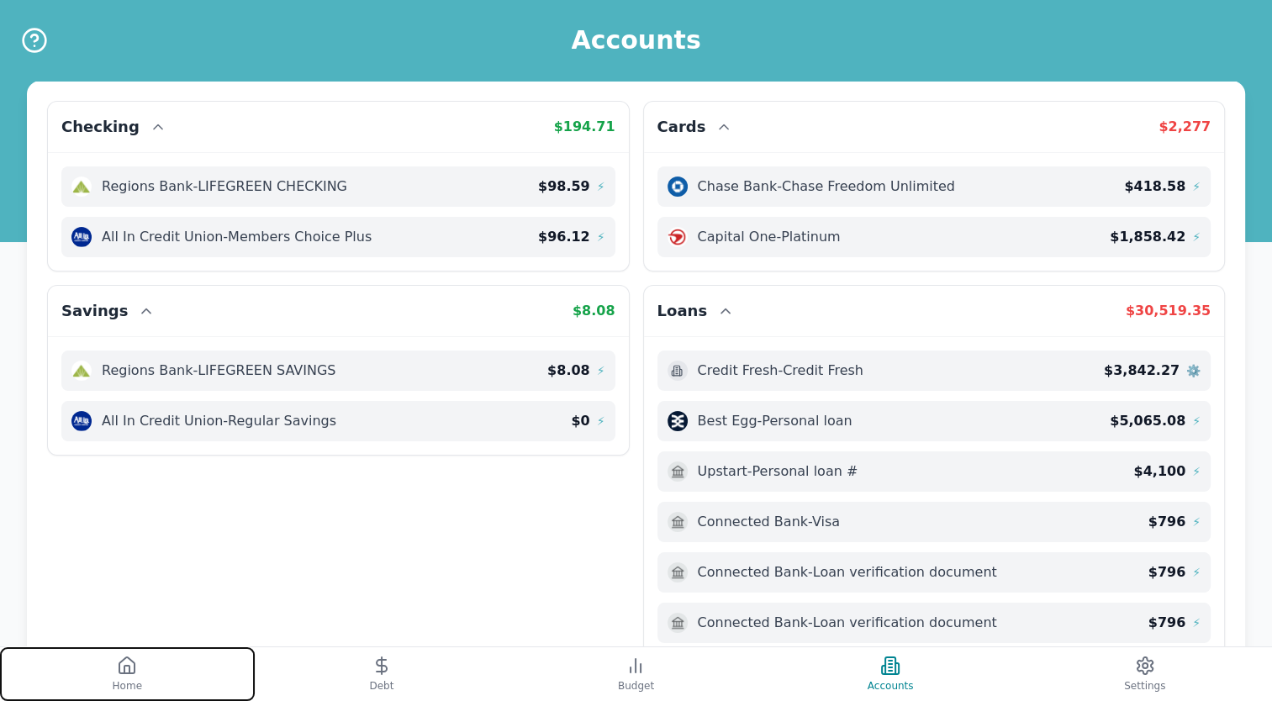
click at [135, 674] on icon at bounding box center [127, 666] width 20 height 20
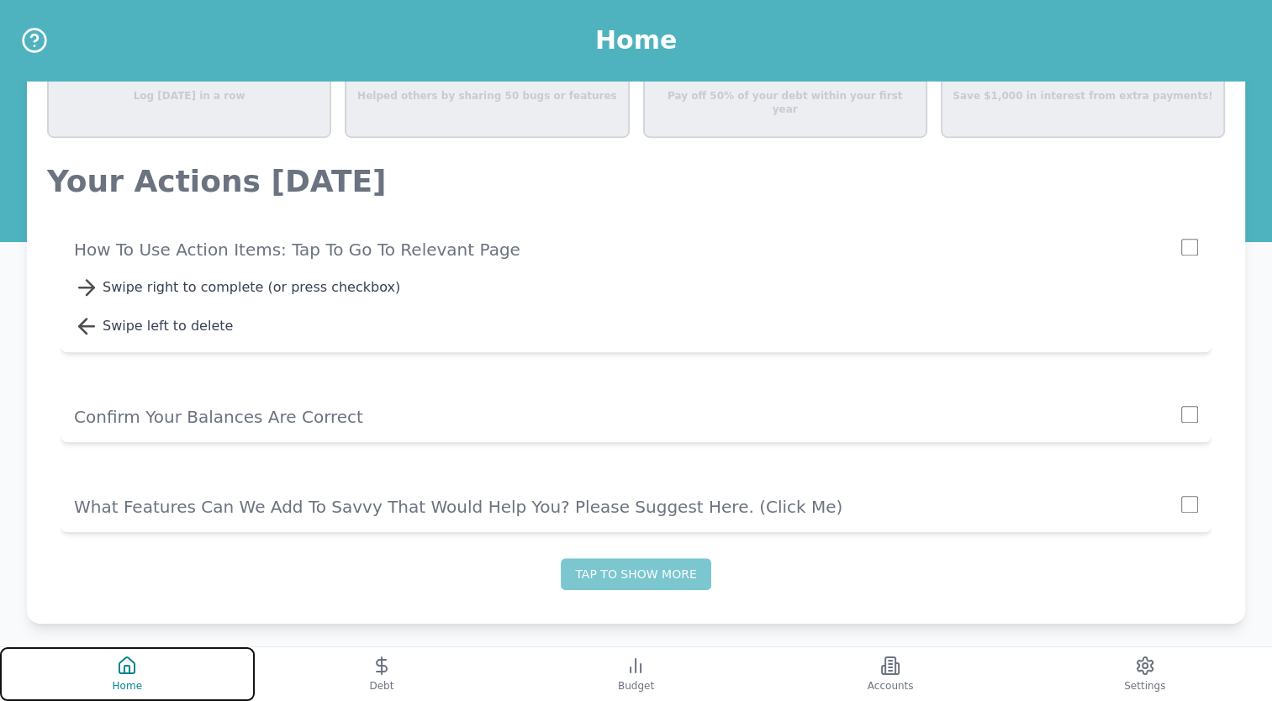
scroll to position [1254, 0]
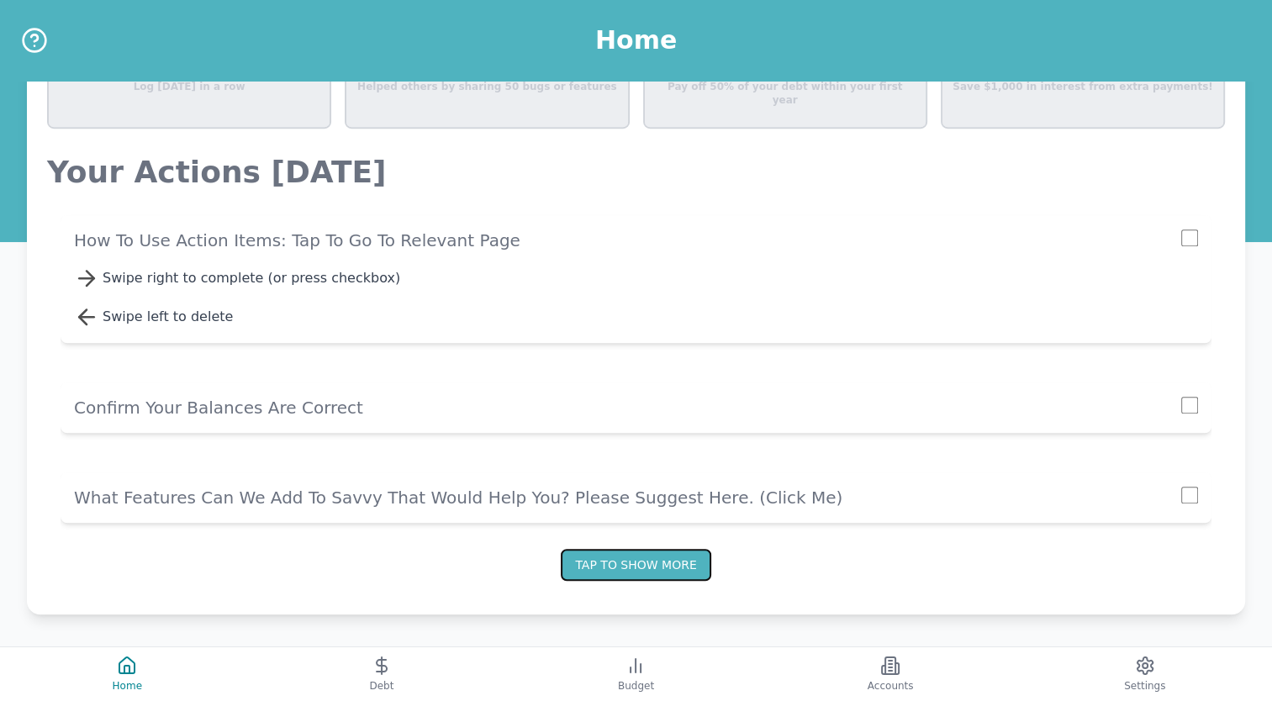
click at [585, 552] on button "Tap to show more" at bounding box center [636, 565] width 150 height 32
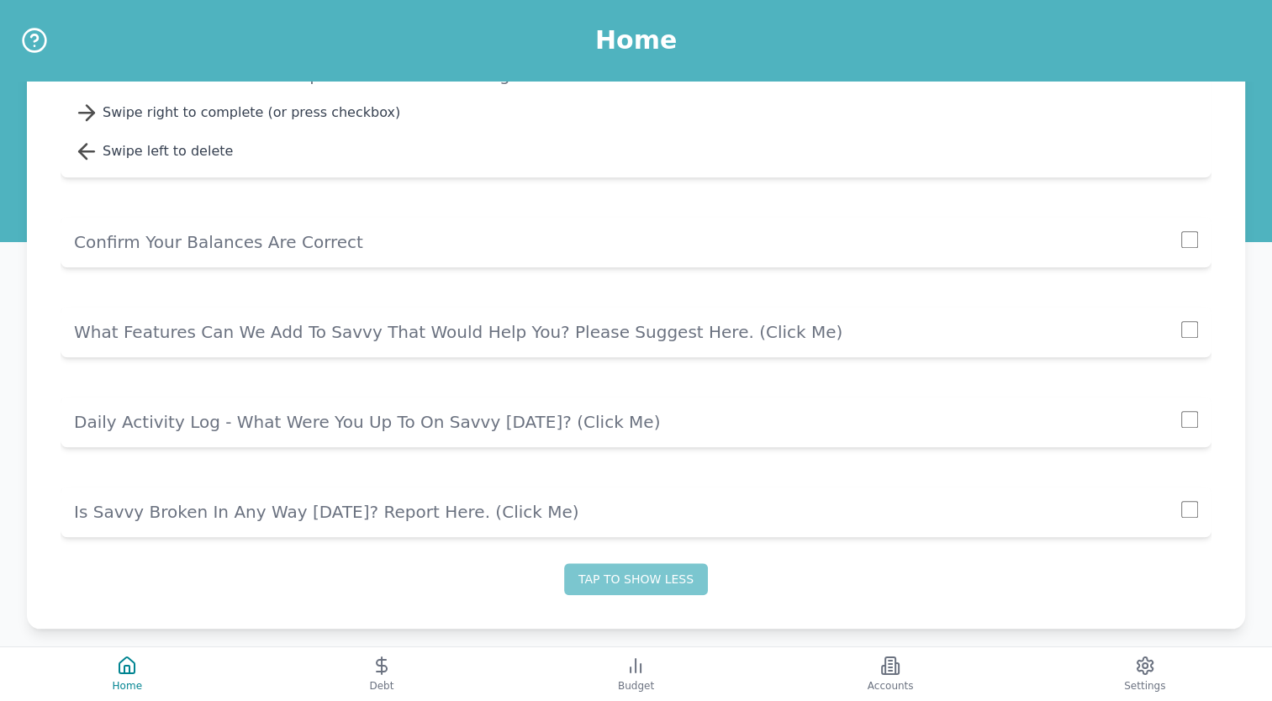
scroll to position [1421, 0]
click at [540, 517] on p "Is Savvy Broken In Any Way Today? Report Here. (click me)" at bounding box center [628, 512] width 1108 height 24
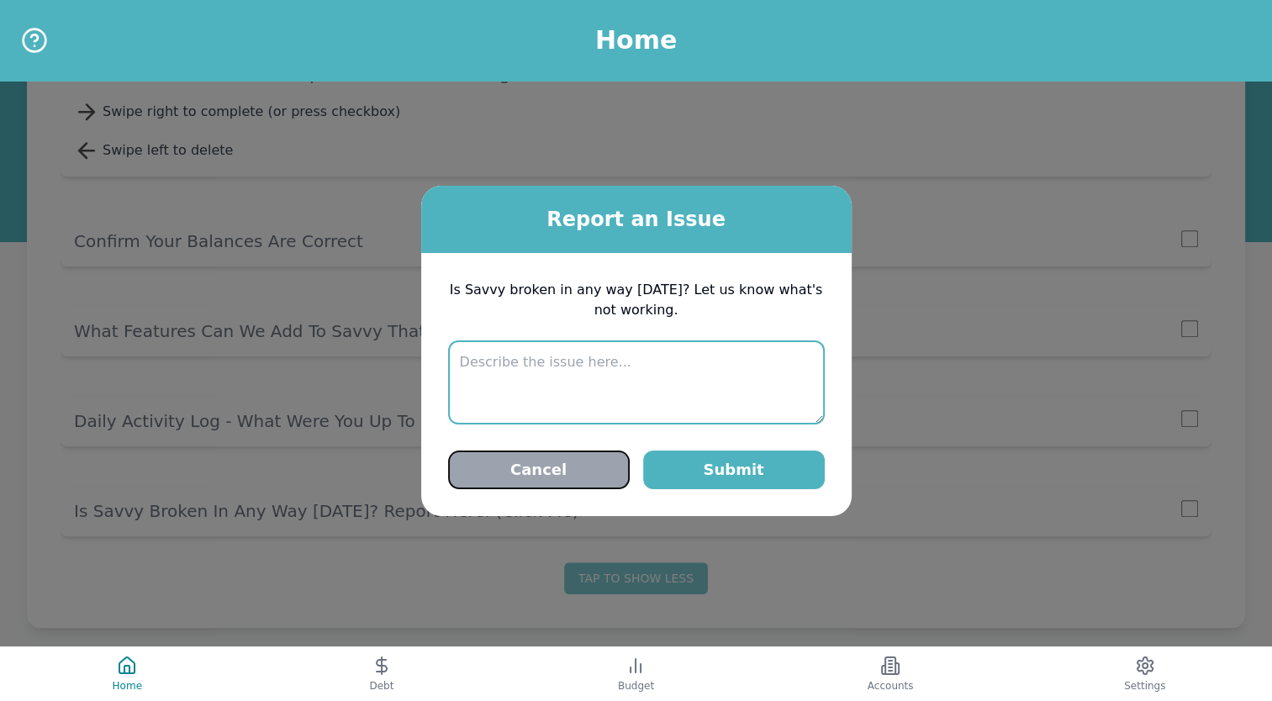
click at [577, 475] on button "Cancel" at bounding box center [539, 470] width 182 height 39
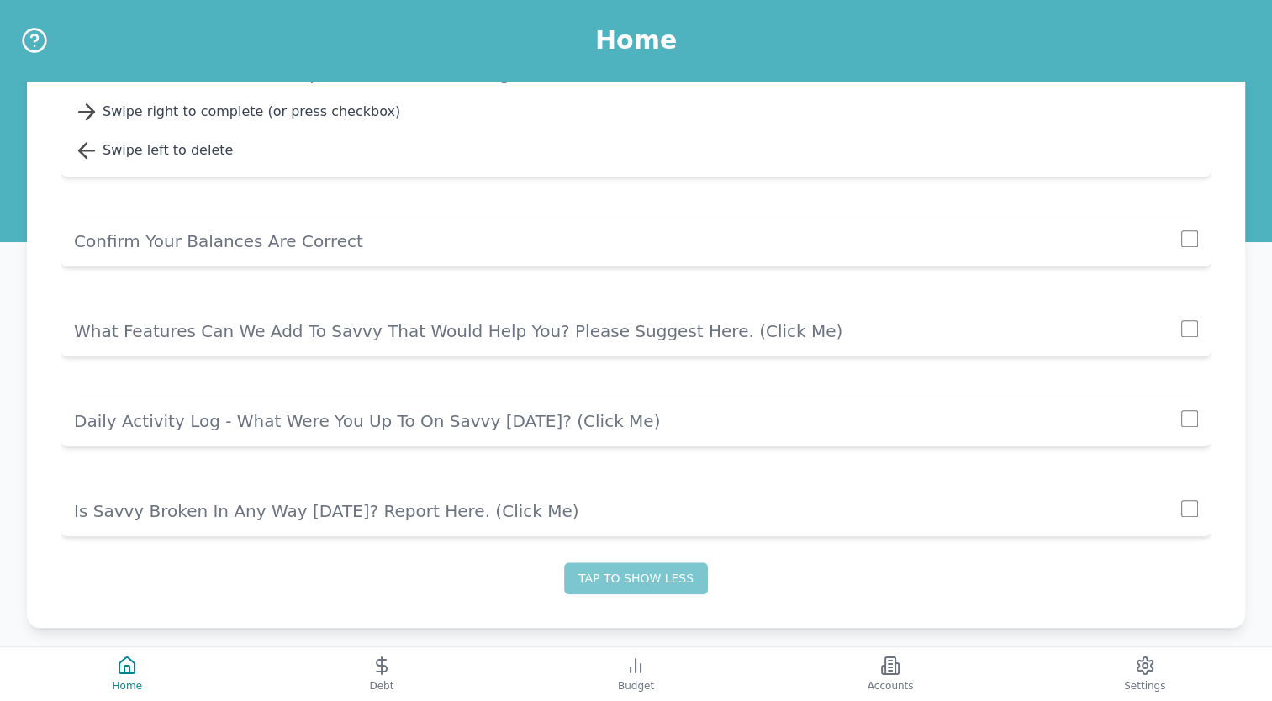
scroll to position [1434, 0]
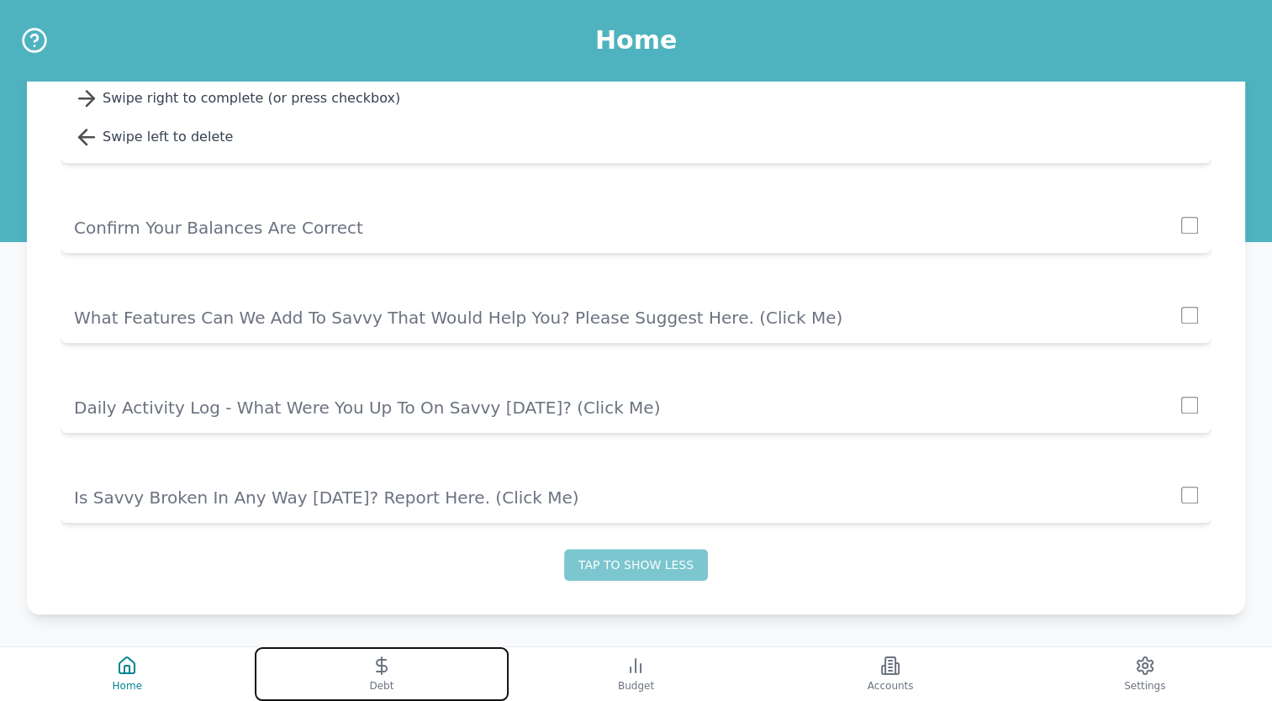
click at [383, 678] on button "Debt" at bounding box center [382, 675] width 255 height 54
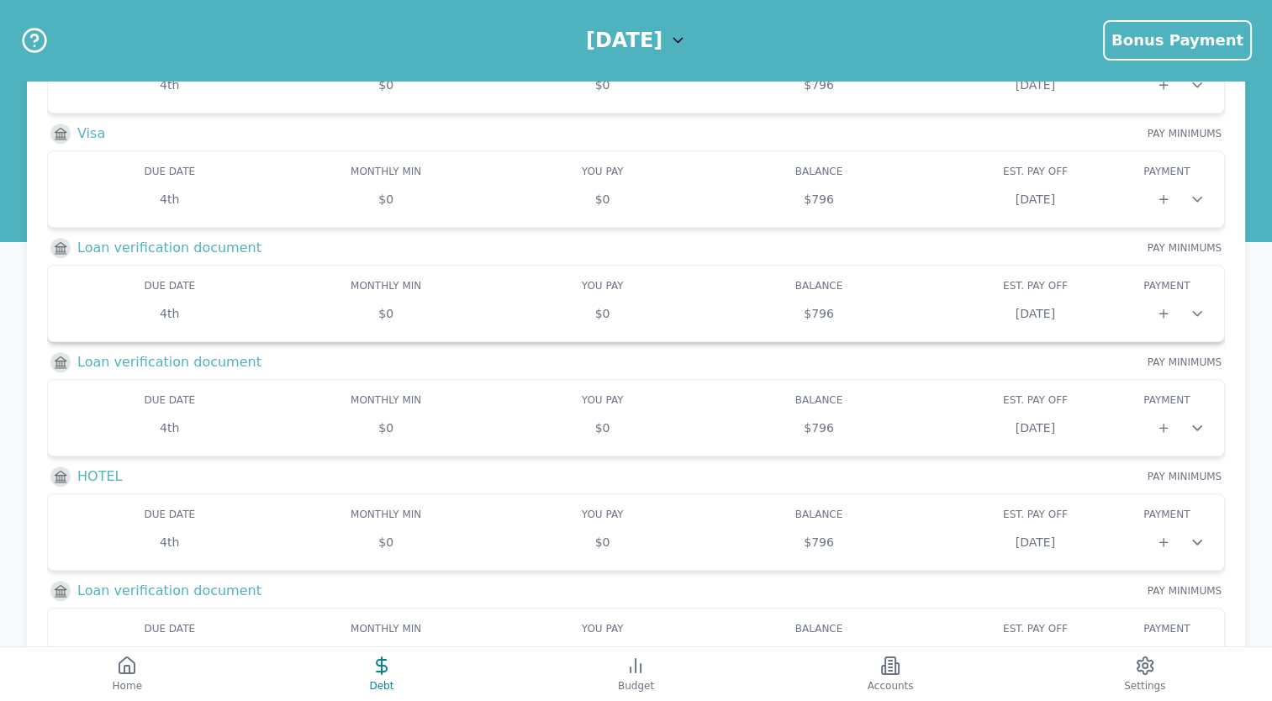
click at [96, 299] on div "4th $0 $0 $796 Mar 2032" at bounding box center [636, 313] width 1150 height 29
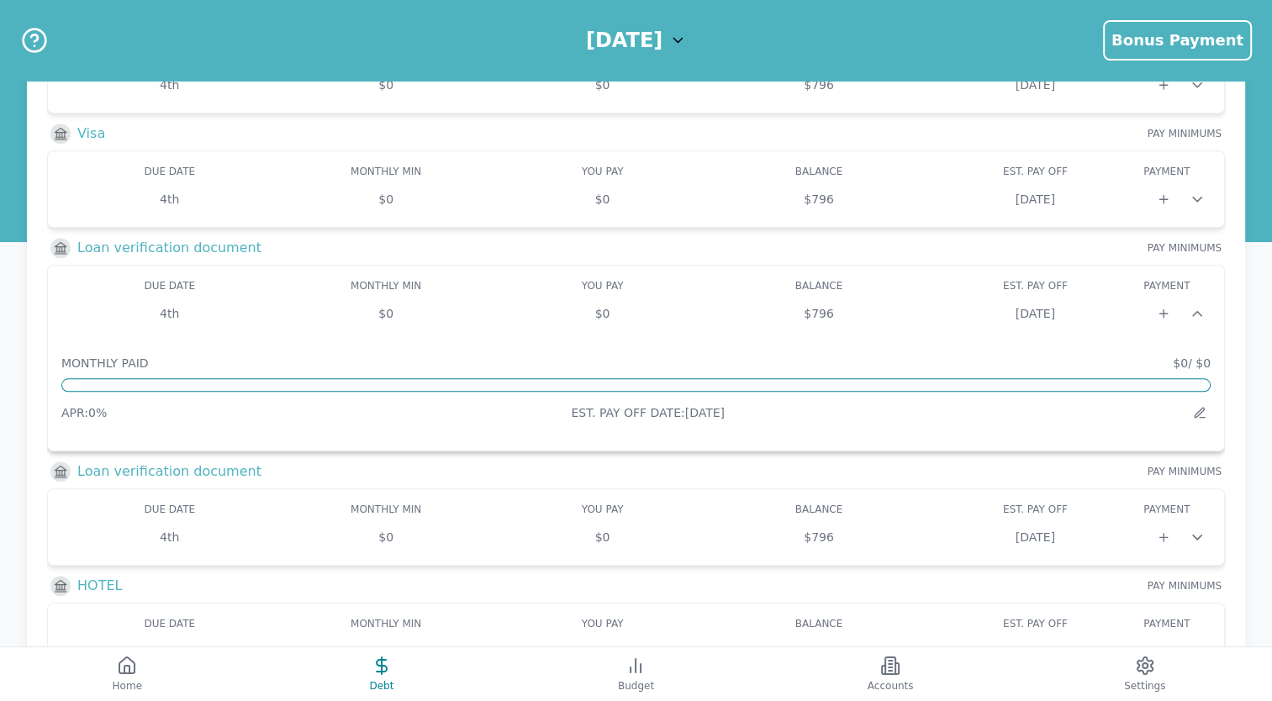
click at [96, 299] on div "4th $0 $0 $796 Mar 2032" at bounding box center [636, 313] width 1150 height 29
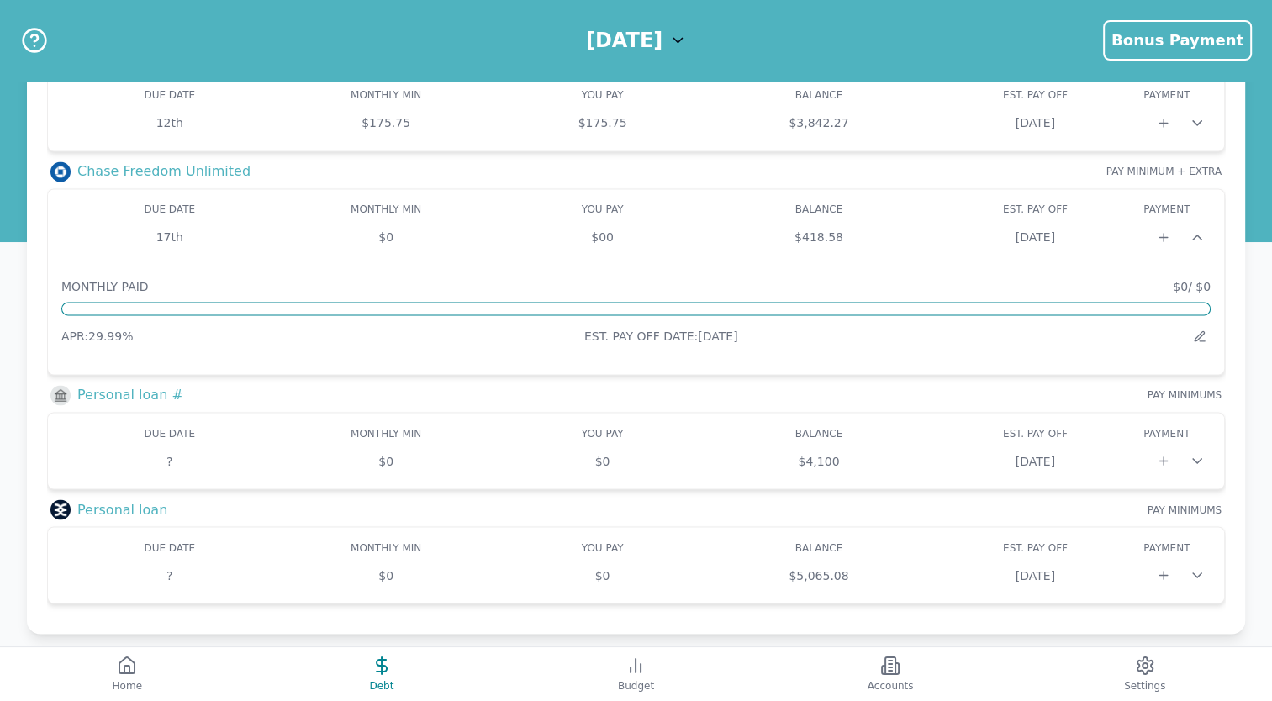
scroll to position [2769, 0]
click at [632, 677] on button "Budget" at bounding box center [636, 675] width 255 height 54
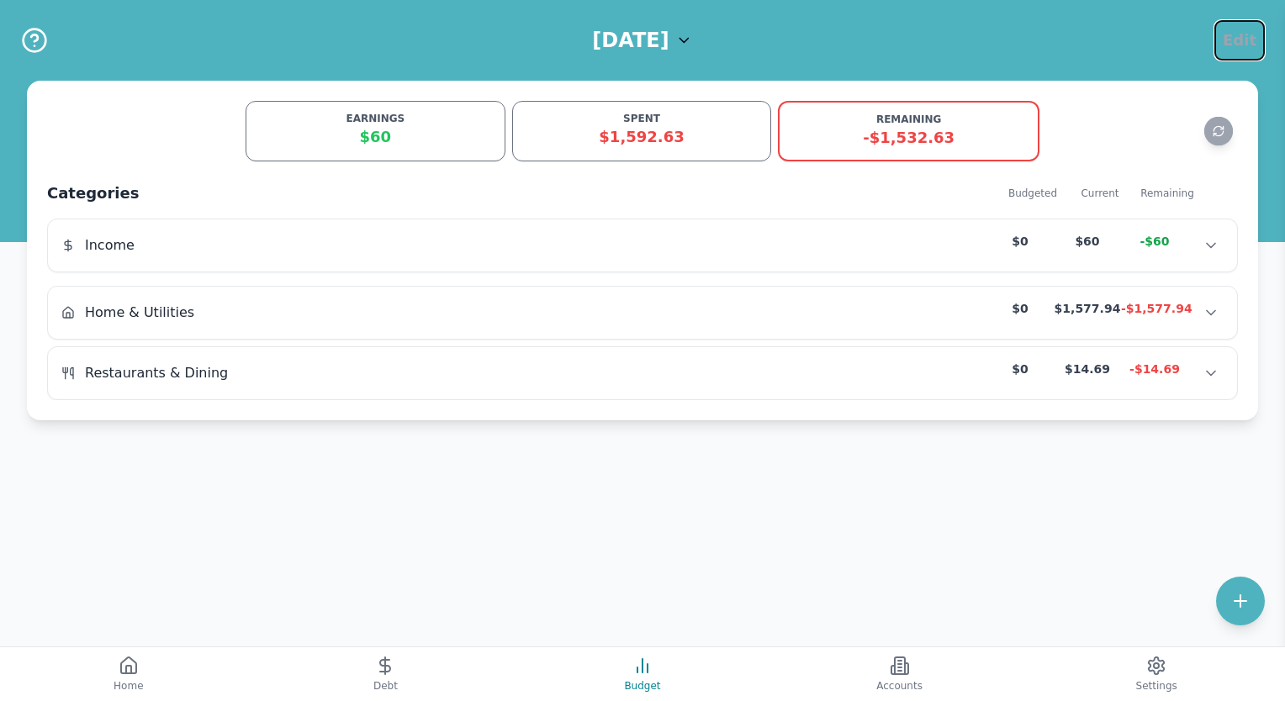
click at [1233, 36] on span "Edit" at bounding box center [1240, 41] width 34 height 24
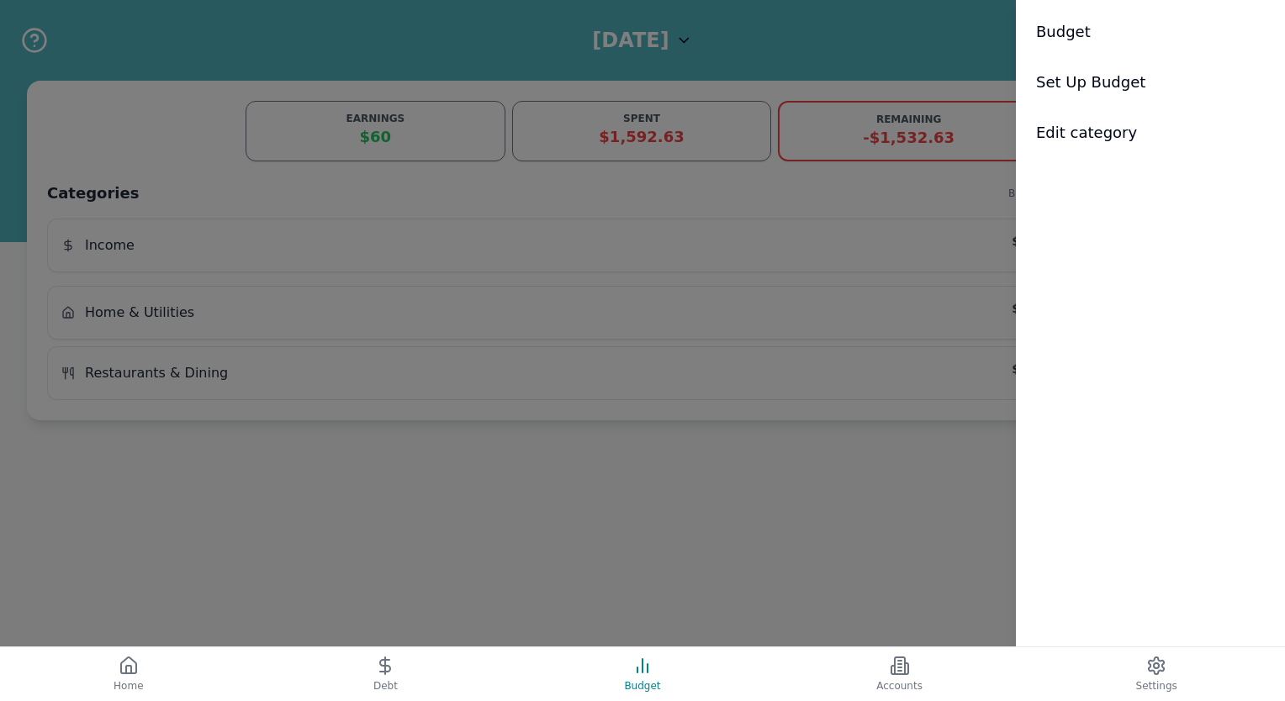
click at [952, 204] on div "September 2025 Edit EARNINGS $60 SPENT $1,592.63 REMAINING -$1,532.63 Categorie…" at bounding box center [642, 350] width 1285 height 701
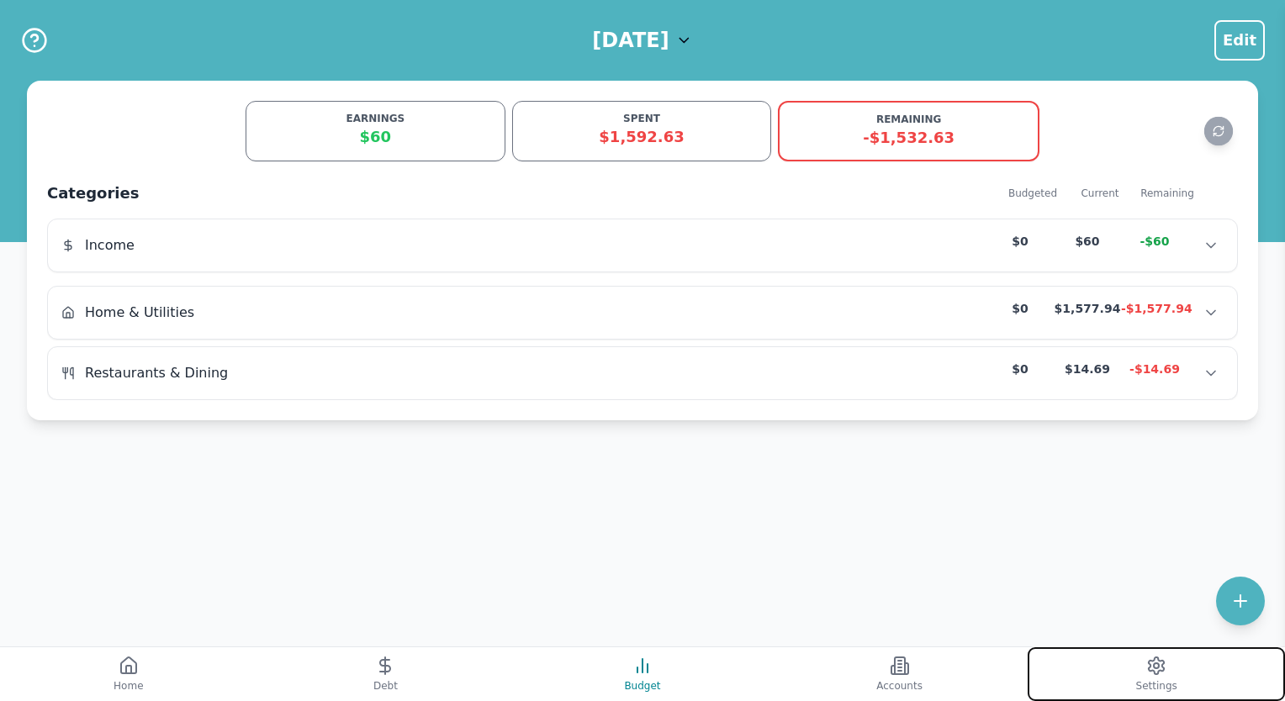
click at [1147, 669] on icon at bounding box center [1156, 666] width 20 height 20
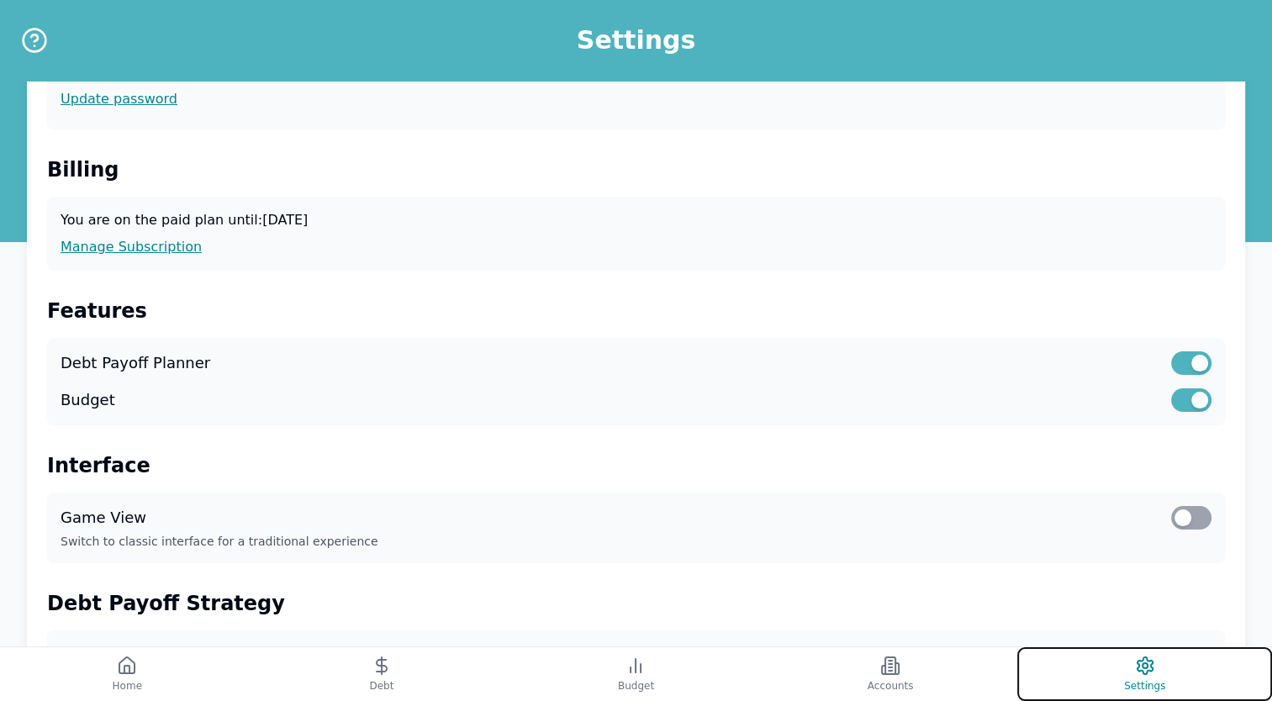
scroll to position [109, 0]
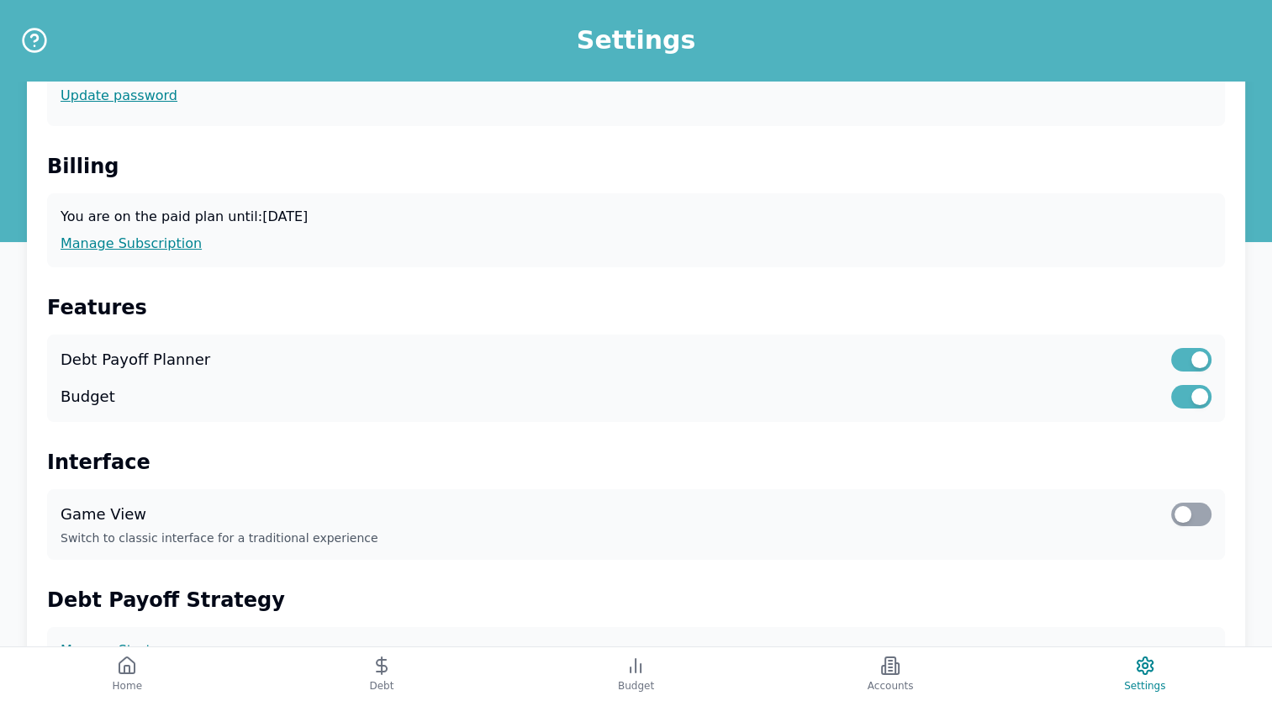
click at [1204, 503] on div "Game View" at bounding box center [636, 515] width 1151 height 24
click at [1202, 517] on div at bounding box center [1192, 515] width 40 height 24
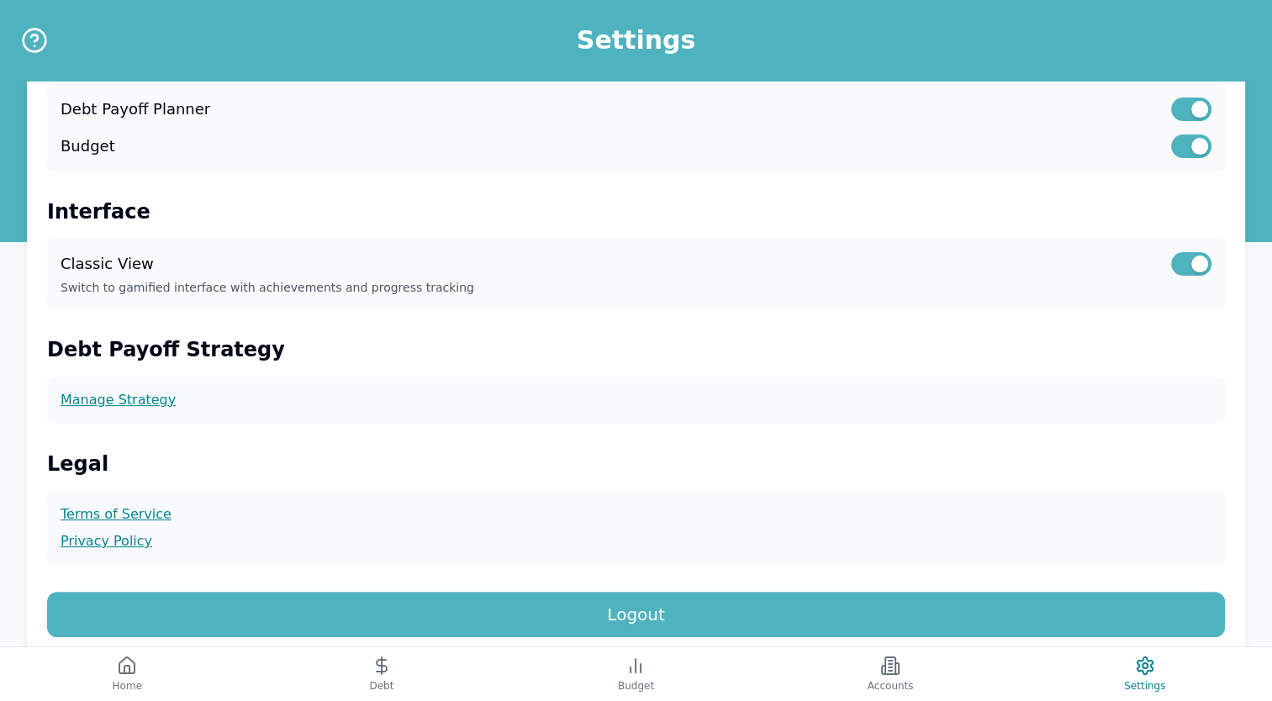
scroll to position [362, 0]
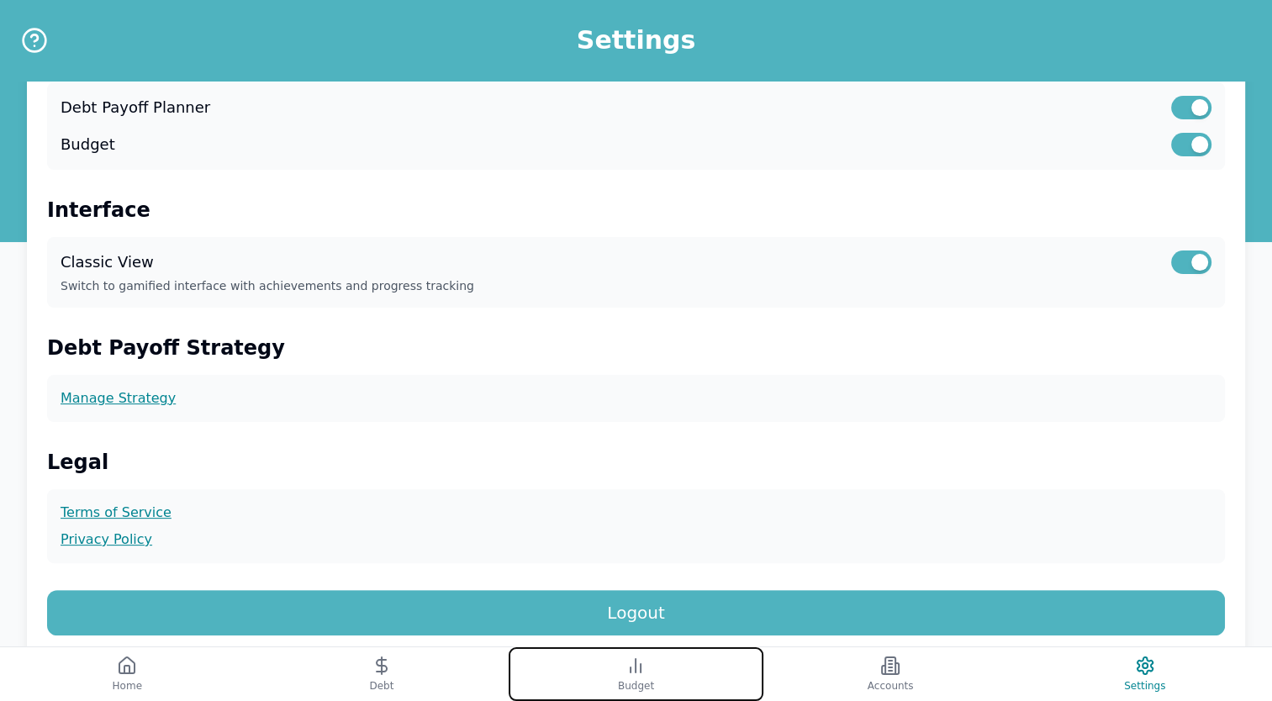
click at [622, 665] on button "Budget" at bounding box center [636, 675] width 255 height 54
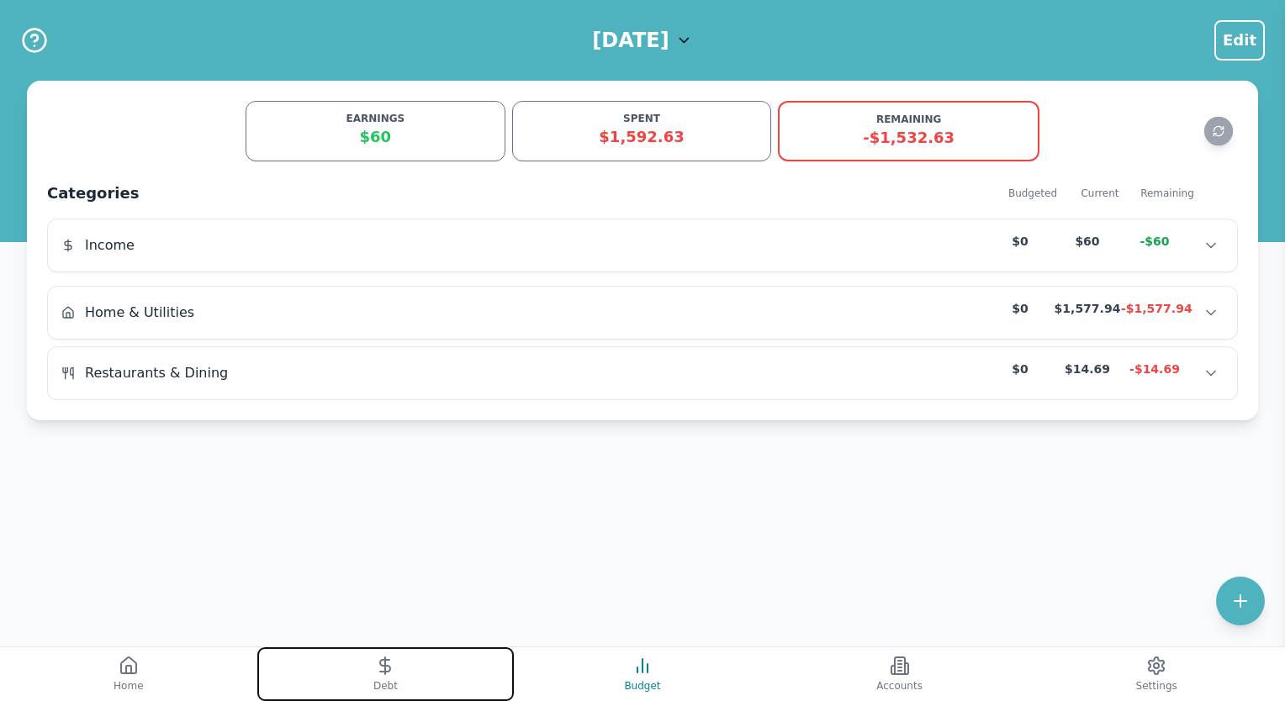
click at [378, 672] on icon at bounding box center [385, 666] width 20 height 20
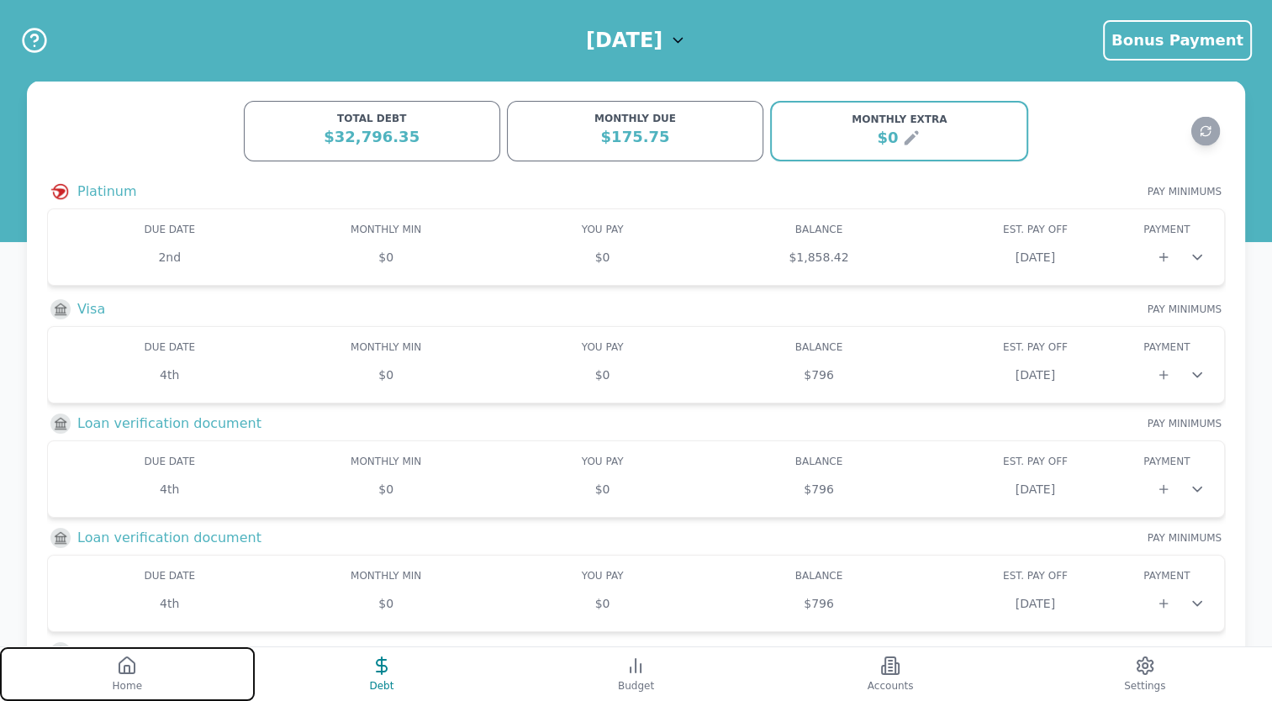
click at [120, 668] on icon at bounding box center [126, 666] width 15 height 16
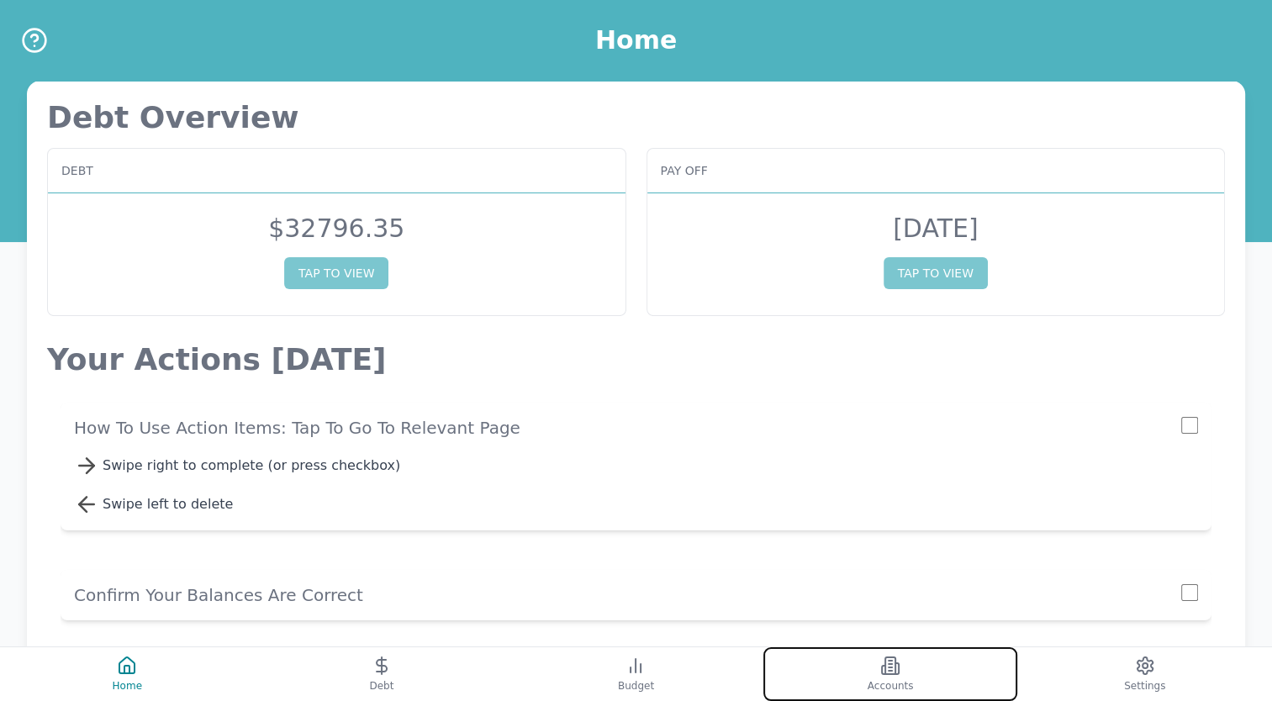
click at [875, 675] on button "Accounts" at bounding box center [891, 675] width 255 height 54
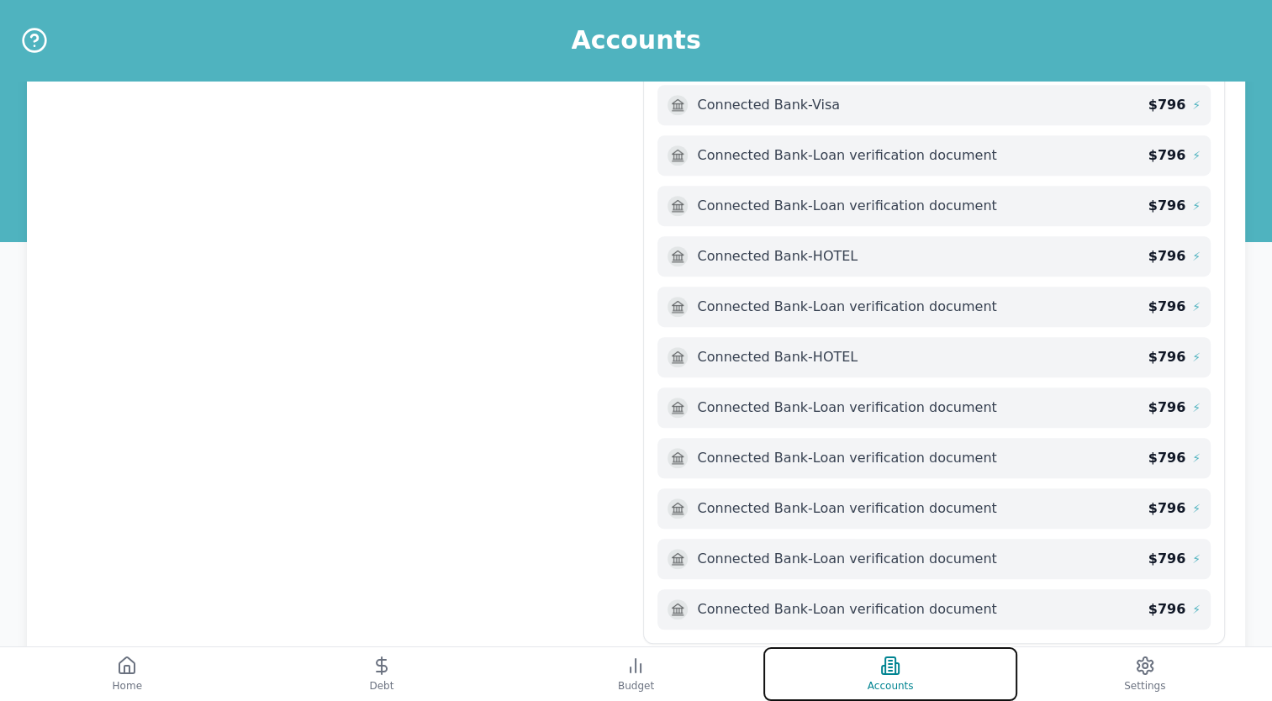
scroll to position [1071, 0]
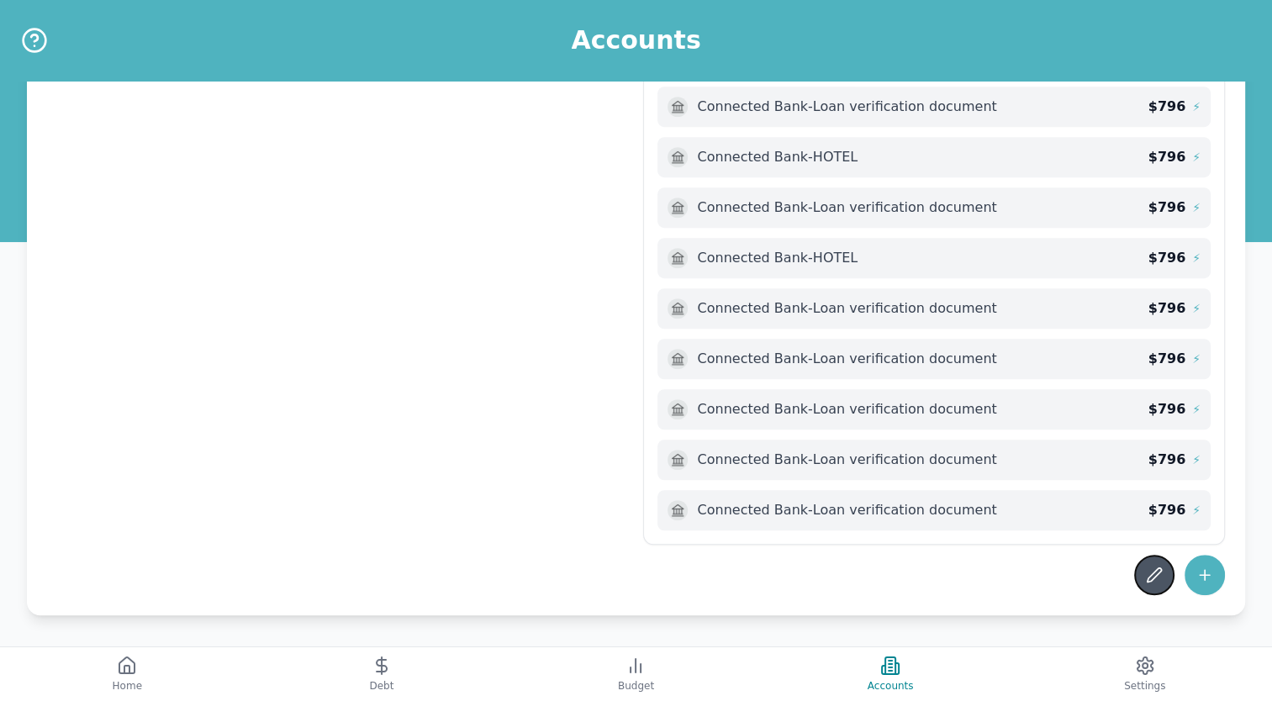
click at [1146, 574] on icon at bounding box center [1154, 575] width 17 height 17
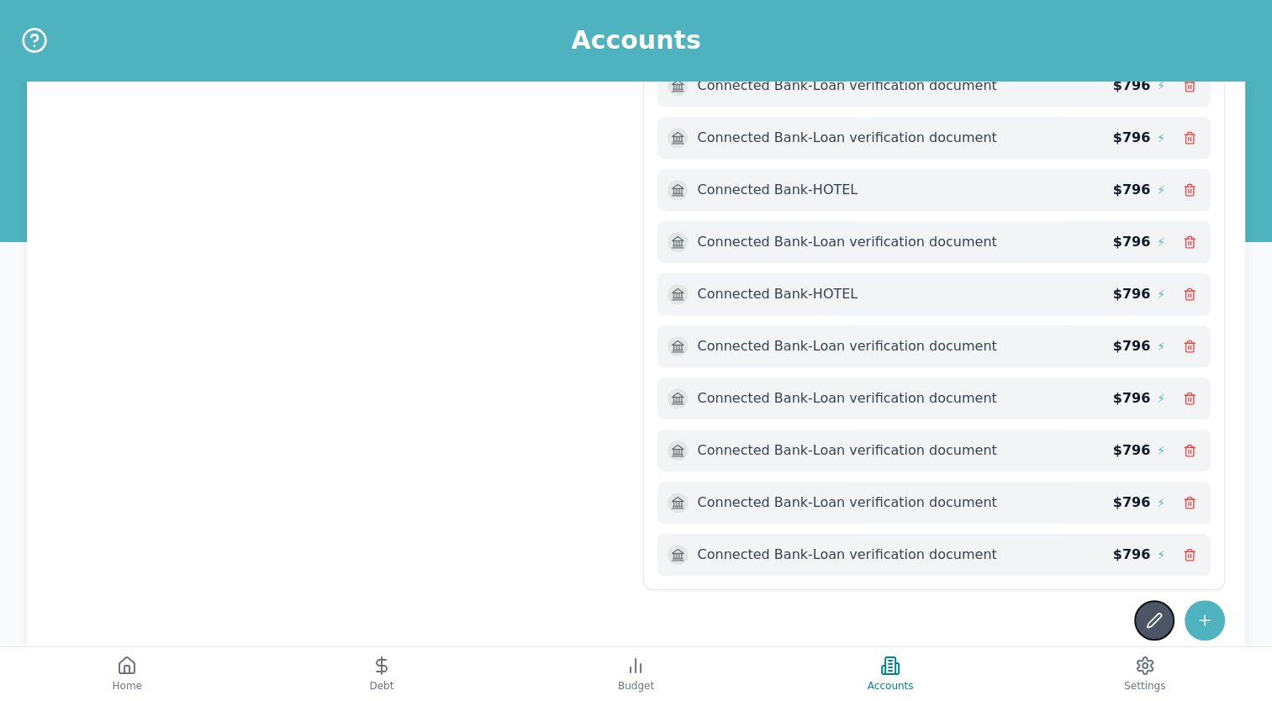
scroll to position [1093, 0]
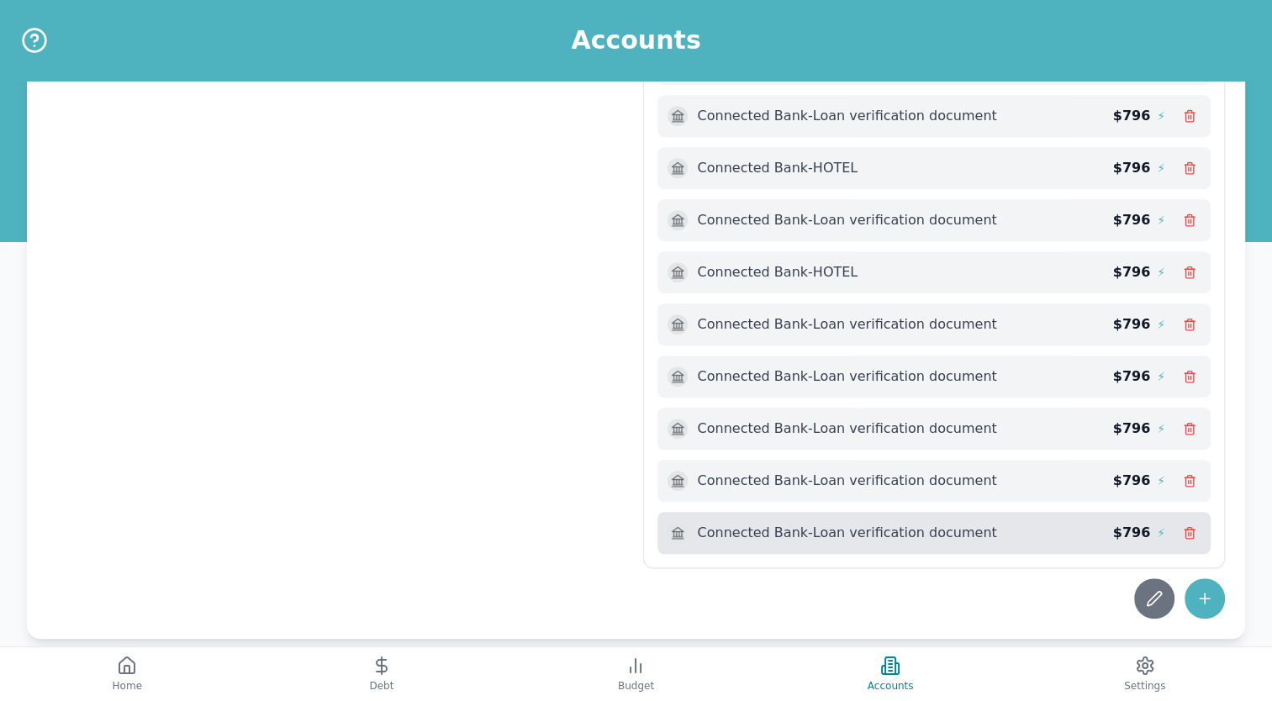
drag, startPoint x: 1187, startPoint y: 526, endPoint x: 1181, endPoint y: 539, distance: 14.7
click at [1181, 539] on div "Connected Bank - Loan verification document $ 796 ⚡" at bounding box center [935, 533] width 554 height 42
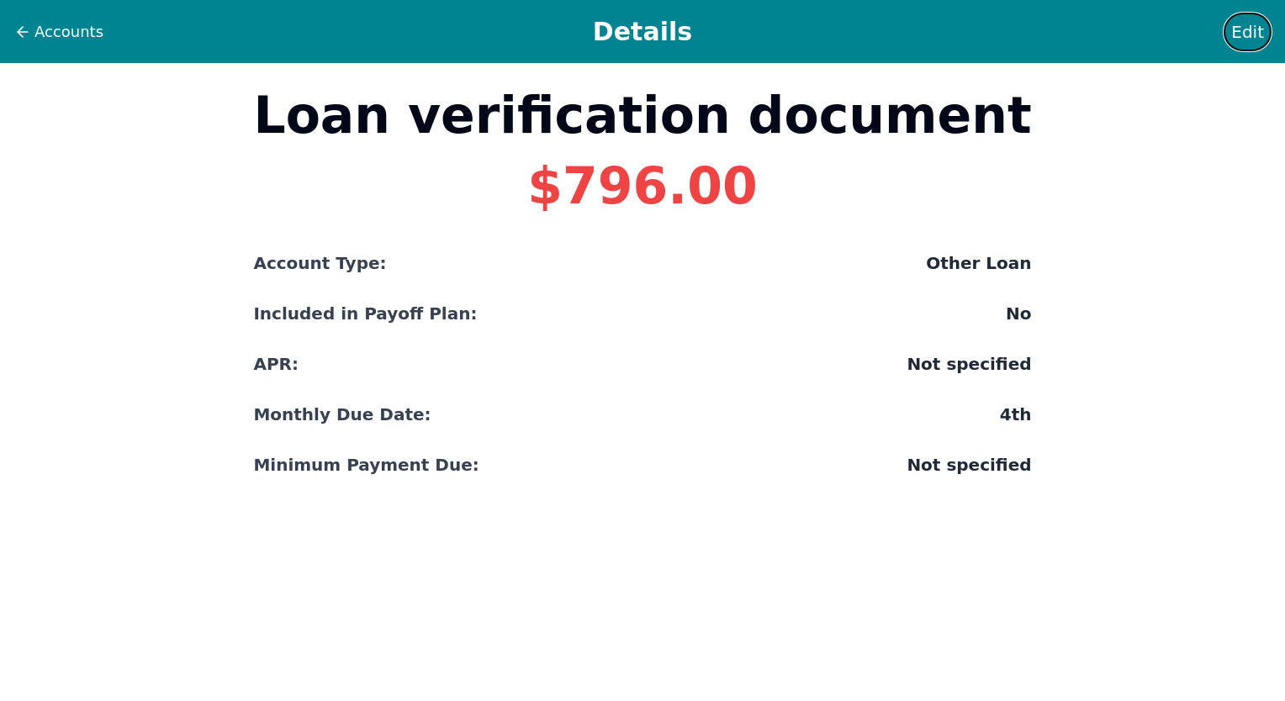
click at [1244, 29] on span "Edit" at bounding box center [1247, 32] width 33 height 24
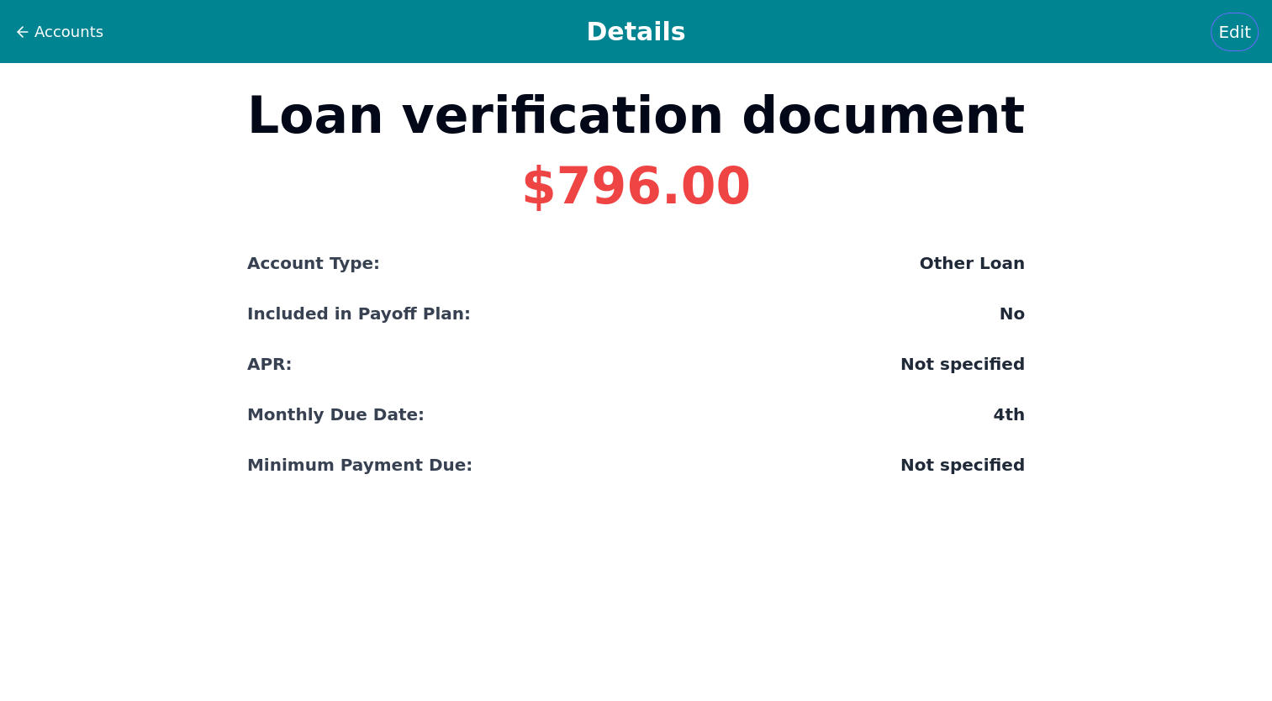
select select "other"
select select "No"
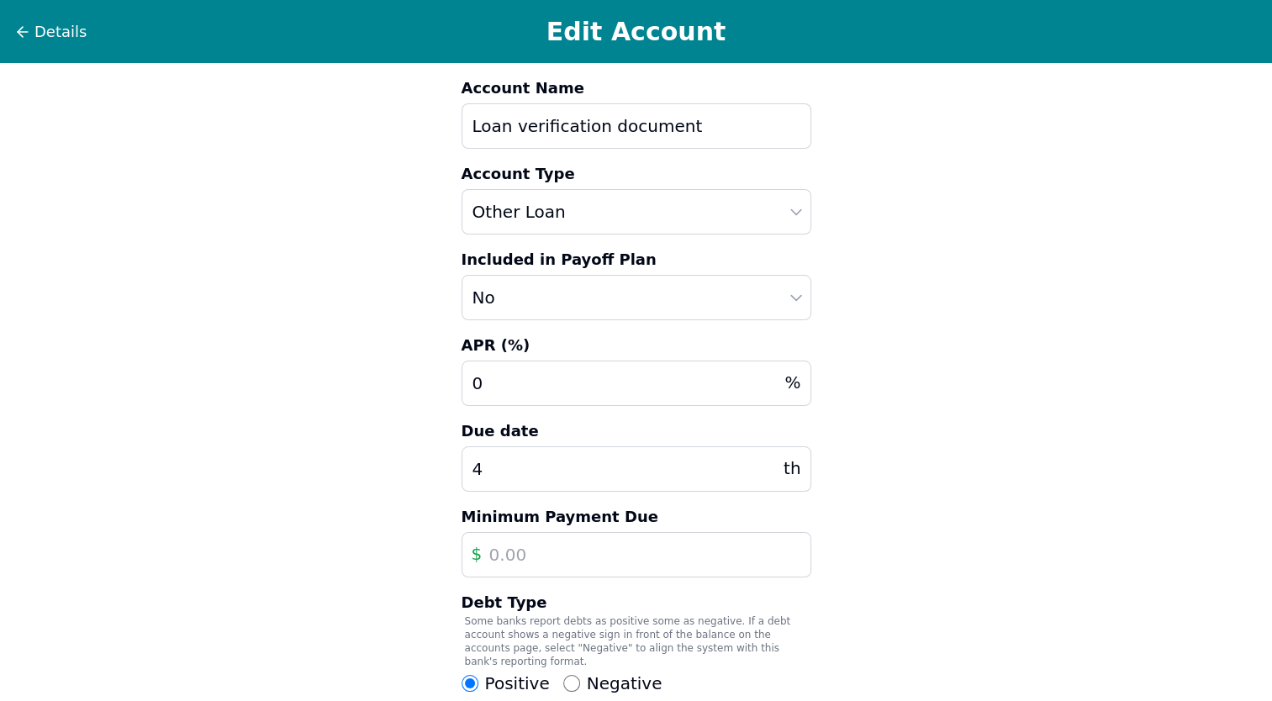
click at [989, 210] on div "Details Edit Account Account Name Loan verification document Account Type Auto …" at bounding box center [636, 454] width 1272 height 909
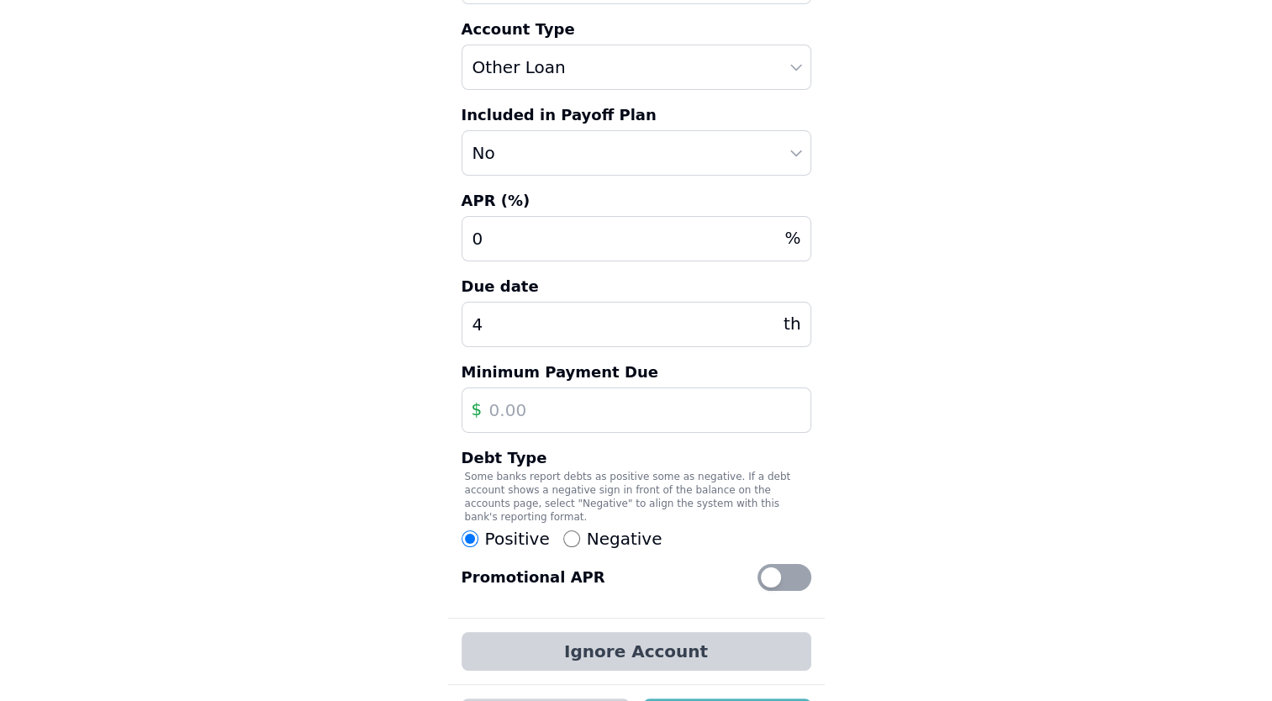
scroll to position [191, 0]
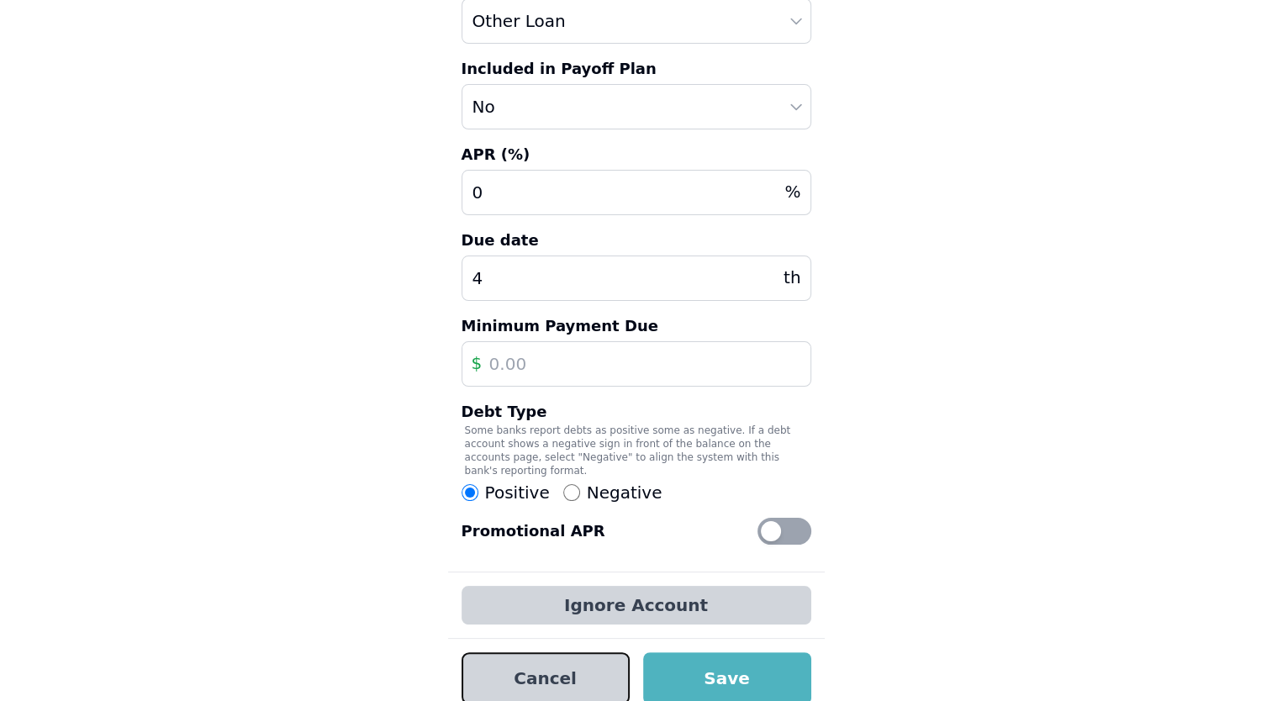
click at [589, 653] on button "Cancel" at bounding box center [546, 679] width 168 height 52
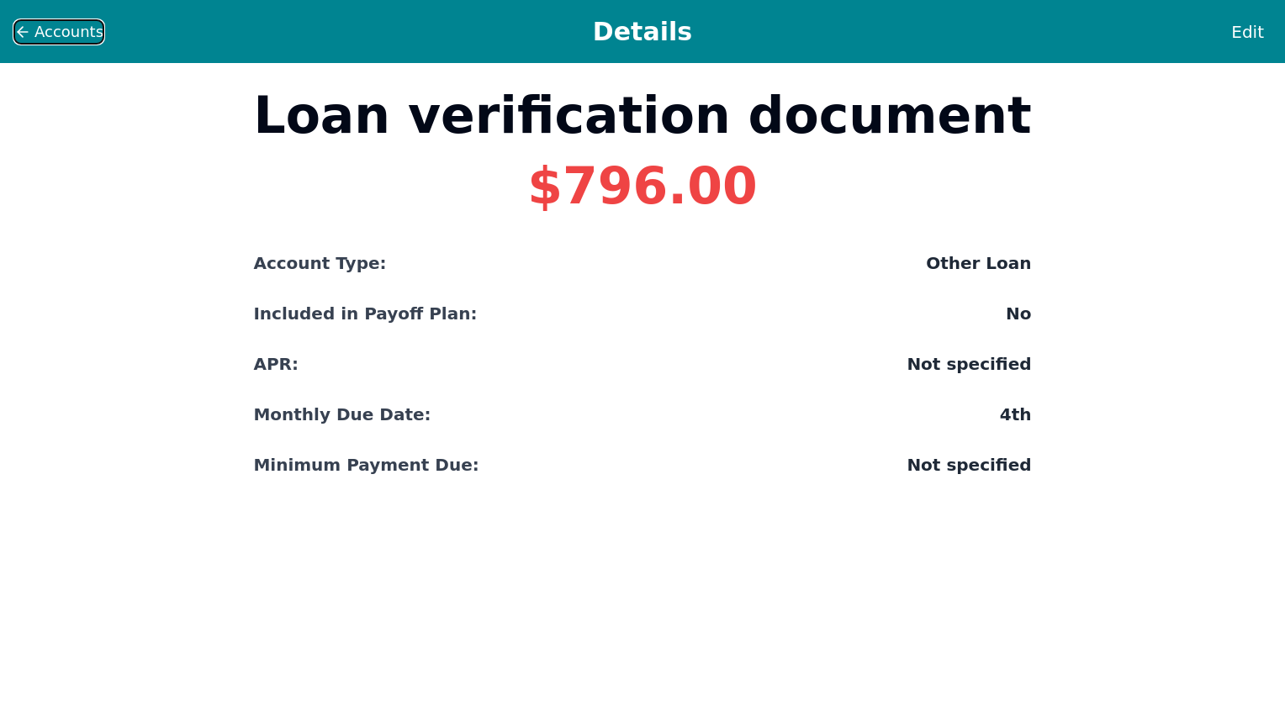
click at [19, 22] on button "Accounts" at bounding box center [58, 31] width 91 height 25
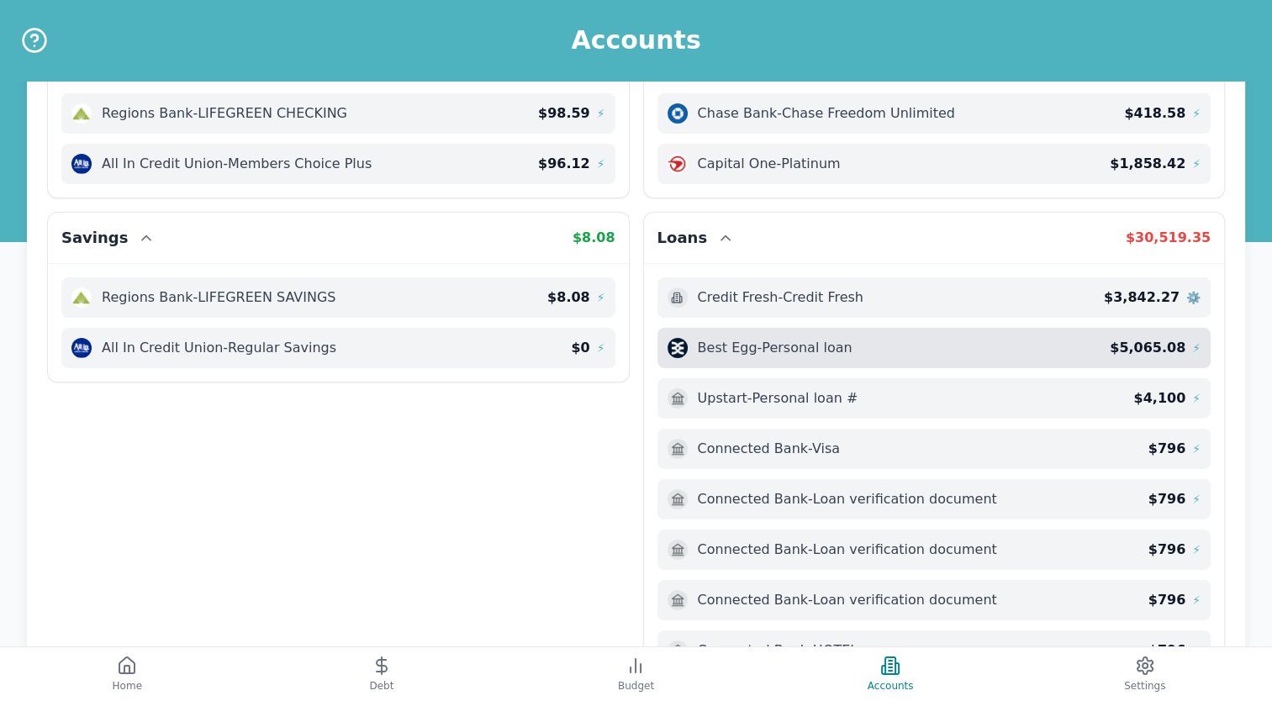
scroll to position [81, 0]
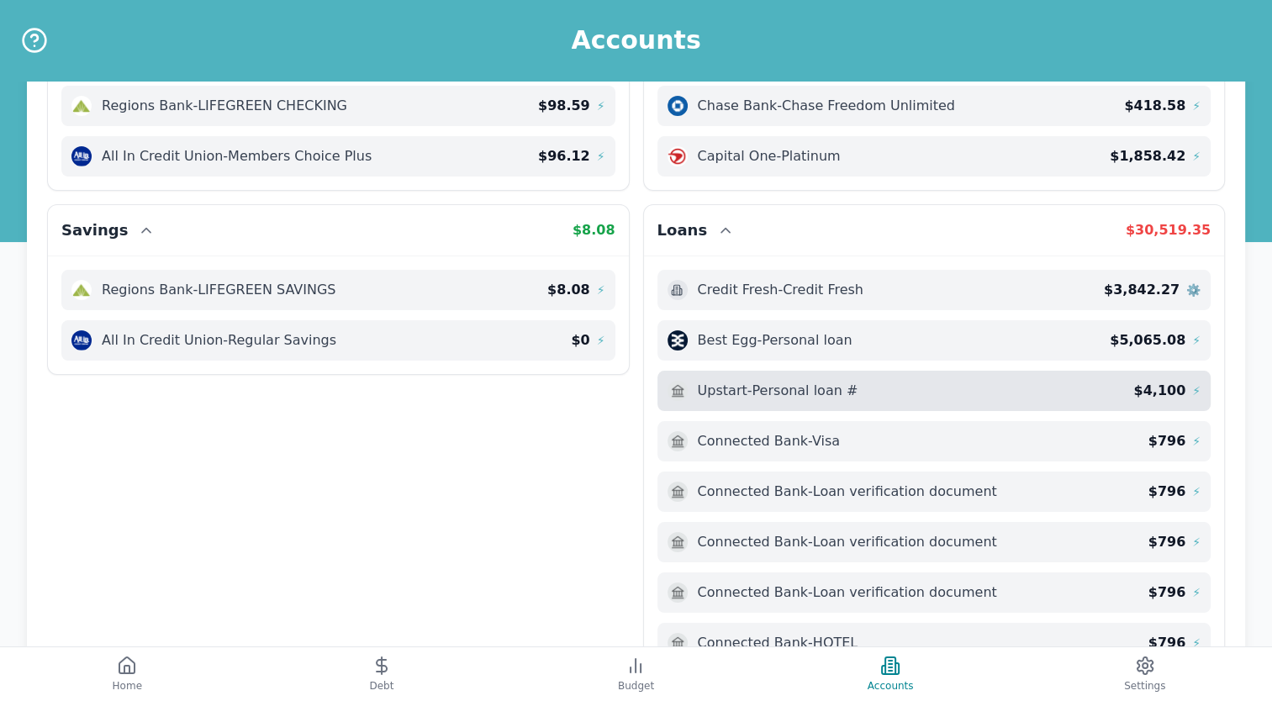
click at [1194, 390] on span "⚡" at bounding box center [1197, 391] width 8 height 17
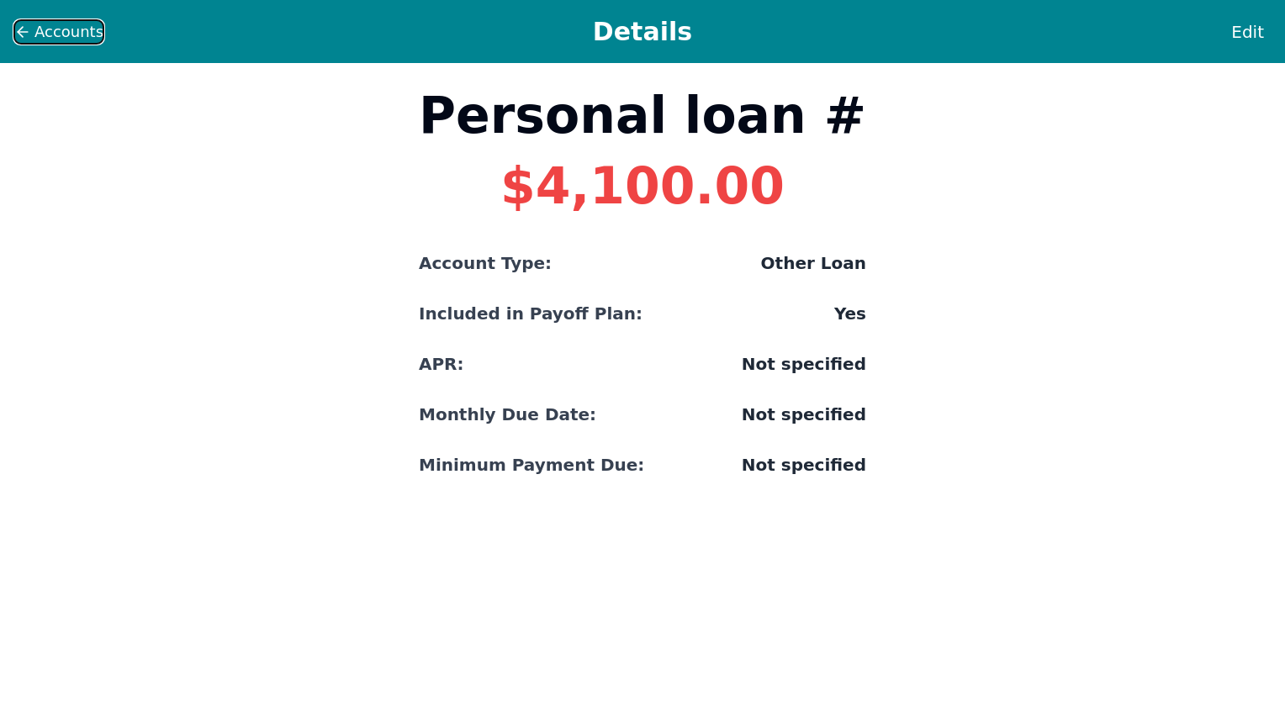
click at [22, 24] on icon at bounding box center [22, 32] width 17 height 17
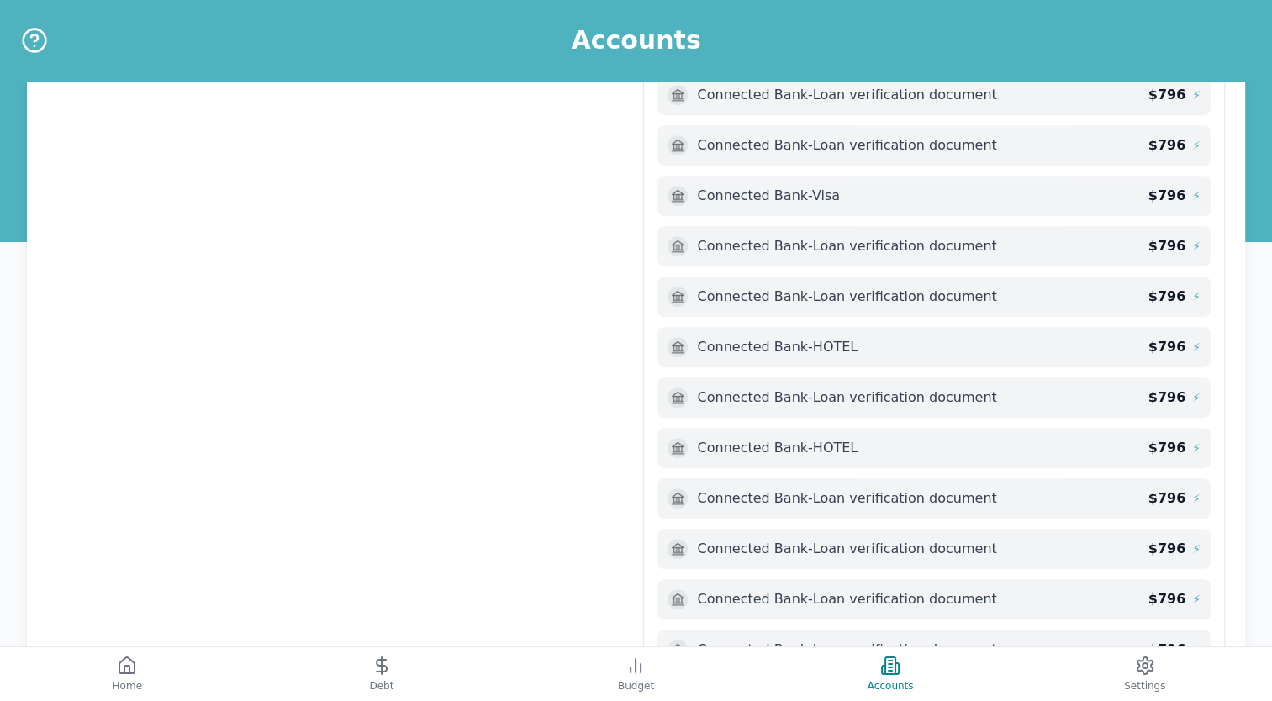
scroll to position [1071, 0]
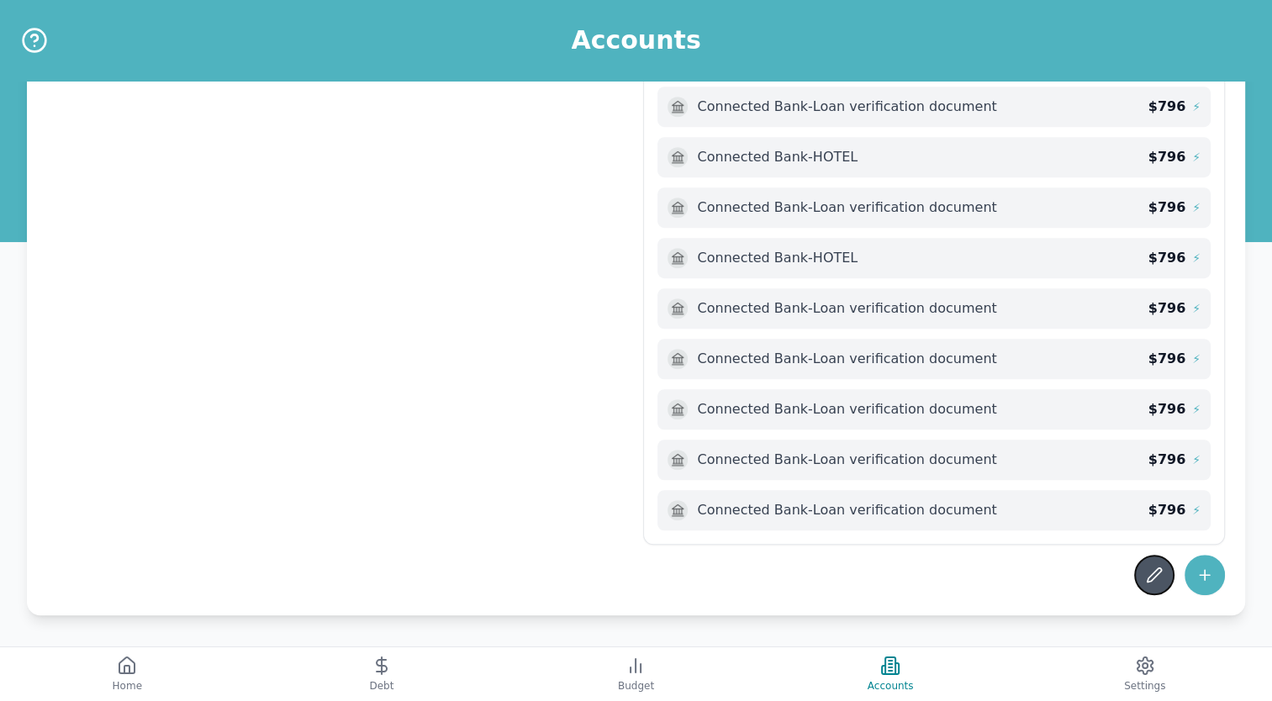
click at [1144, 573] on button at bounding box center [1155, 575] width 40 height 40
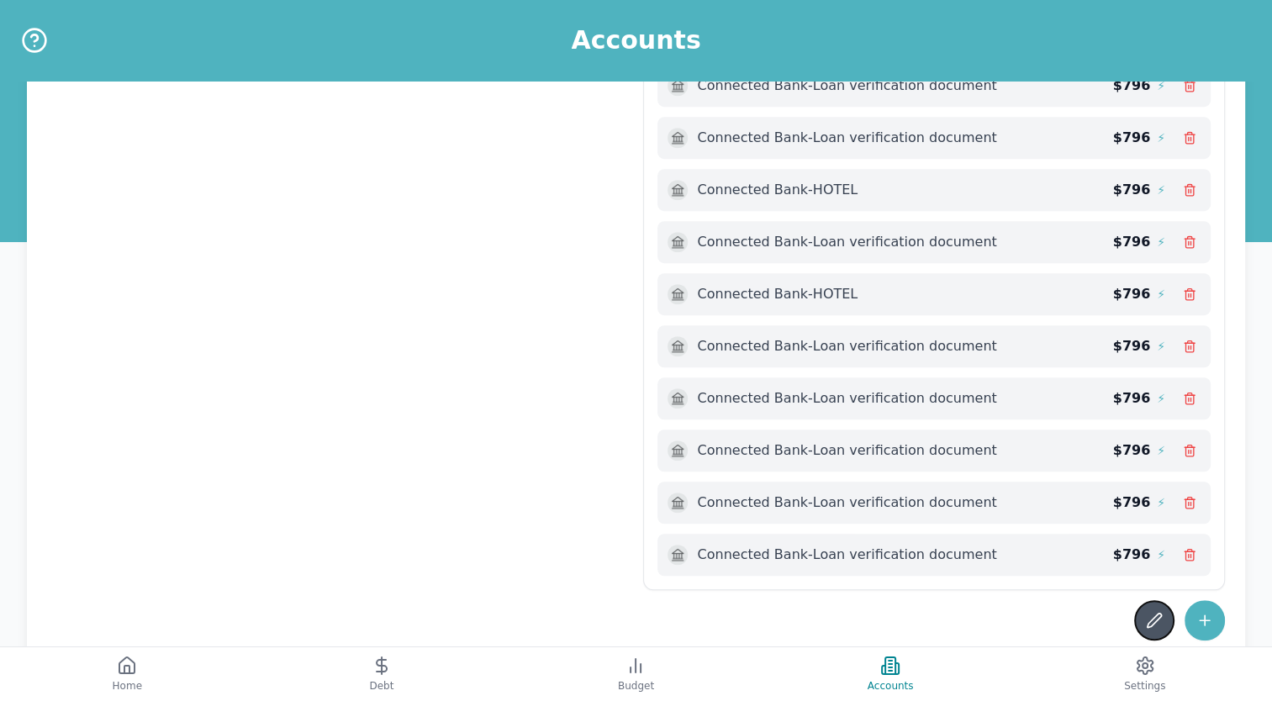
scroll to position [1093, 0]
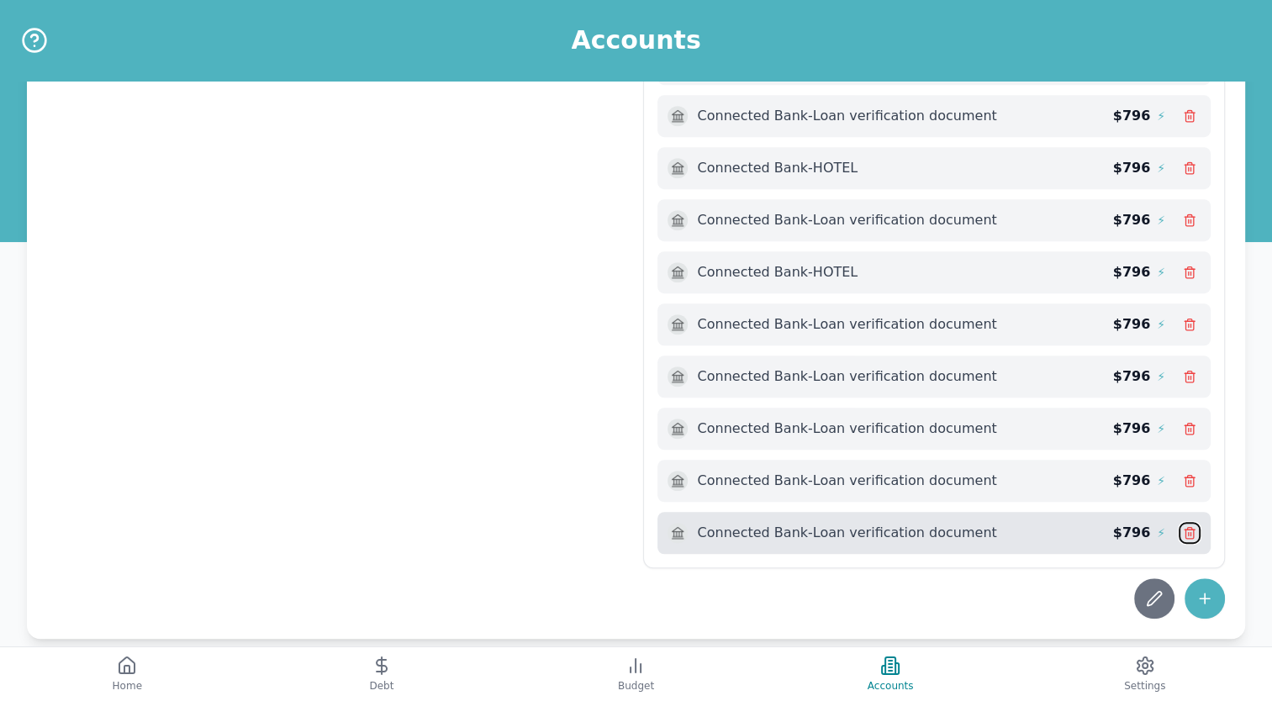
click at [1191, 527] on icon at bounding box center [1190, 528] width 4 height 3
click at [1139, 669] on icon at bounding box center [1145, 666] width 20 height 20
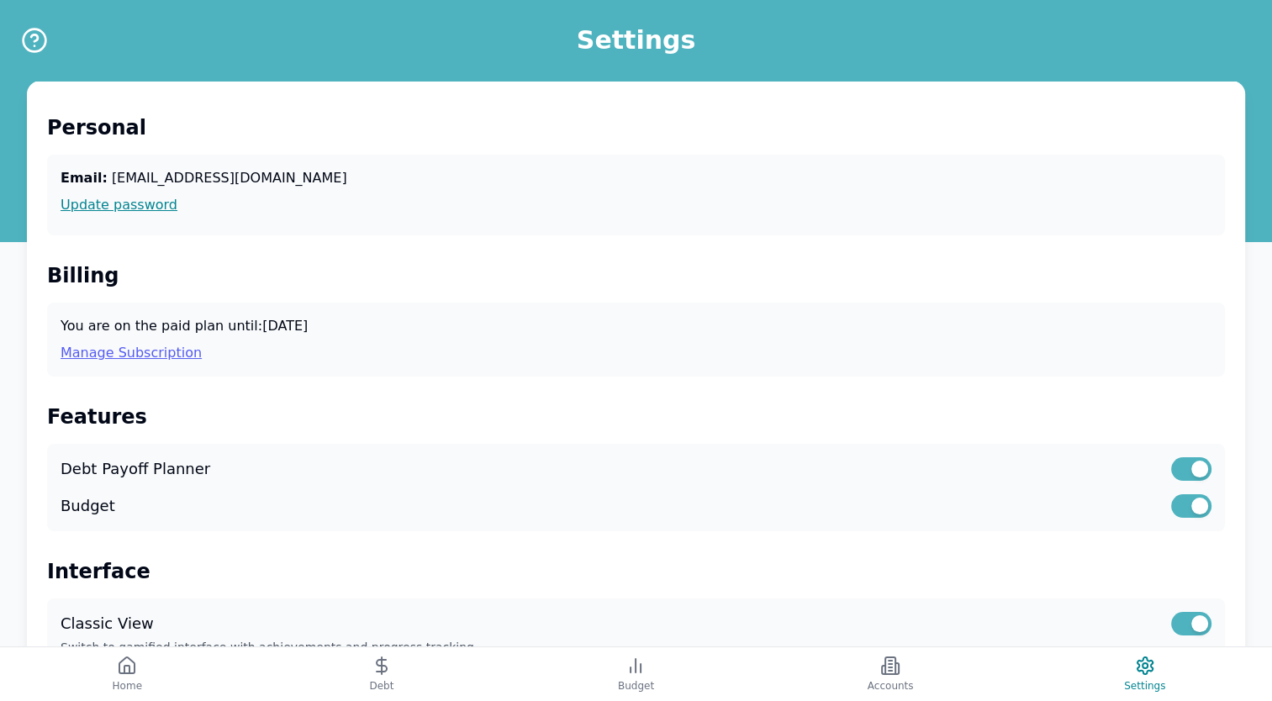
click at [129, 360] on link "Manage Subscription" at bounding box center [636, 353] width 1151 height 20
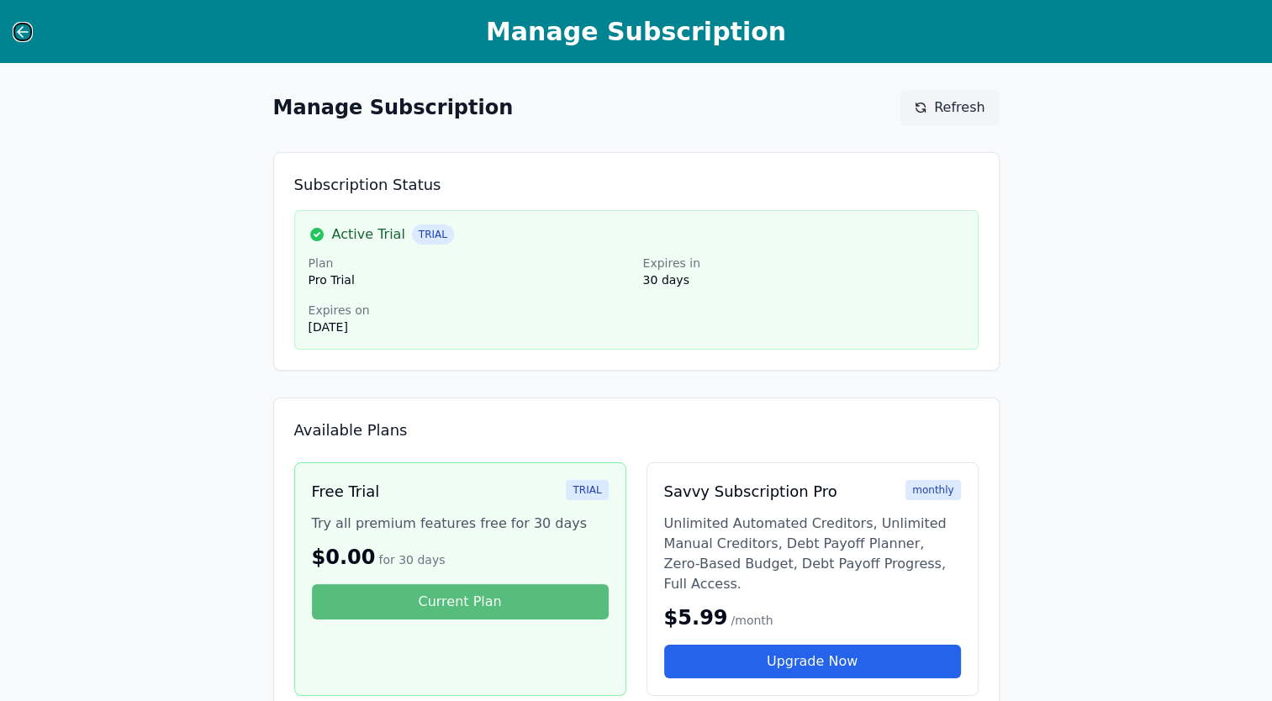
click at [19, 25] on icon at bounding box center [22, 32] width 17 height 17
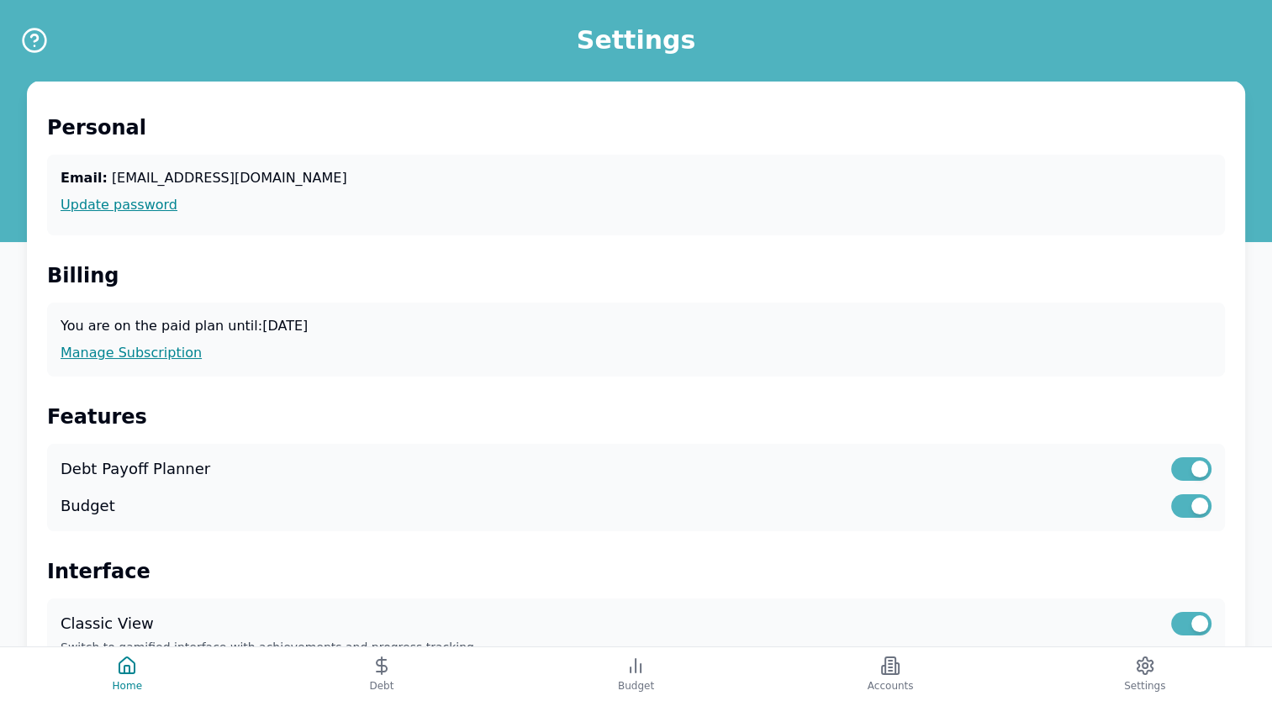
click at [19, 25] on div at bounding box center [24, 40] width 49 height 81
